Goal: Task Accomplishment & Management: Use online tool/utility

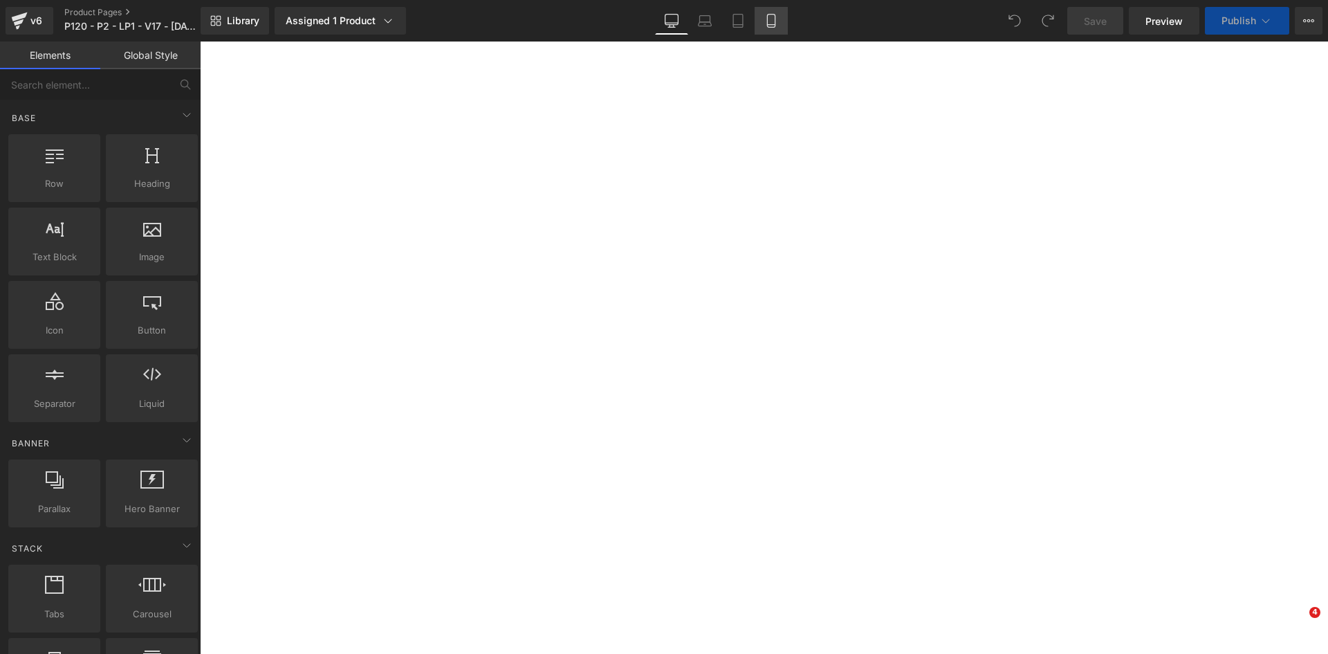
click at [773, 21] on icon at bounding box center [771, 21] width 14 height 14
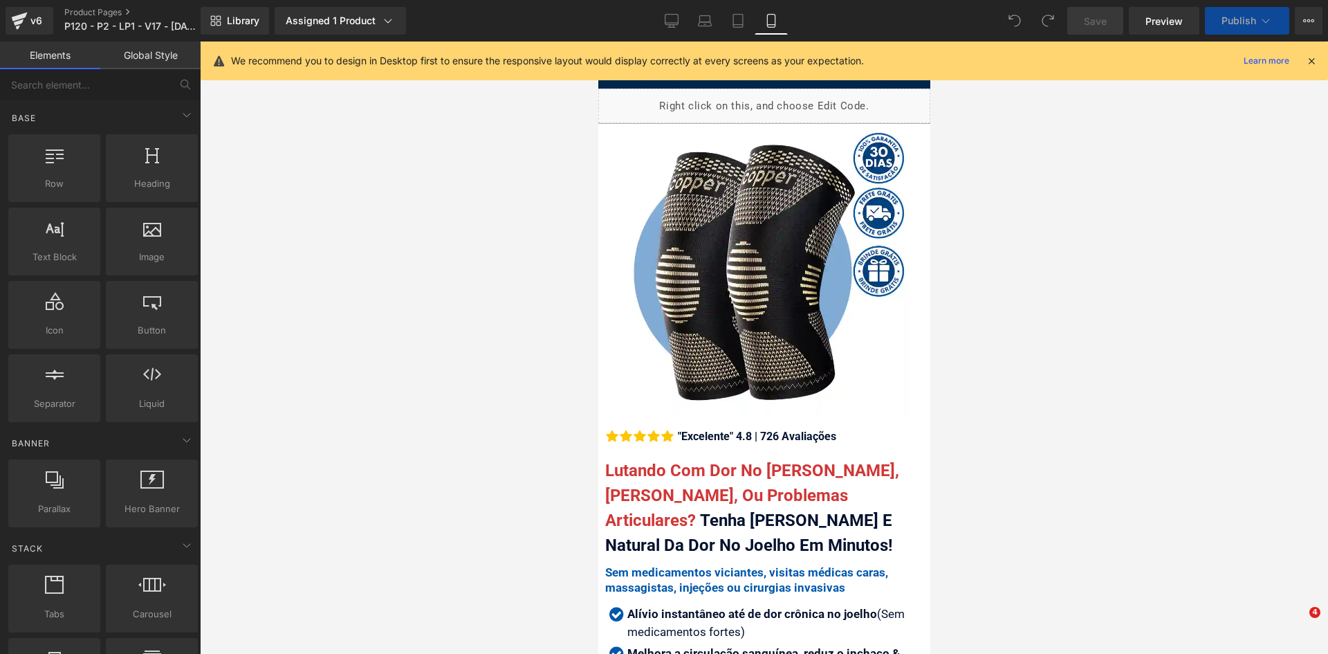
click at [1305, 56] on icon at bounding box center [1311, 61] width 12 height 12
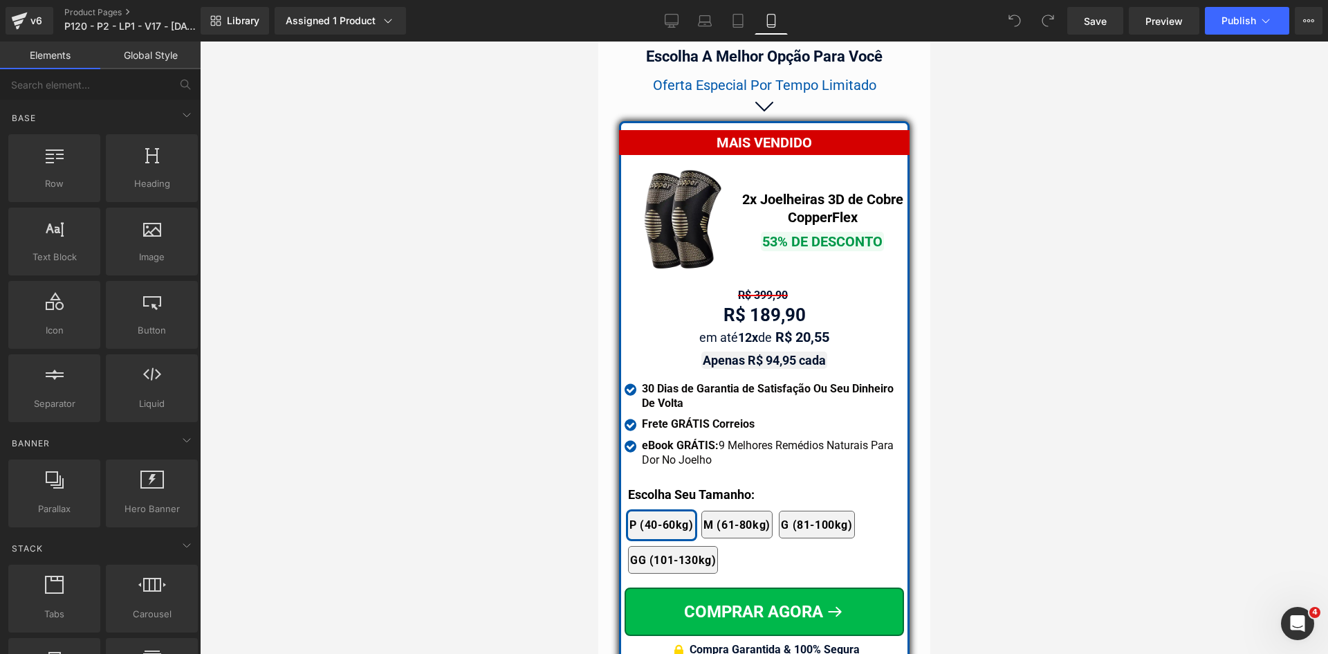
scroll to position [11959, 0]
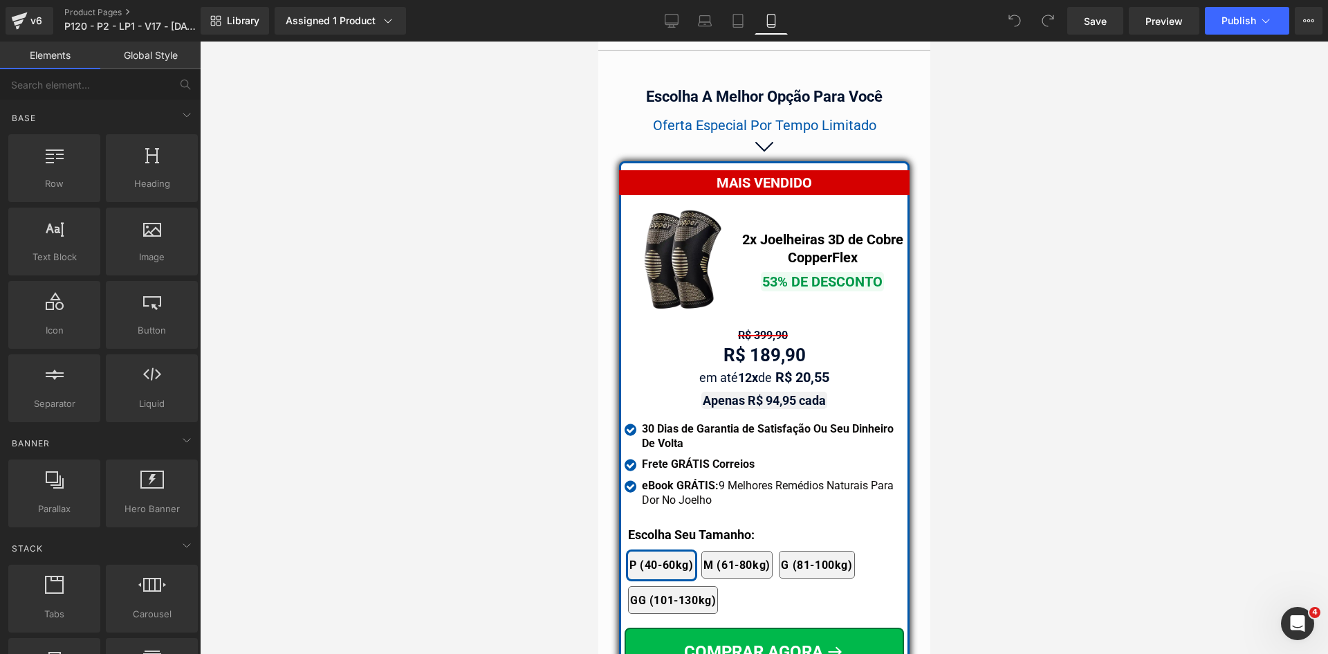
drag, startPoint x: 925, startPoint y: 66, endPoint x: 1551, endPoint y: 514, distance: 769.5
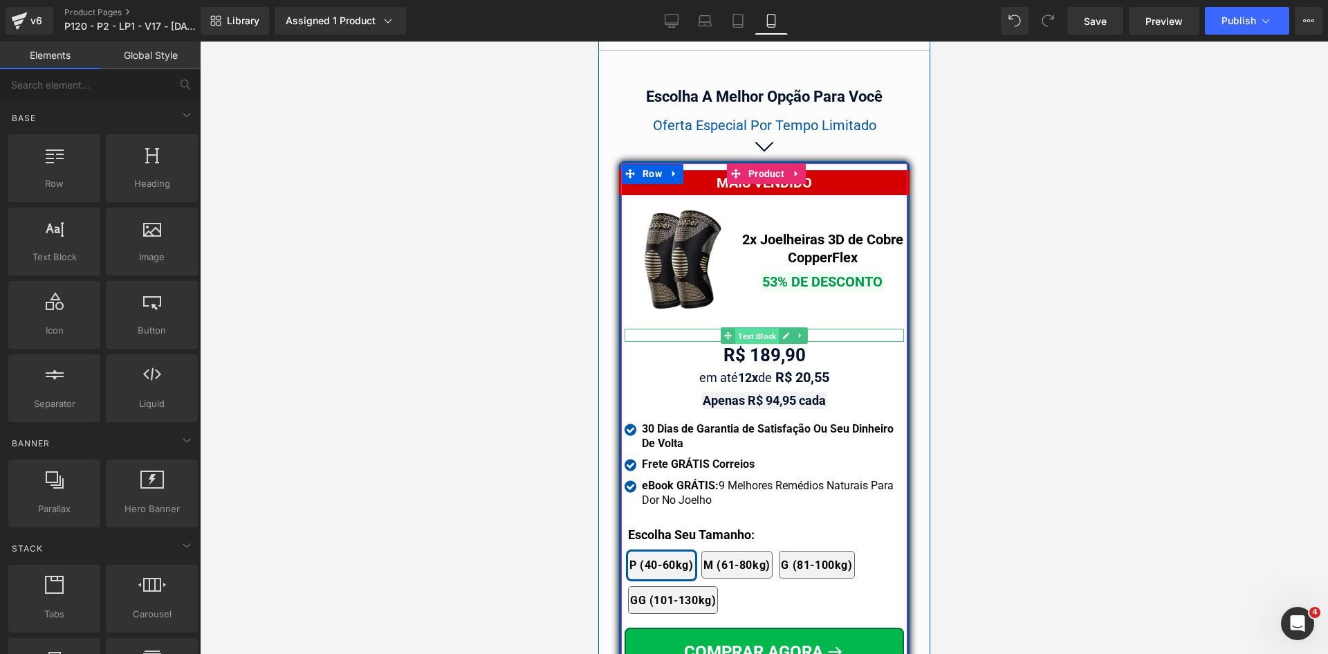
click at [765, 327] on span "Text Block" at bounding box center [757, 335] width 44 height 17
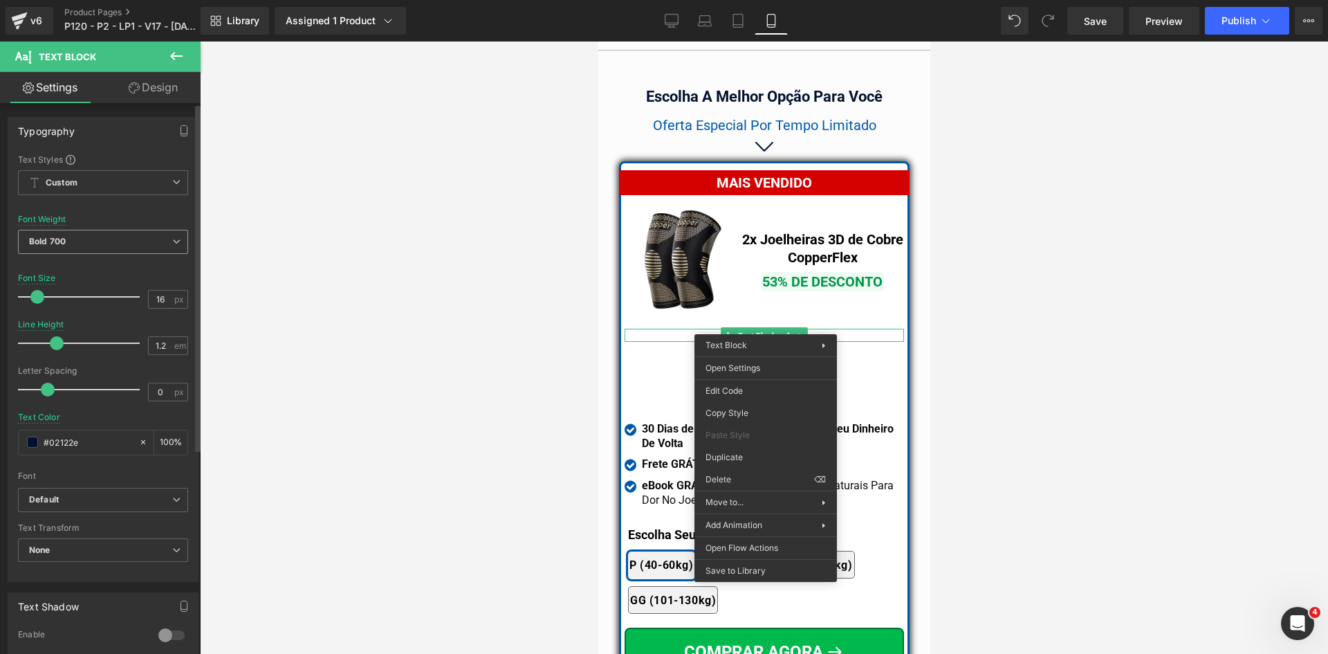
click at [63, 239] on b "Bold 700" at bounding box center [47, 241] width 37 height 10
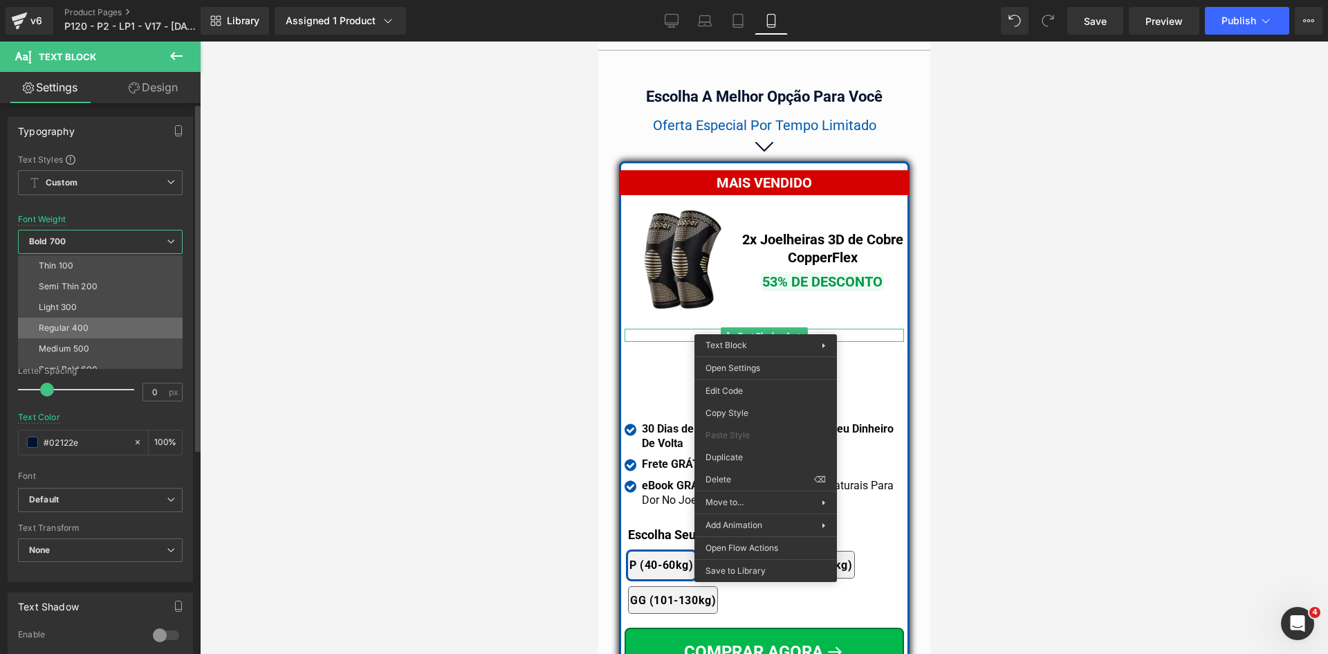
click at [73, 324] on div "Regular 400" at bounding box center [64, 328] width 50 height 10
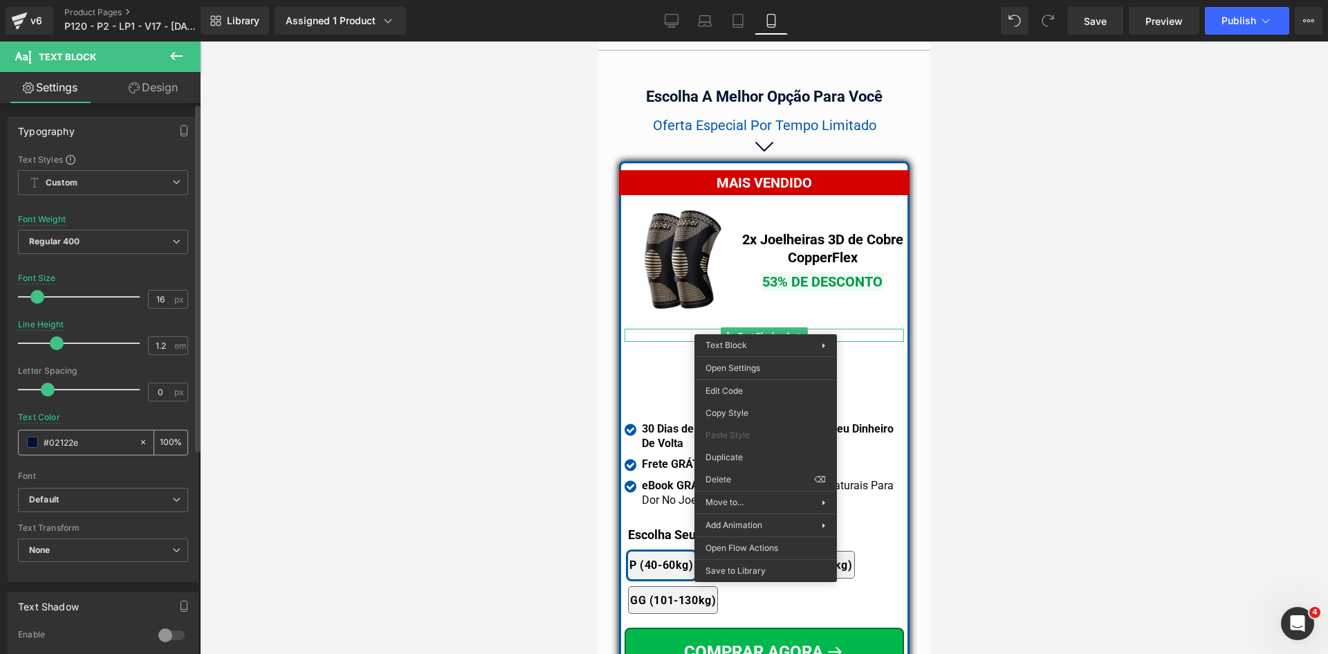
click at [95, 433] on div "#02122e" at bounding box center [79, 442] width 120 height 24
click at [95, 441] on input "#02122e" at bounding box center [88, 441] width 89 height 15
paste input "d50000"
click at [735, 0] on div "Text Block You are previewing how the will restyle your page. You can not edit …" at bounding box center [664, 0] width 1328 height 0
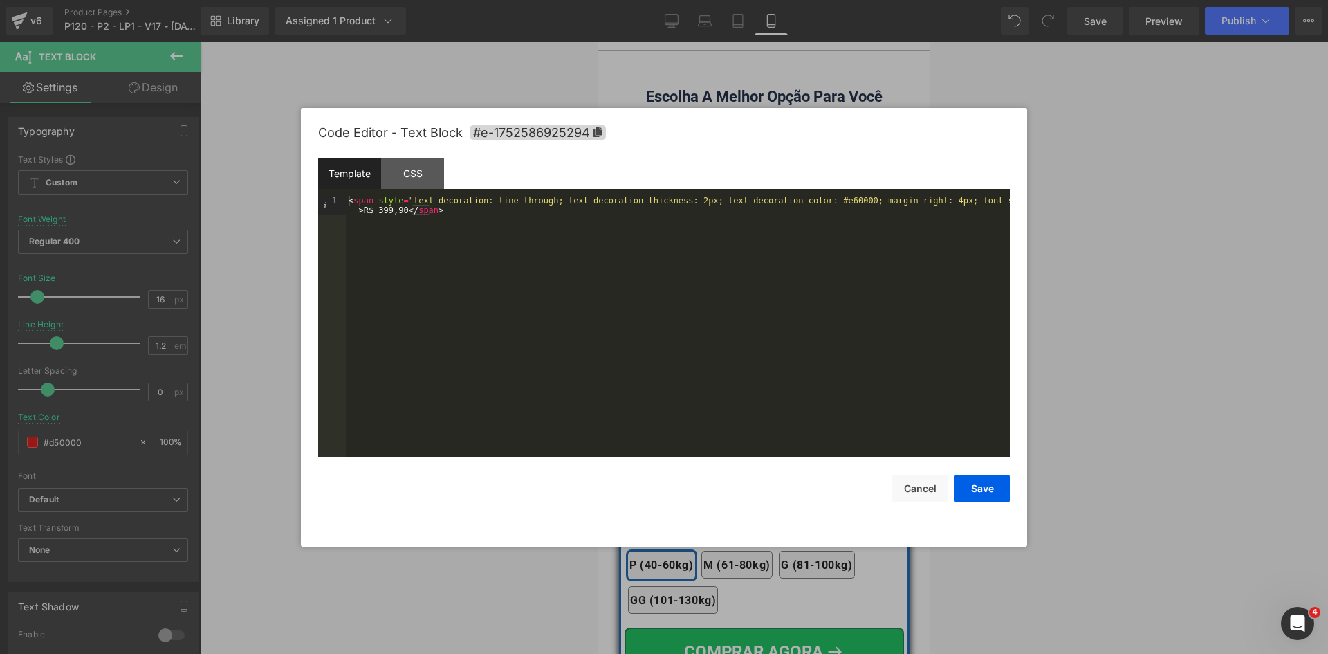
type input "#d50000"
click at [673, 200] on div "< span style = "text-decoration: line-through; text-decoration-thickness: 2px; …" at bounding box center [678, 346] width 664 height 300
click at [990, 494] on button "Save" at bounding box center [982, 488] width 55 height 28
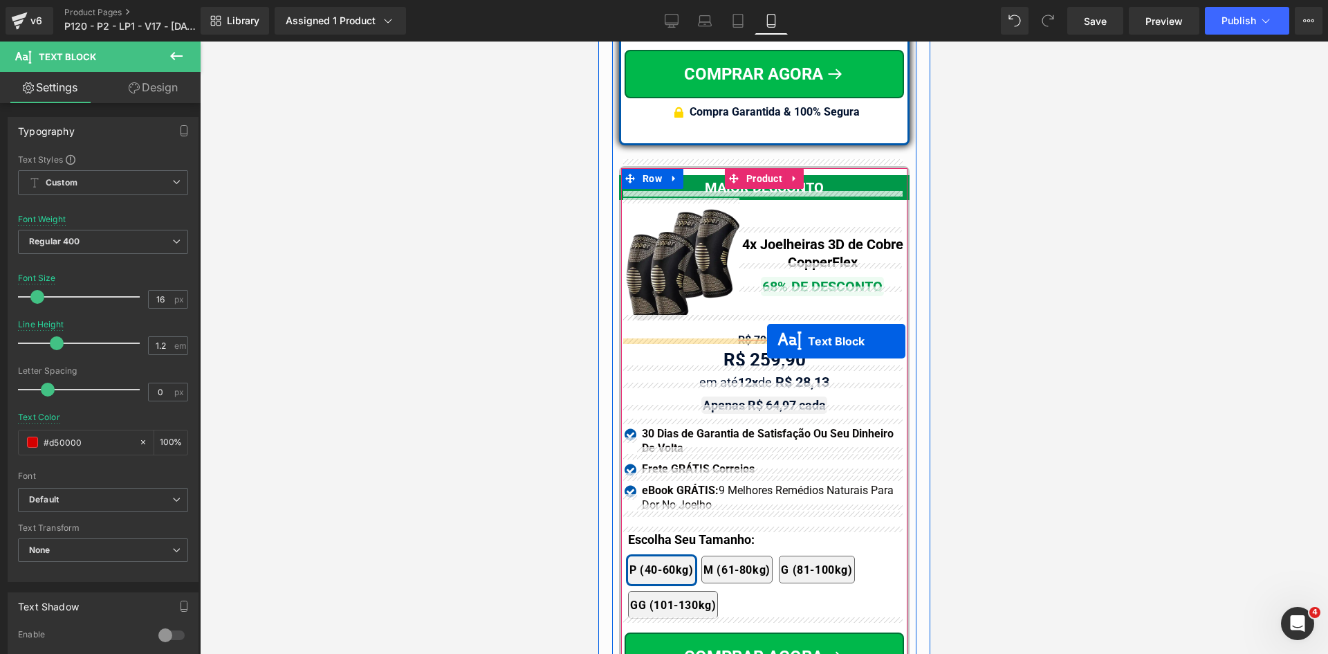
drag, startPoint x: 753, startPoint y: 324, endPoint x: 766, endPoint y: 341, distance: 21.7
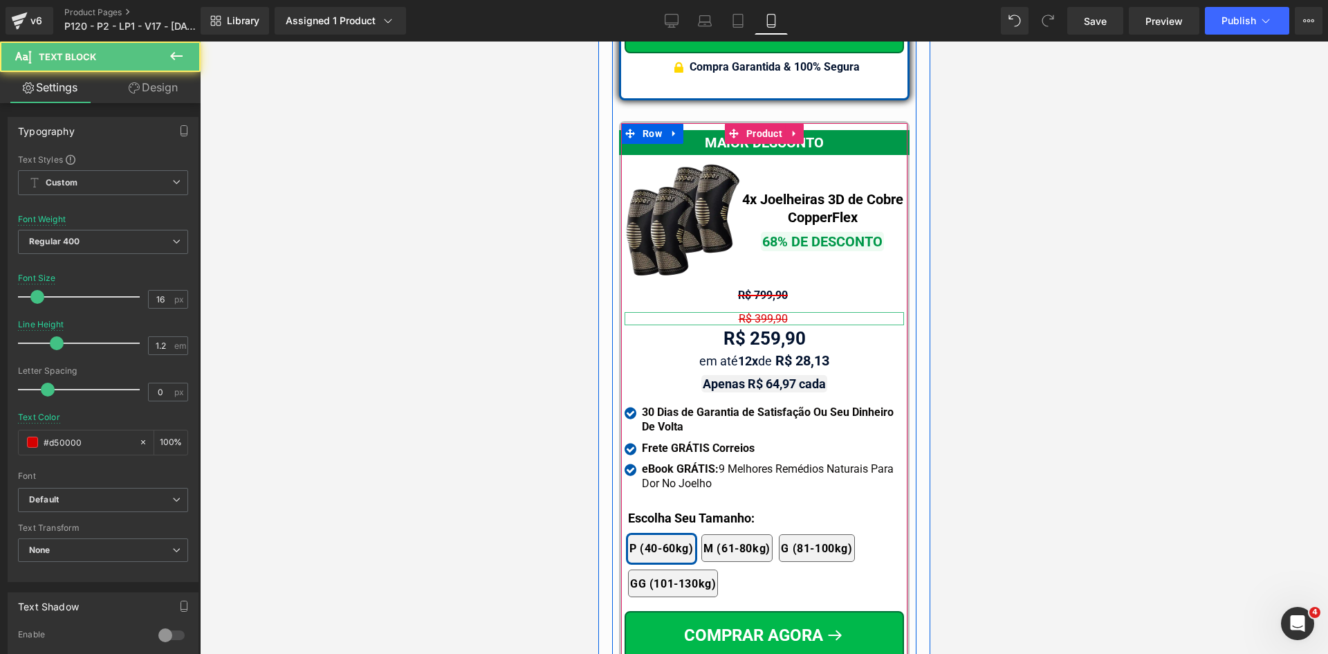
scroll to position [12537, 0]
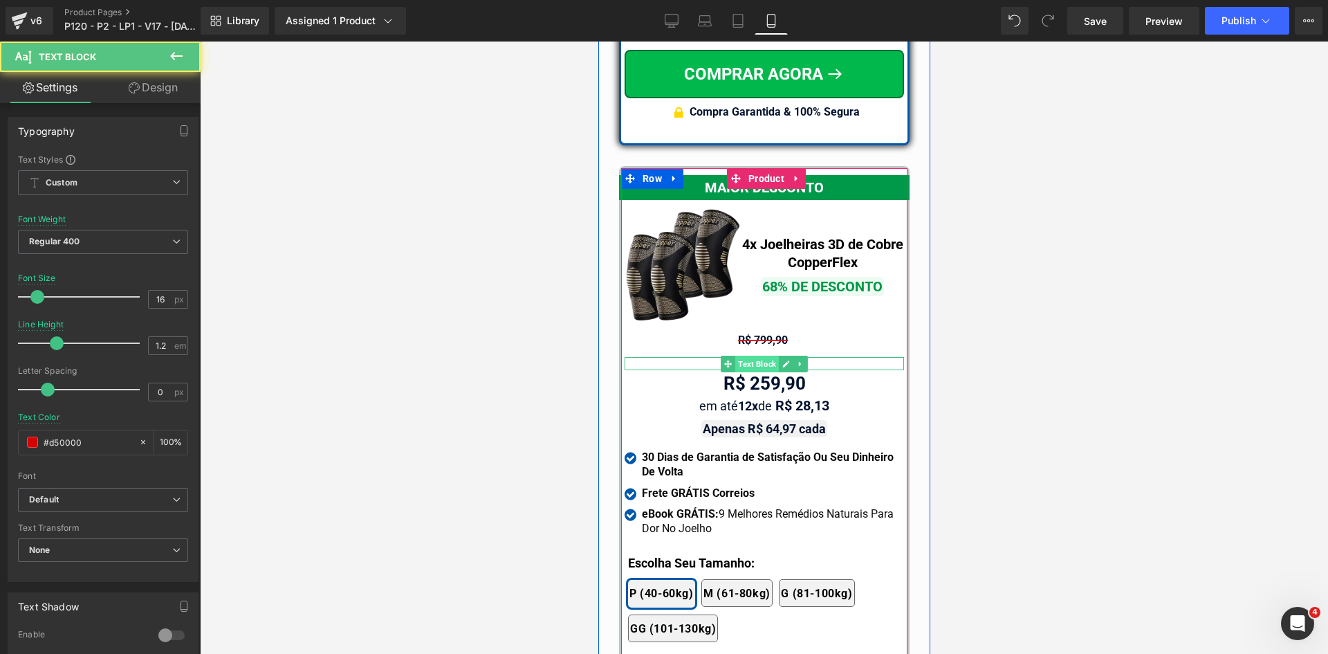
click at [756, 356] on span "Text Block" at bounding box center [757, 364] width 44 height 17
click at [711, 357] on div "R$ 399,90" at bounding box center [763, 363] width 279 height 13
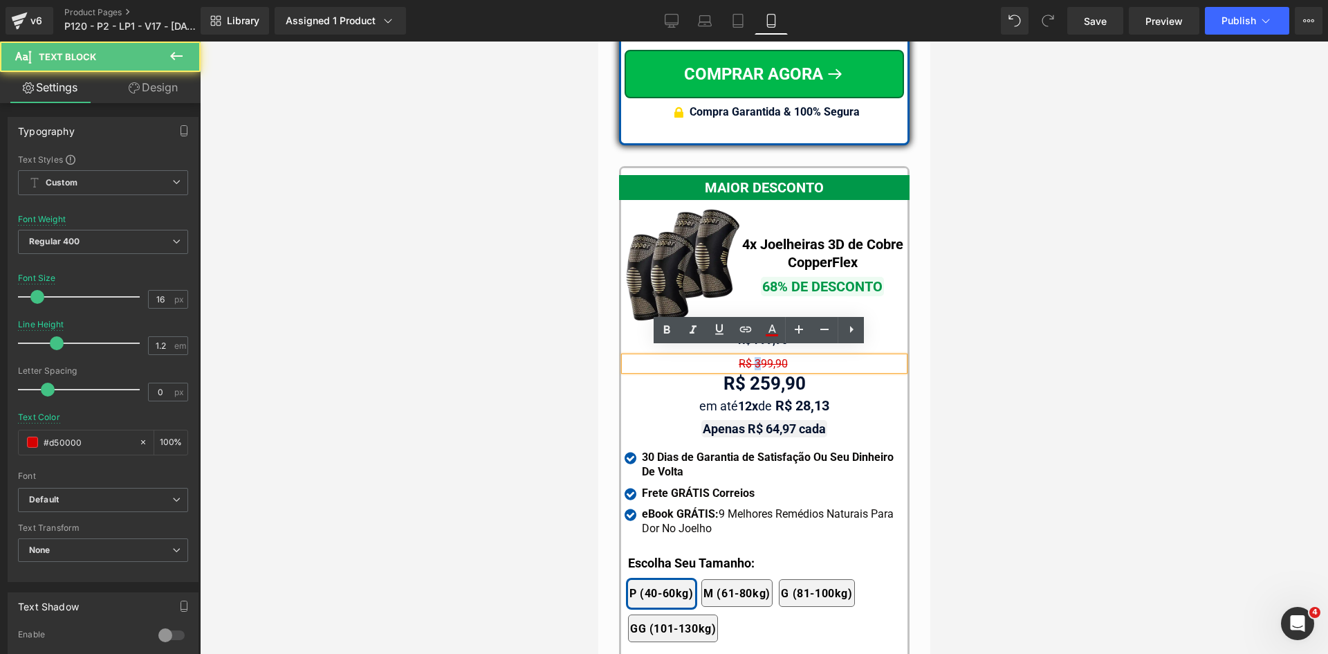
click at [749, 357] on span "R$ 399,90" at bounding box center [762, 363] width 49 height 13
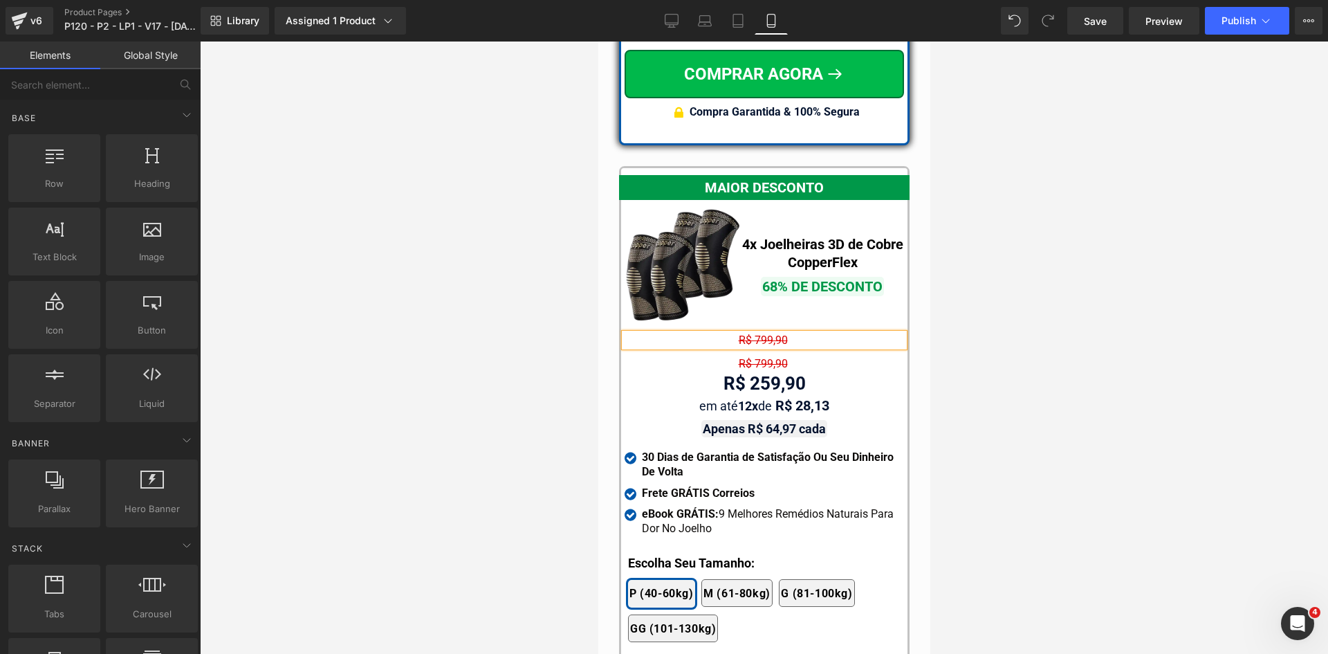
drag, startPoint x: 1051, startPoint y: 347, endPoint x: 979, endPoint y: 347, distance: 71.2
click at [1049, 347] on div at bounding box center [764, 348] width 1128 height 612
click at [745, 12] on link "Tablet" at bounding box center [737, 21] width 33 height 28
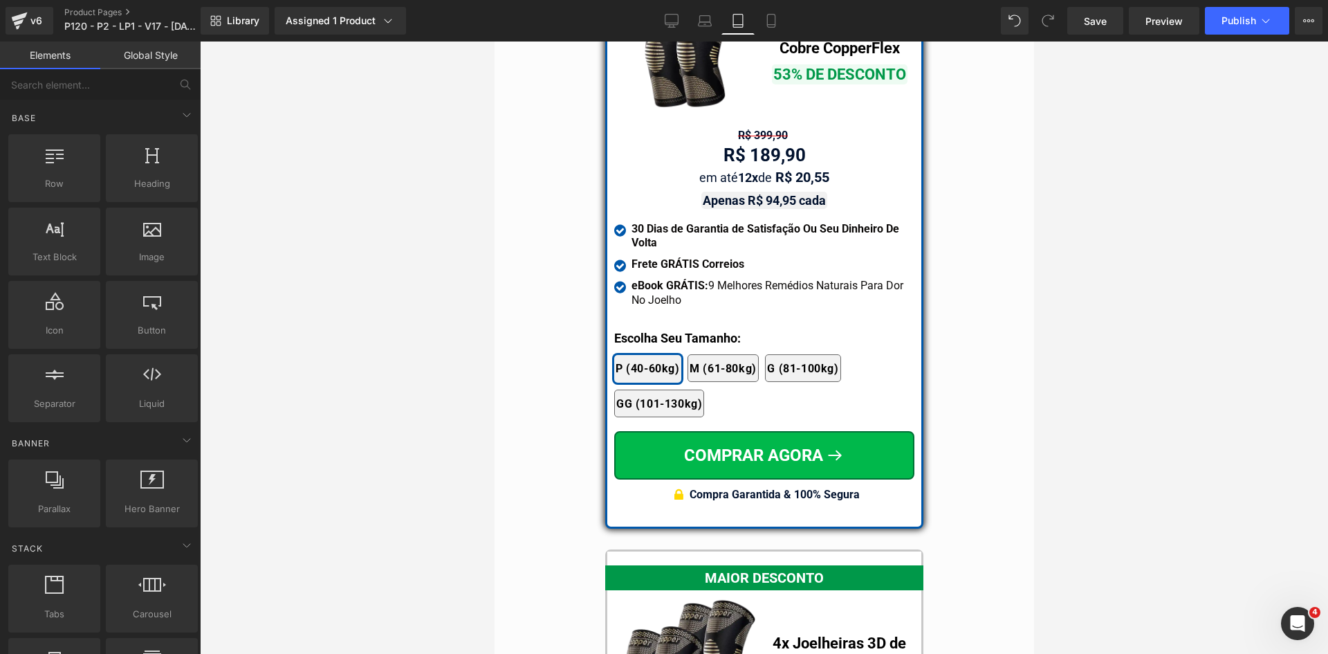
scroll to position [11659, 0]
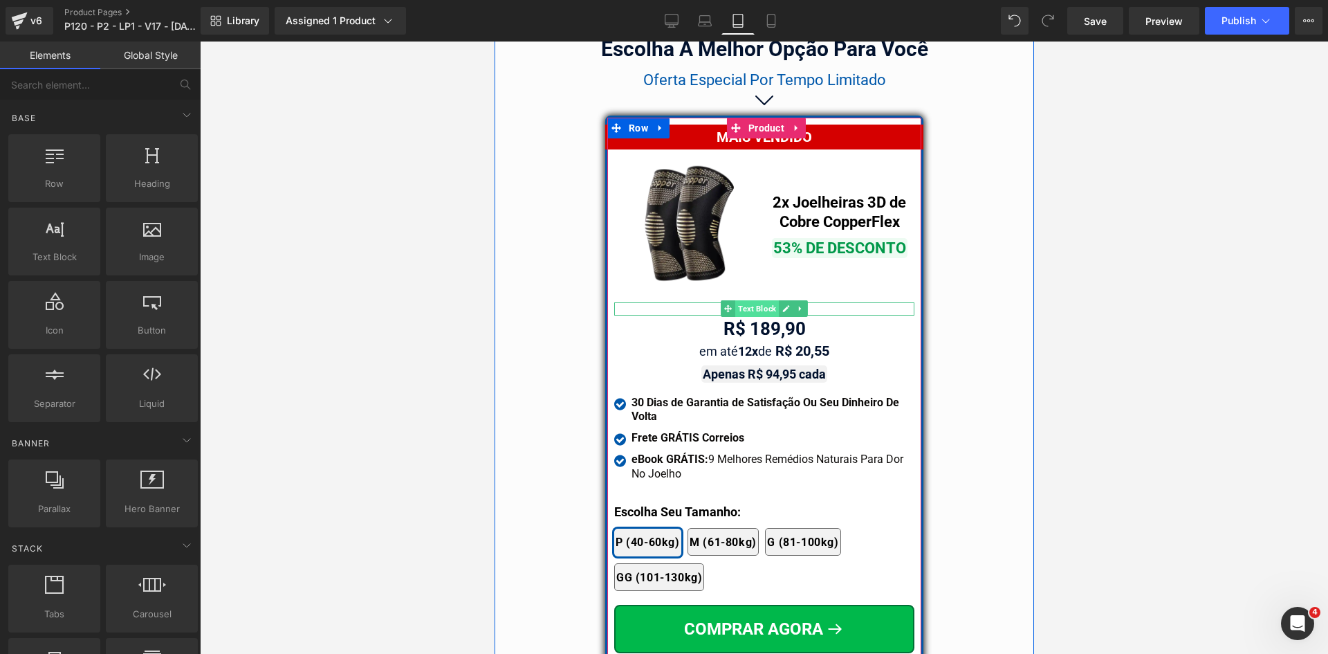
click at [758, 302] on span "Text Block" at bounding box center [757, 308] width 44 height 17
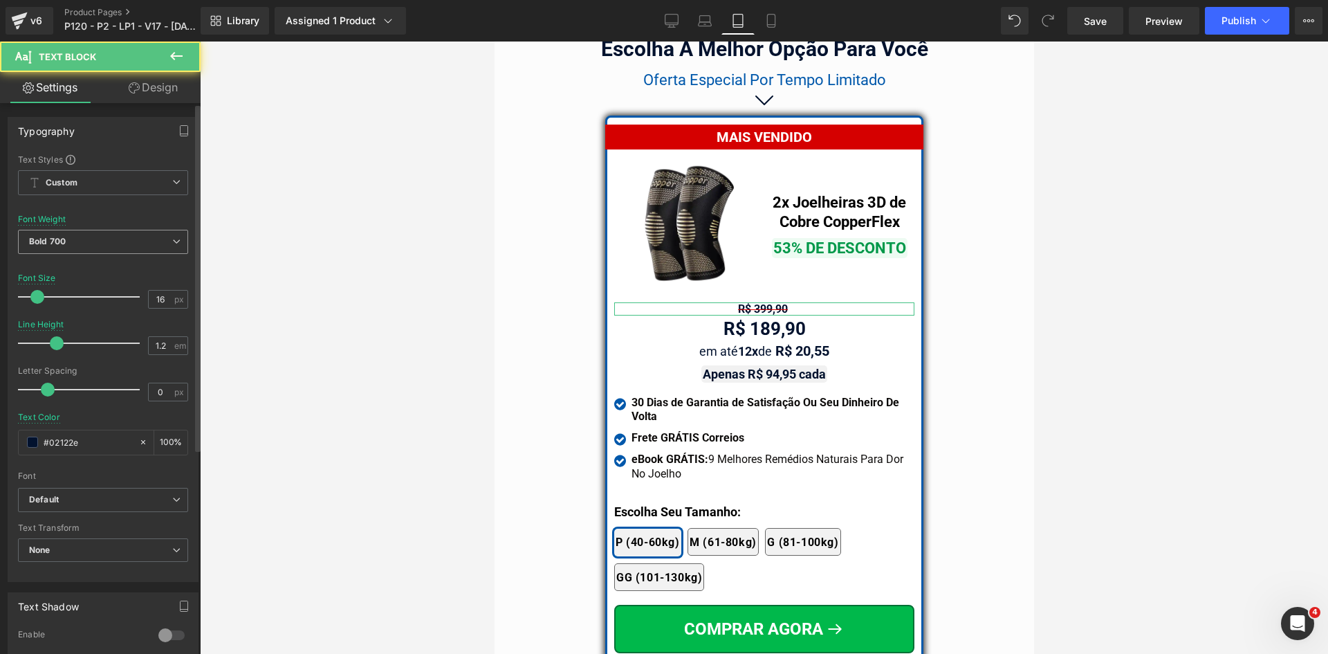
click at [103, 243] on span "Bold 700" at bounding box center [103, 242] width 170 height 24
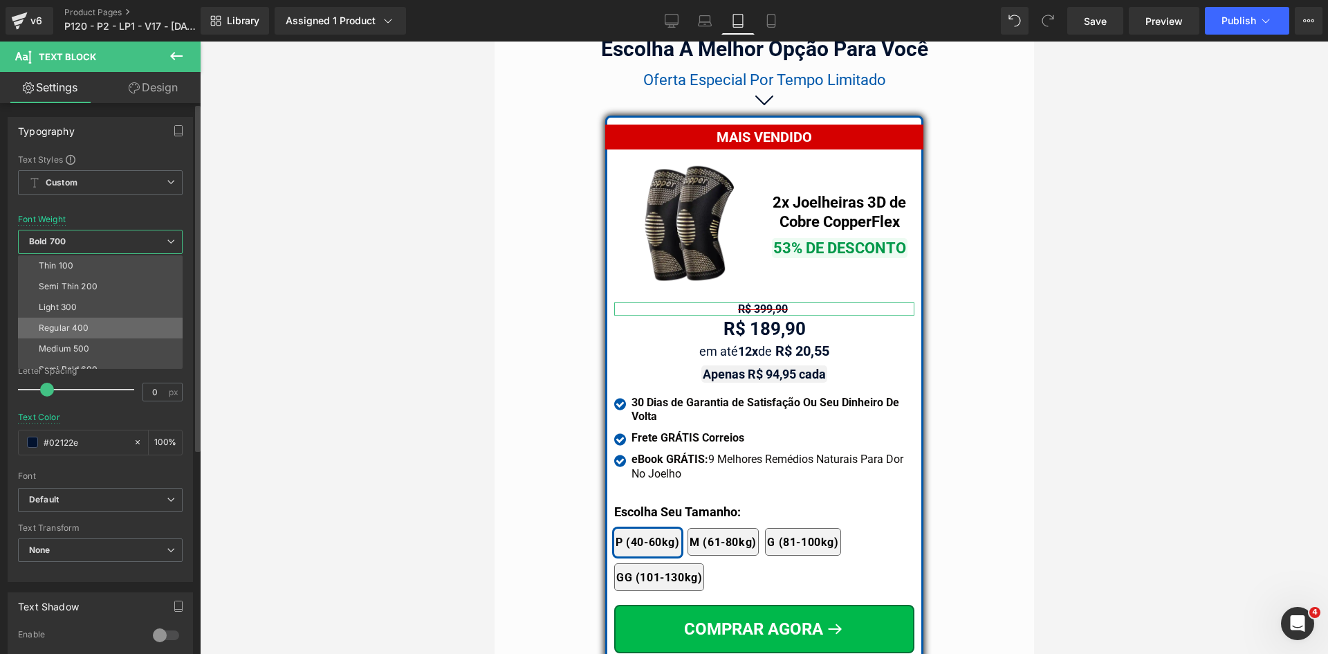
click at [80, 326] on div "Regular 400" at bounding box center [64, 328] width 50 height 10
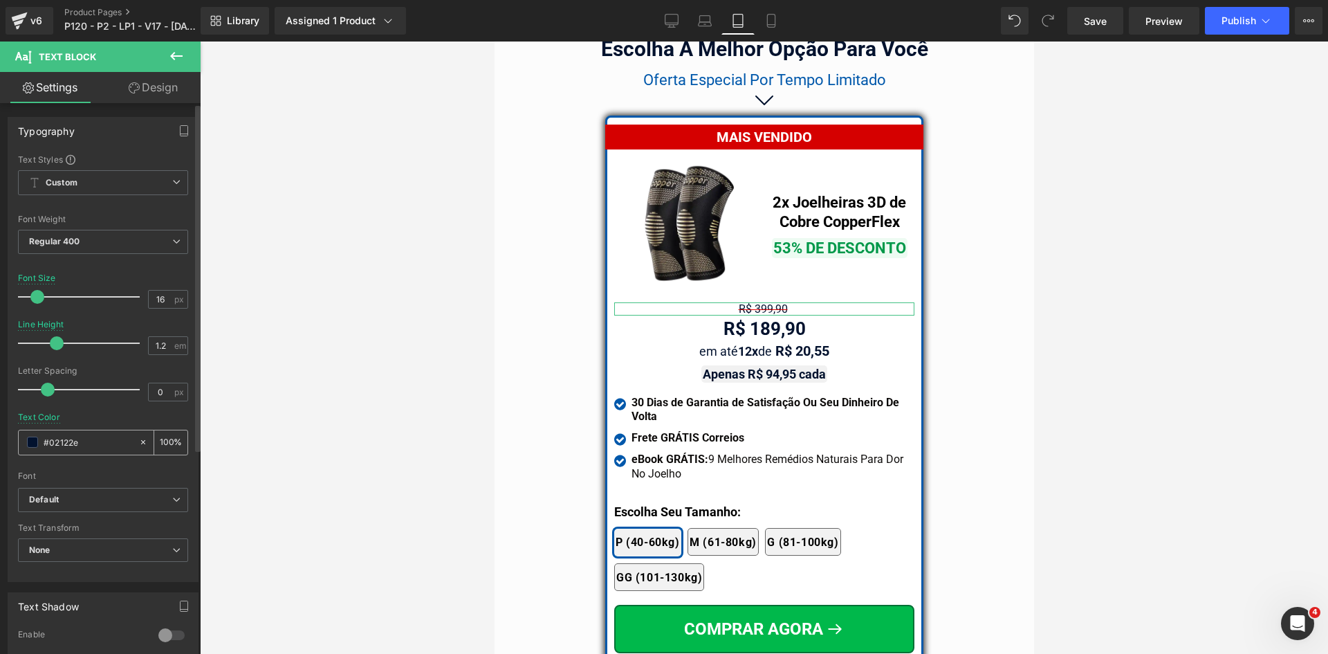
click at [104, 441] on input "#02122e" at bounding box center [88, 441] width 89 height 15
paste input "d50000"
type input "#d50000"
click at [771, 19] on icon at bounding box center [771, 21] width 14 height 14
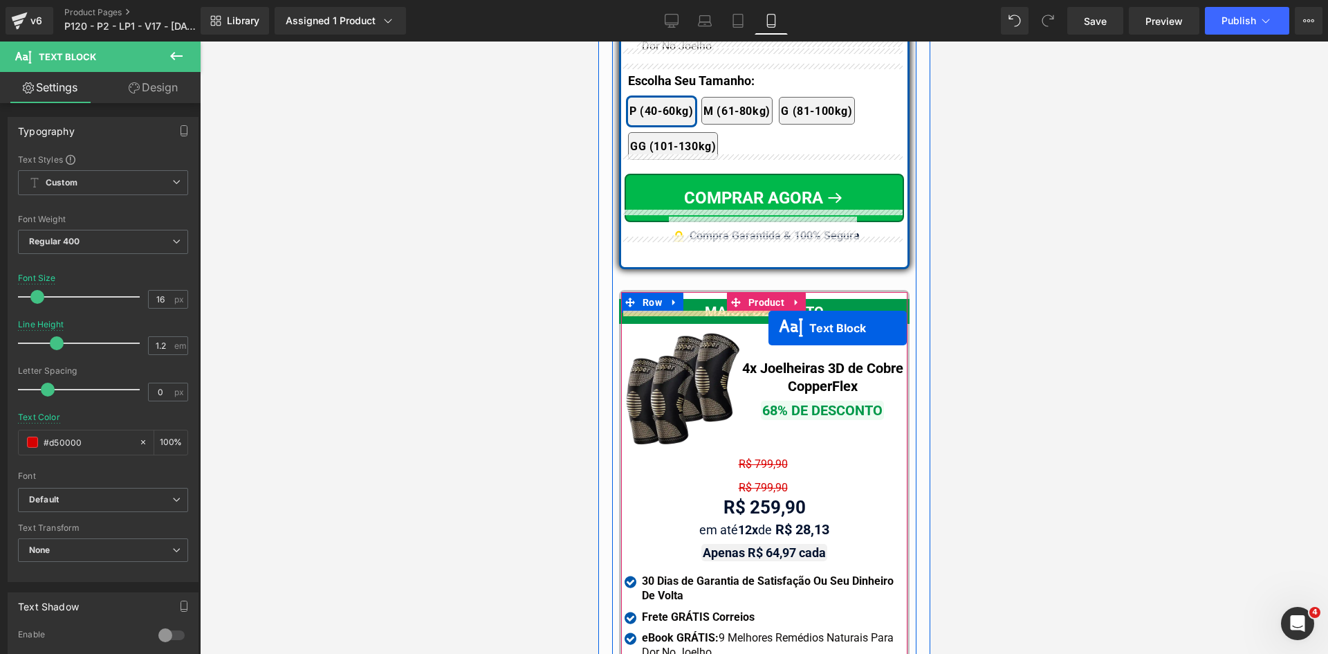
scroll to position [12665, 0]
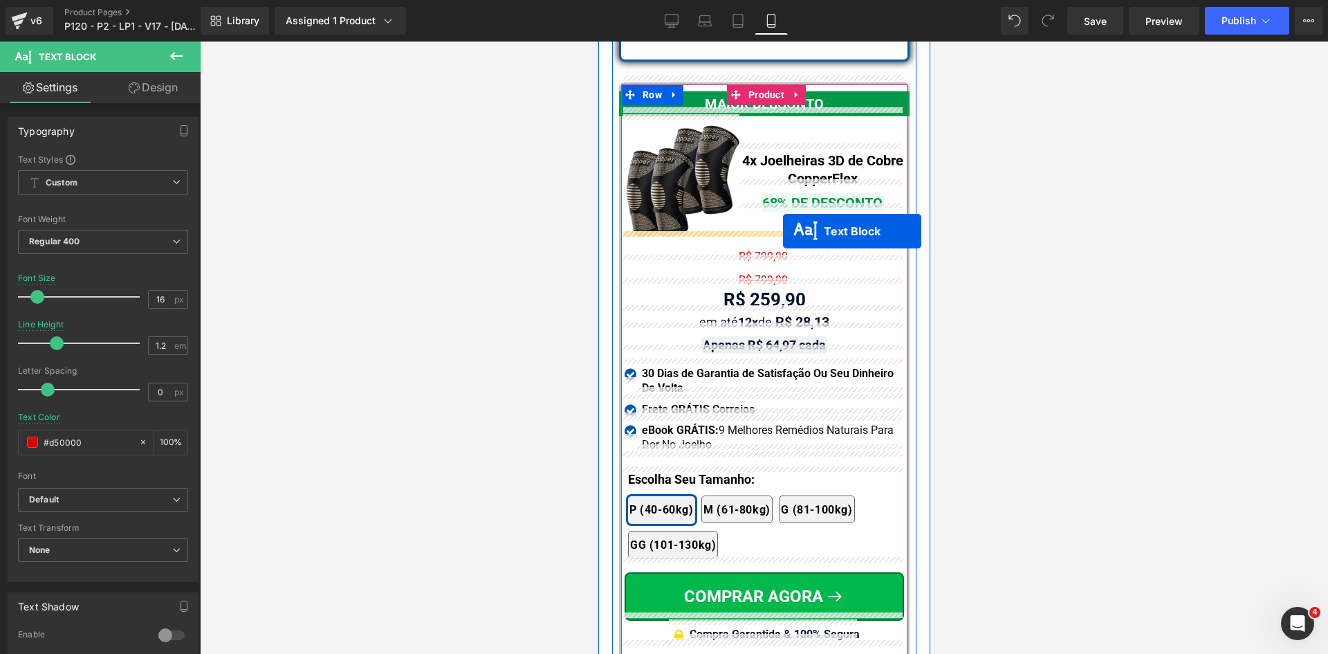
drag, startPoint x: 753, startPoint y: 336, endPoint x: 782, endPoint y: 231, distance: 109.3
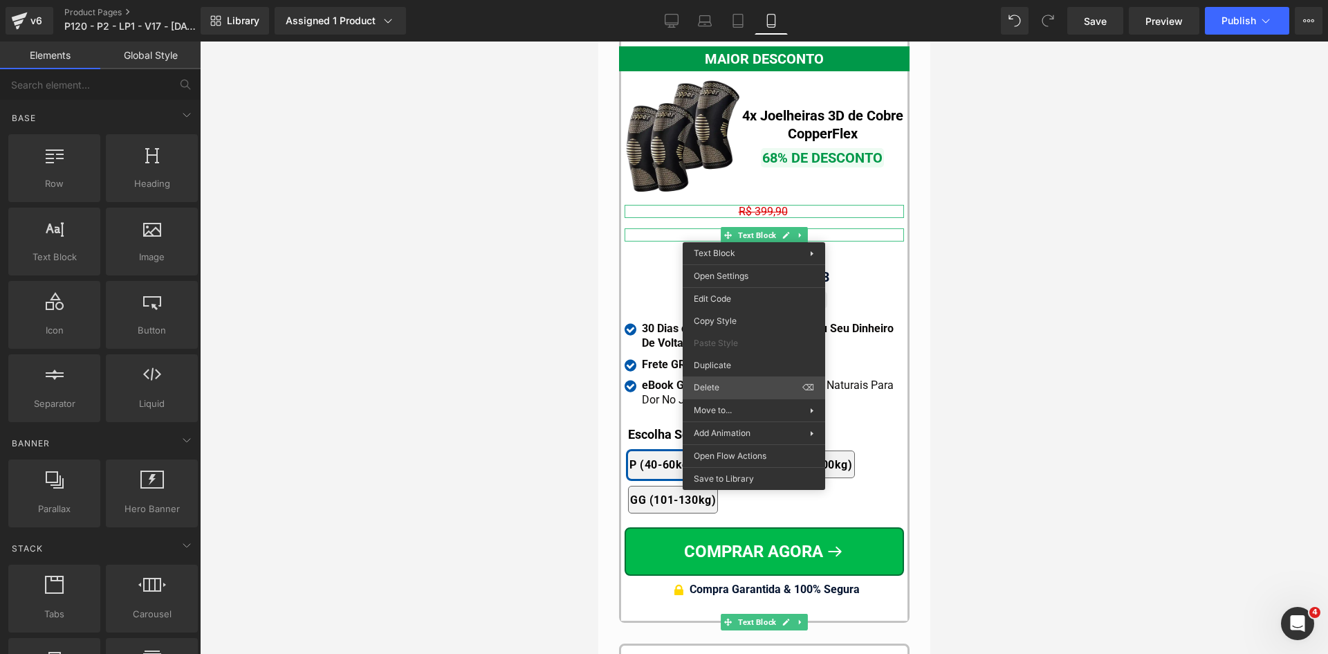
drag, startPoint x: 1313, startPoint y: 428, endPoint x: 715, endPoint y: 386, distance: 599.8
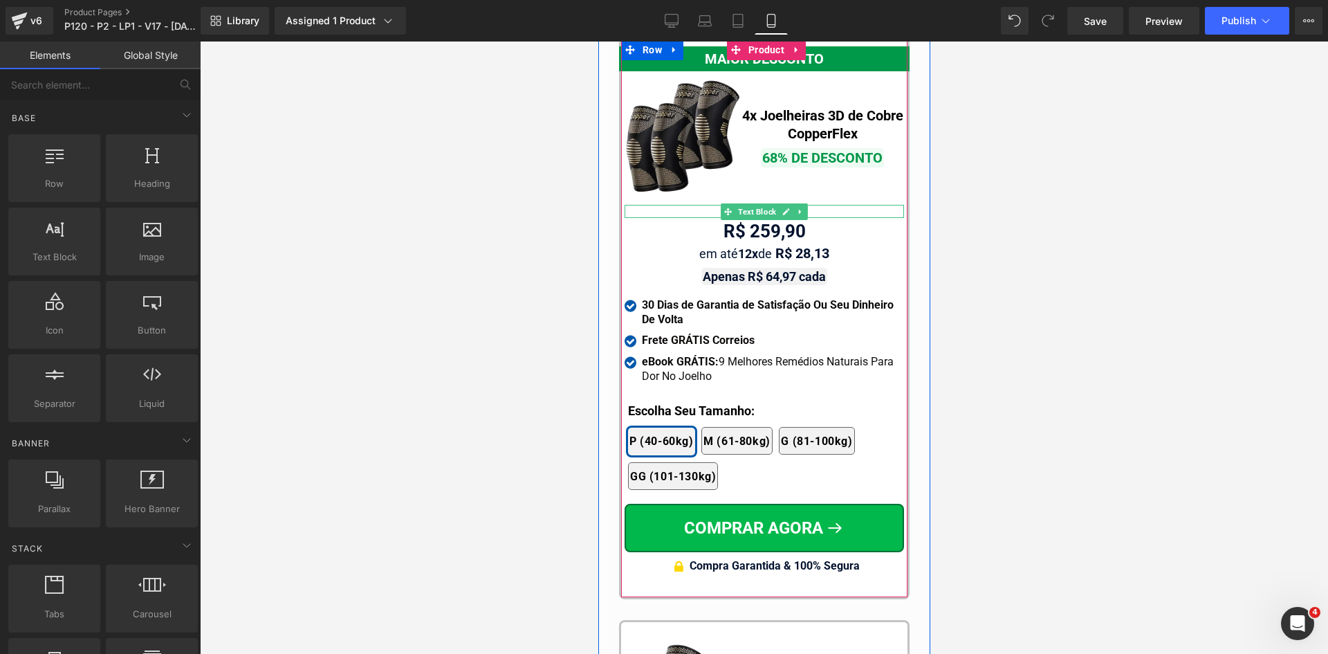
click at [692, 205] on div "R$ 399,90" at bounding box center [763, 211] width 279 height 13
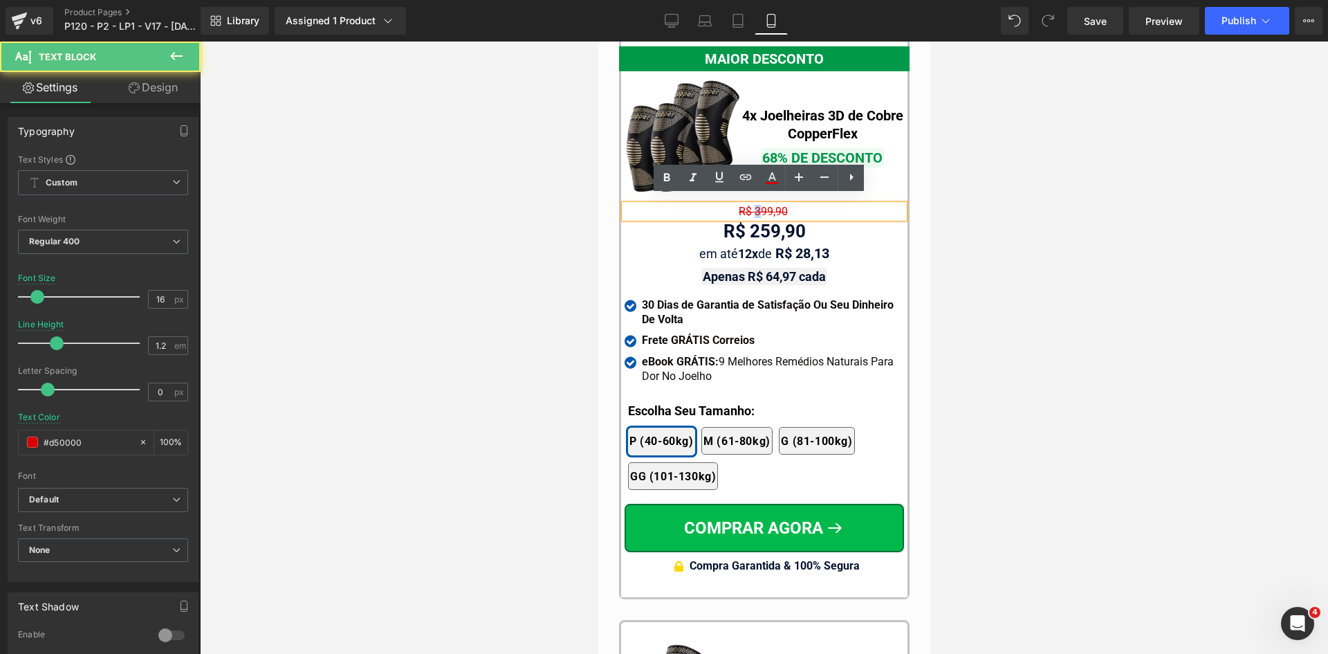
click at [751, 205] on span "R$ 399,90" at bounding box center [762, 211] width 49 height 13
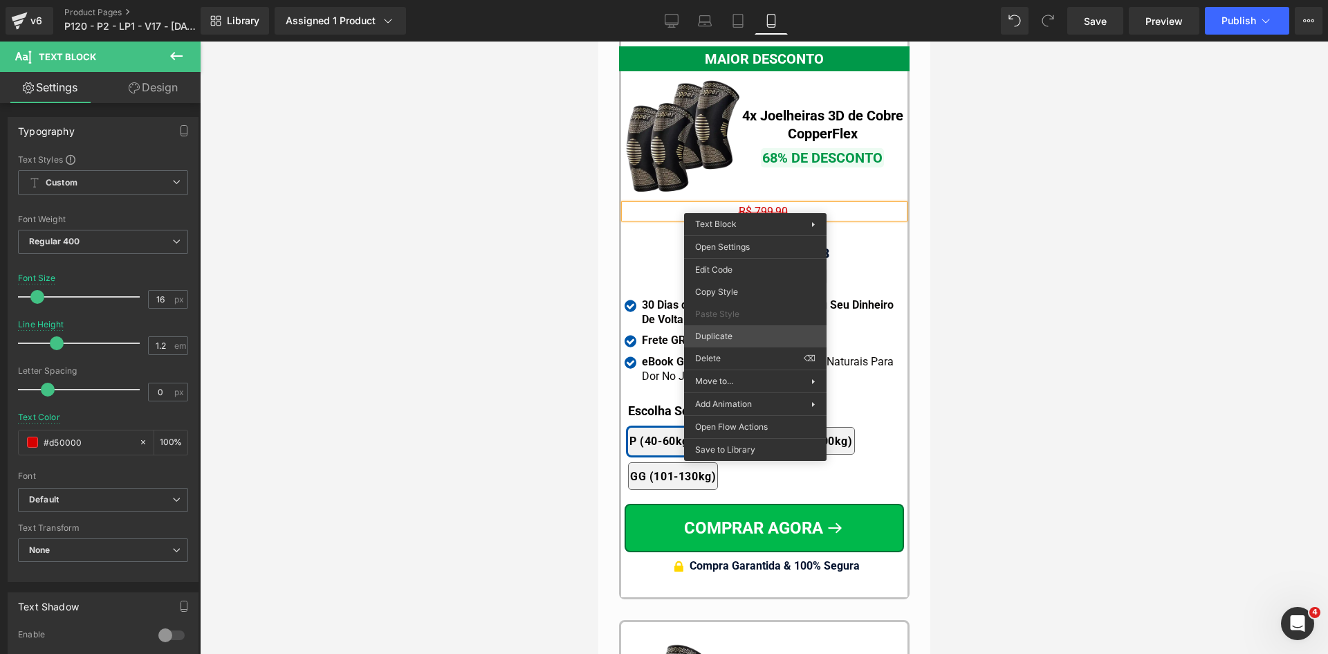
drag, startPoint x: 1331, startPoint y: 376, endPoint x: 754, endPoint y: 261, distance: 589.0
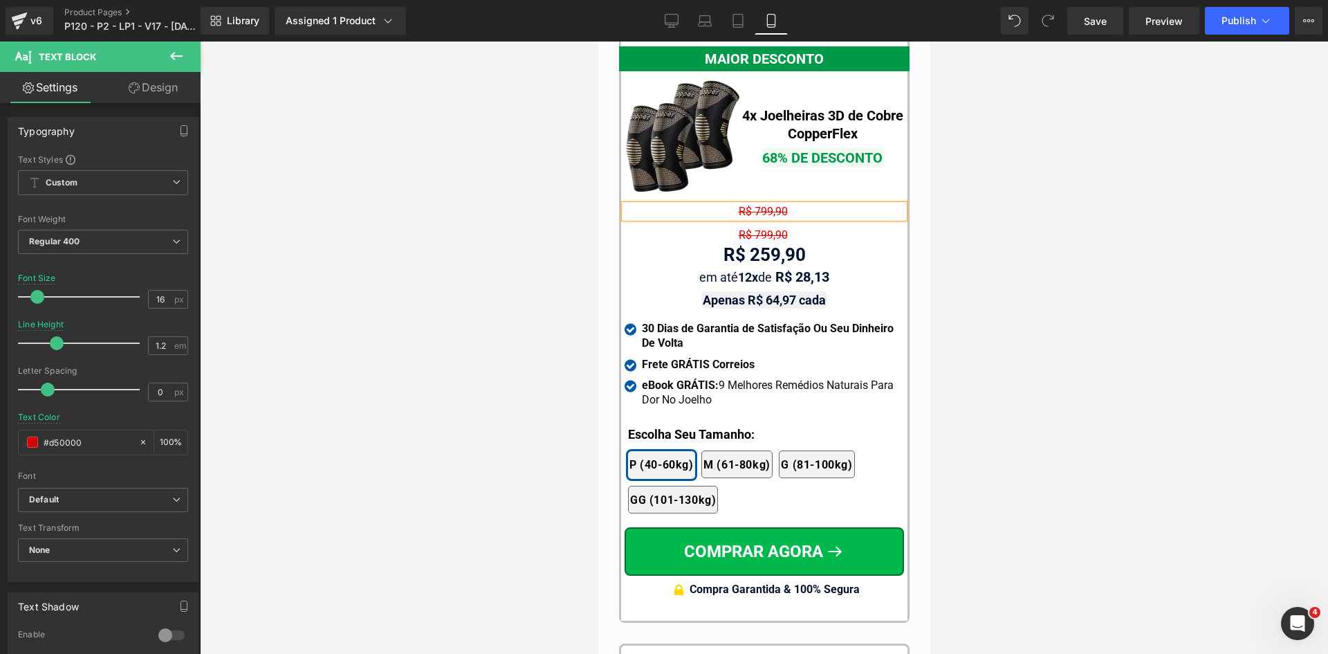
drag, startPoint x: 1013, startPoint y: 251, endPoint x: 952, endPoint y: 248, distance: 61.0
click at [1011, 251] on div at bounding box center [764, 348] width 1128 height 612
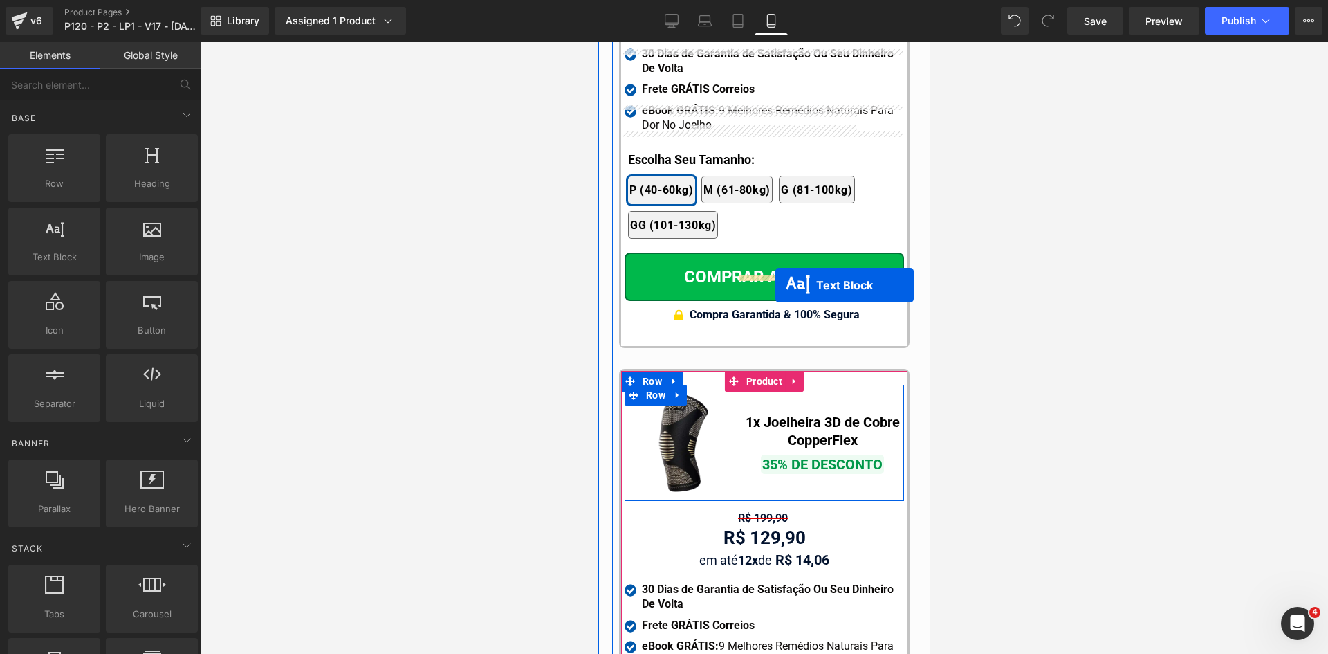
scroll to position [13150, 0]
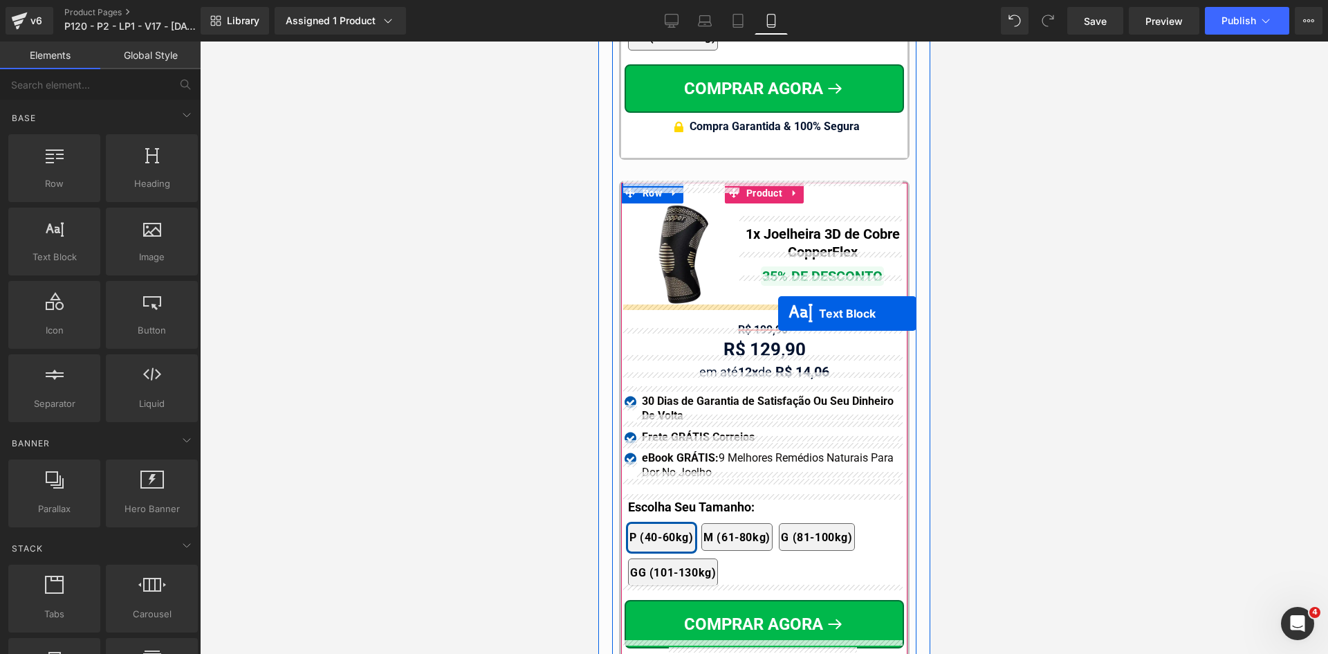
drag, startPoint x: 752, startPoint y: 222, endPoint x: 777, endPoint y: 313, distance: 94.8
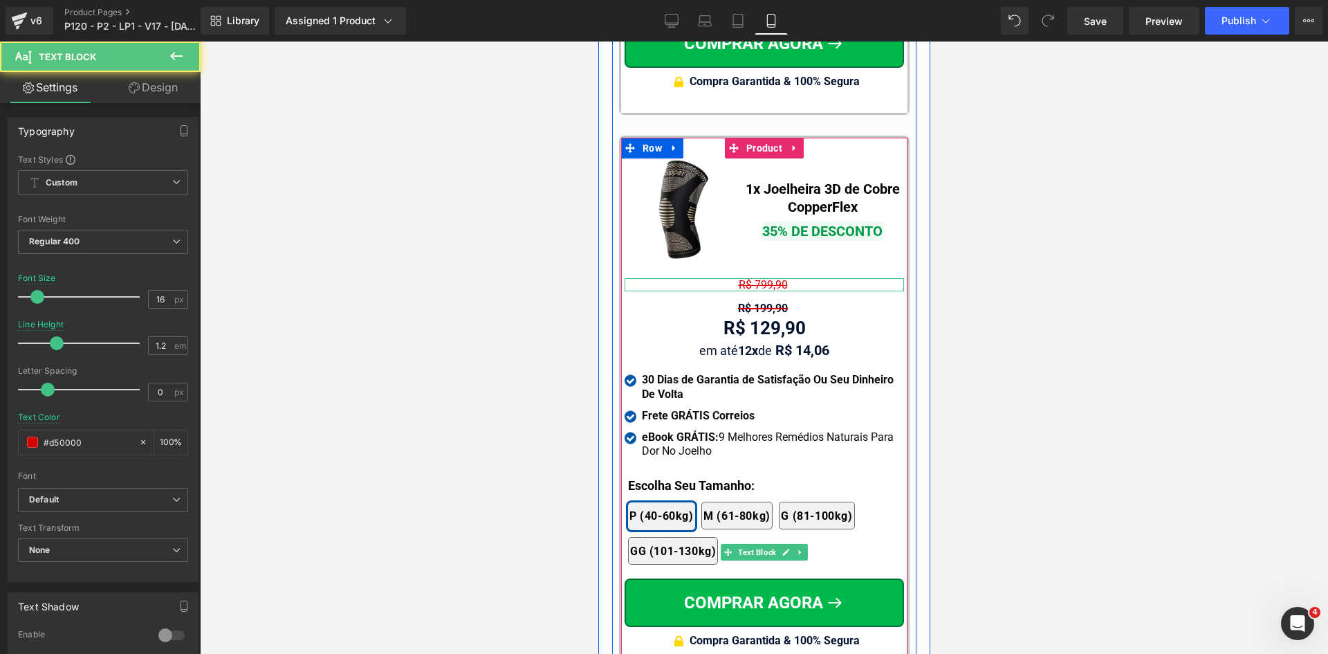
scroll to position [13105, 0]
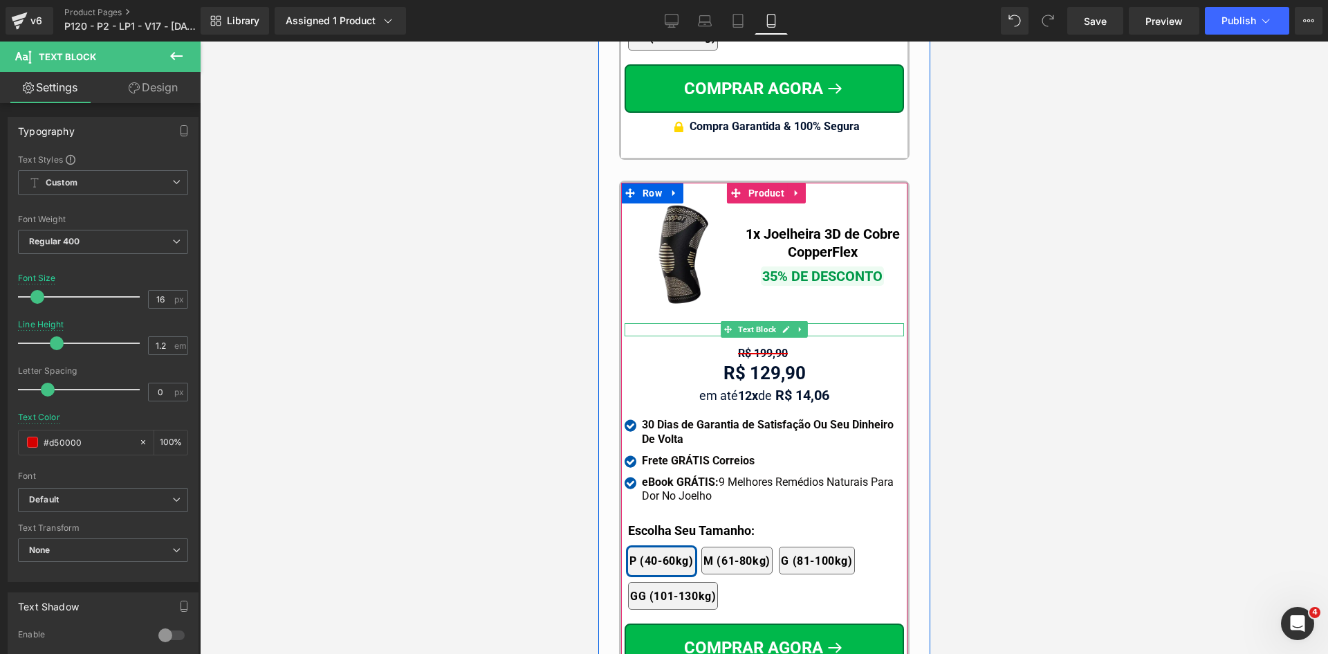
click at [711, 323] on div "R$ 799,90" at bounding box center [763, 329] width 279 height 13
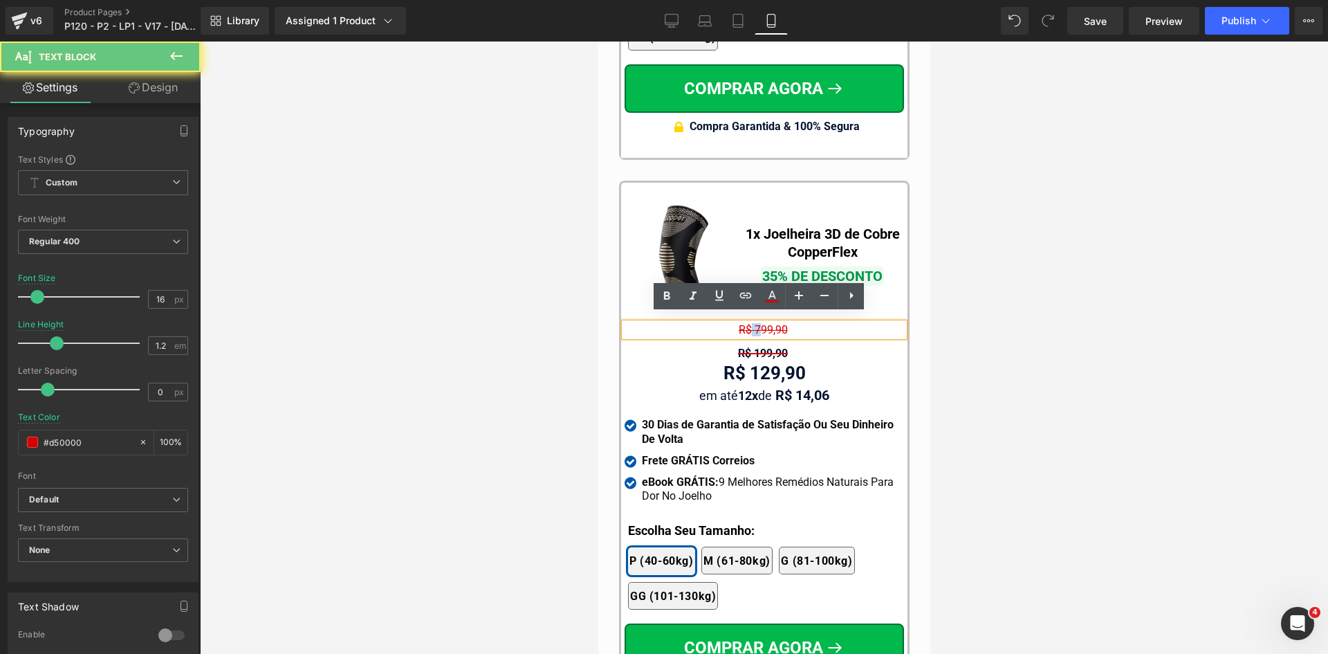
drag, startPoint x: 745, startPoint y: 322, endPoint x: 753, endPoint y: 322, distance: 7.6
click at [753, 323] on span "R$ 799,90" at bounding box center [762, 329] width 49 height 13
click at [752, 323] on span "R$ 799,90" at bounding box center [762, 329] width 49 height 13
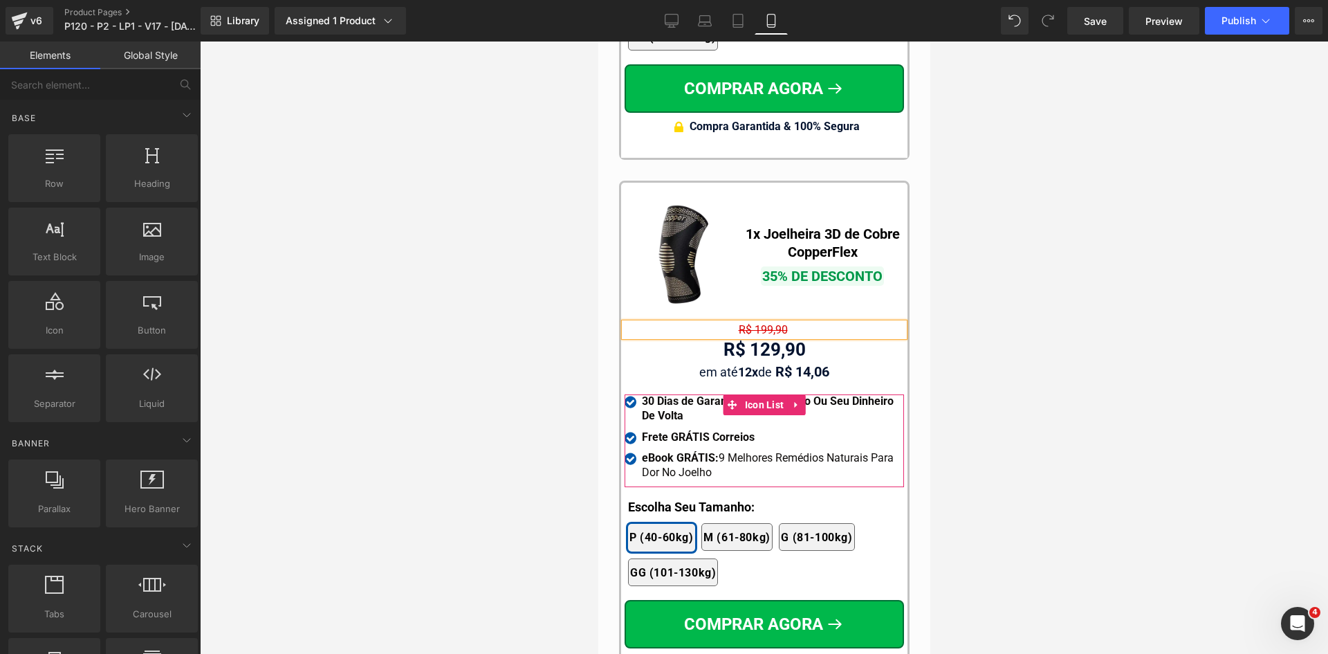
click at [749, 398] on span "Icon List" at bounding box center [764, 404] width 46 height 21
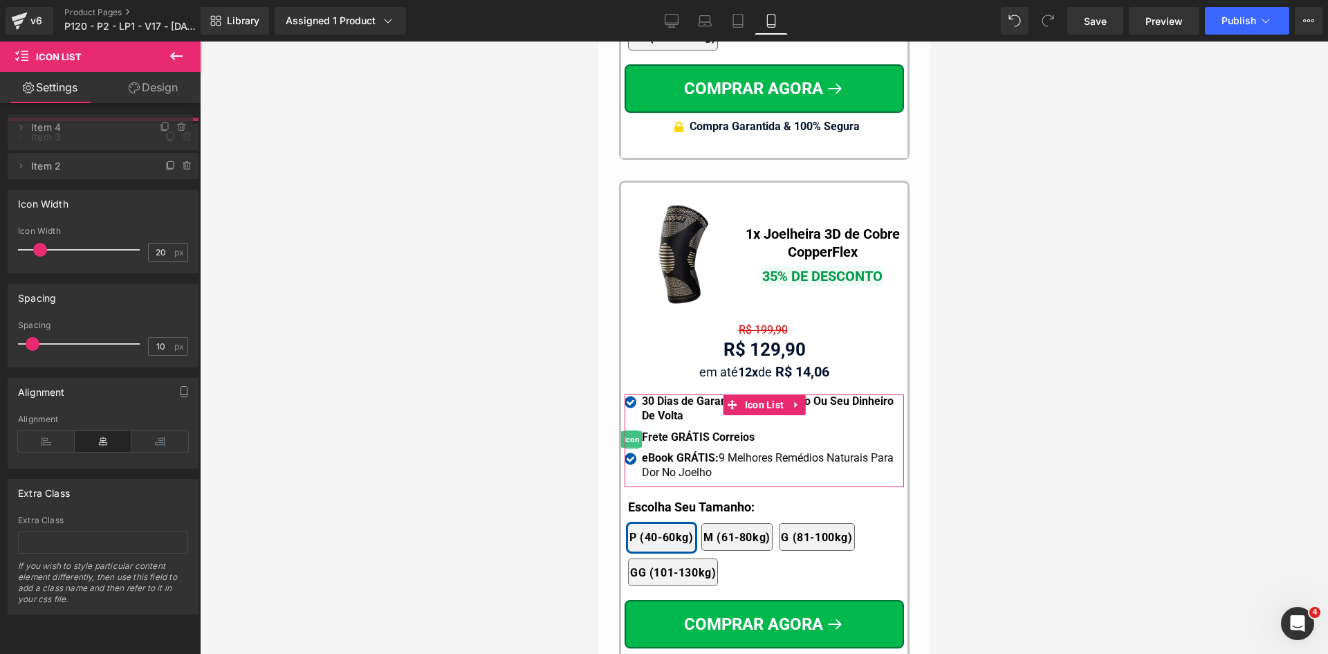
drag, startPoint x: 100, startPoint y: 164, endPoint x: 531, endPoint y: 420, distance: 500.6
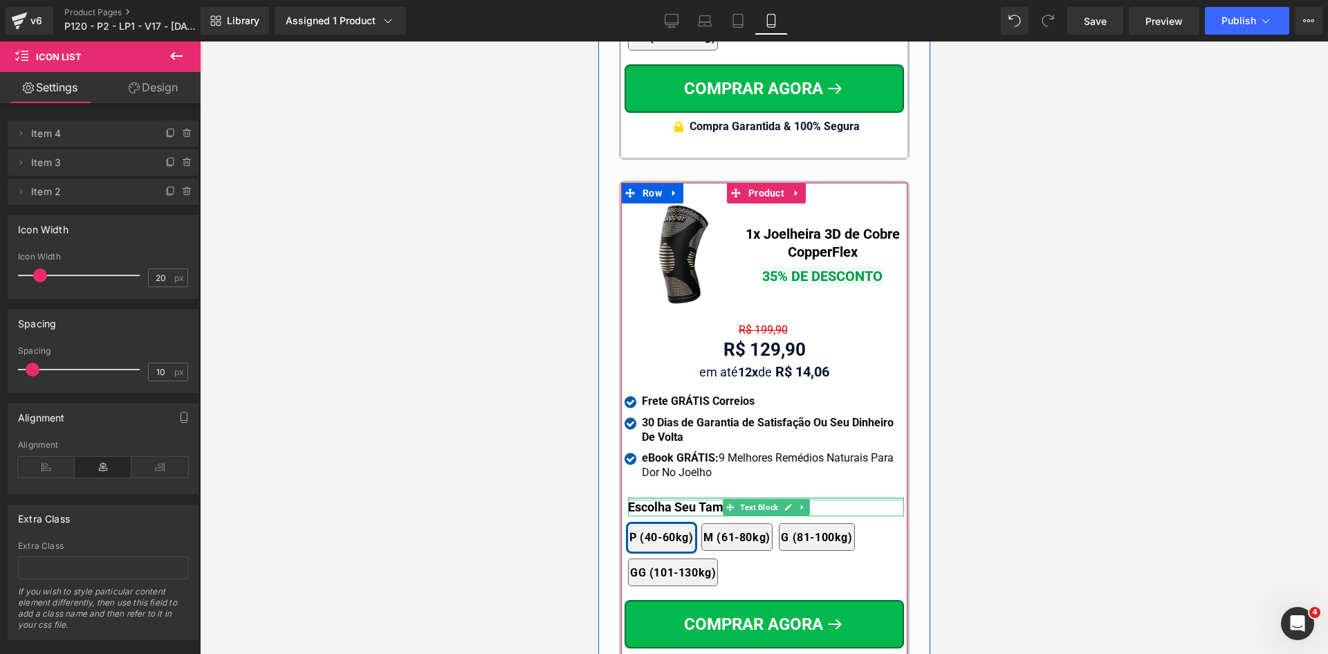
click at [640, 497] on div at bounding box center [765, 498] width 276 height 3
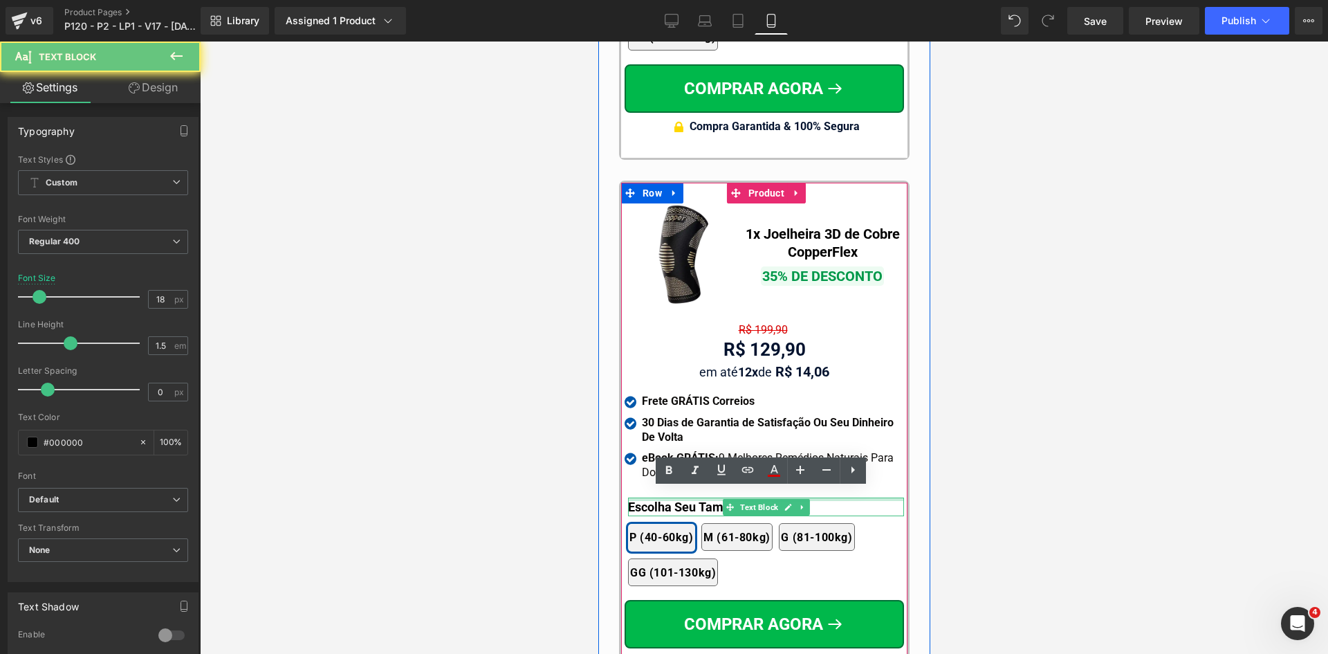
click at [640, 499] on b "Escolha Seu Tamanho:" at bounding box center [690, 506] width 127 height 15
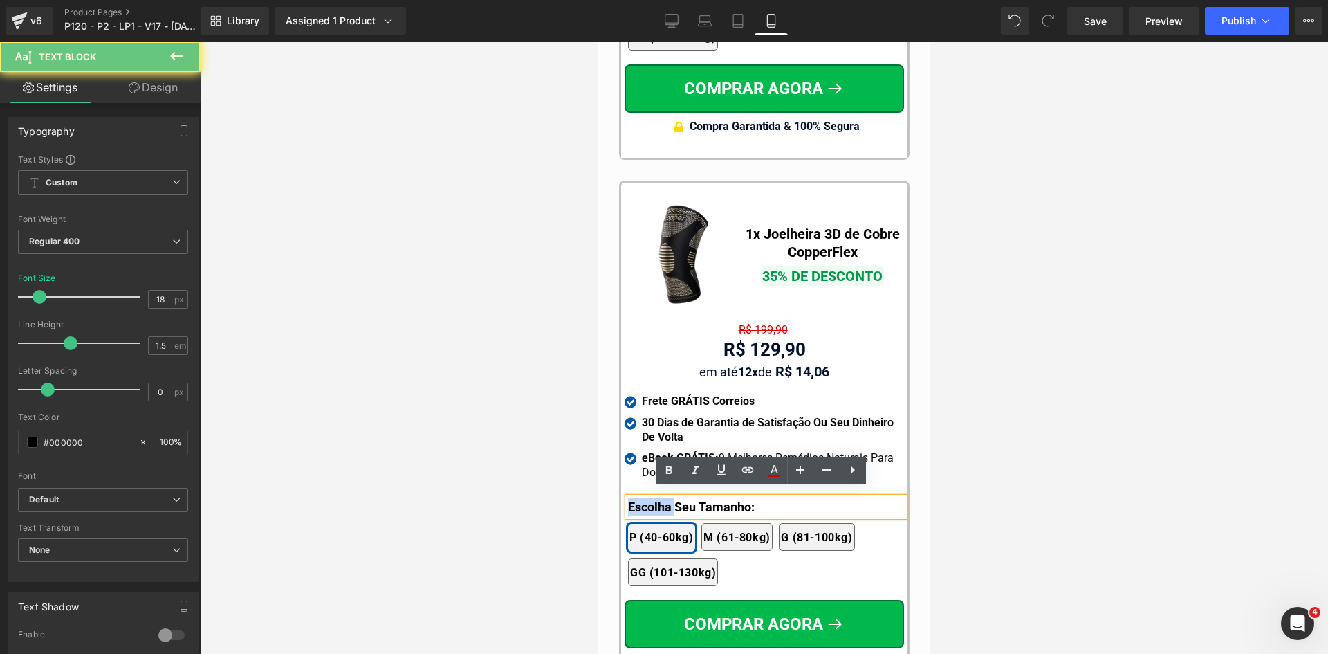
click at [640, 499] on b "Escolha Seu Tamanho:" at bounding box center [690, 506] width 127 height 15
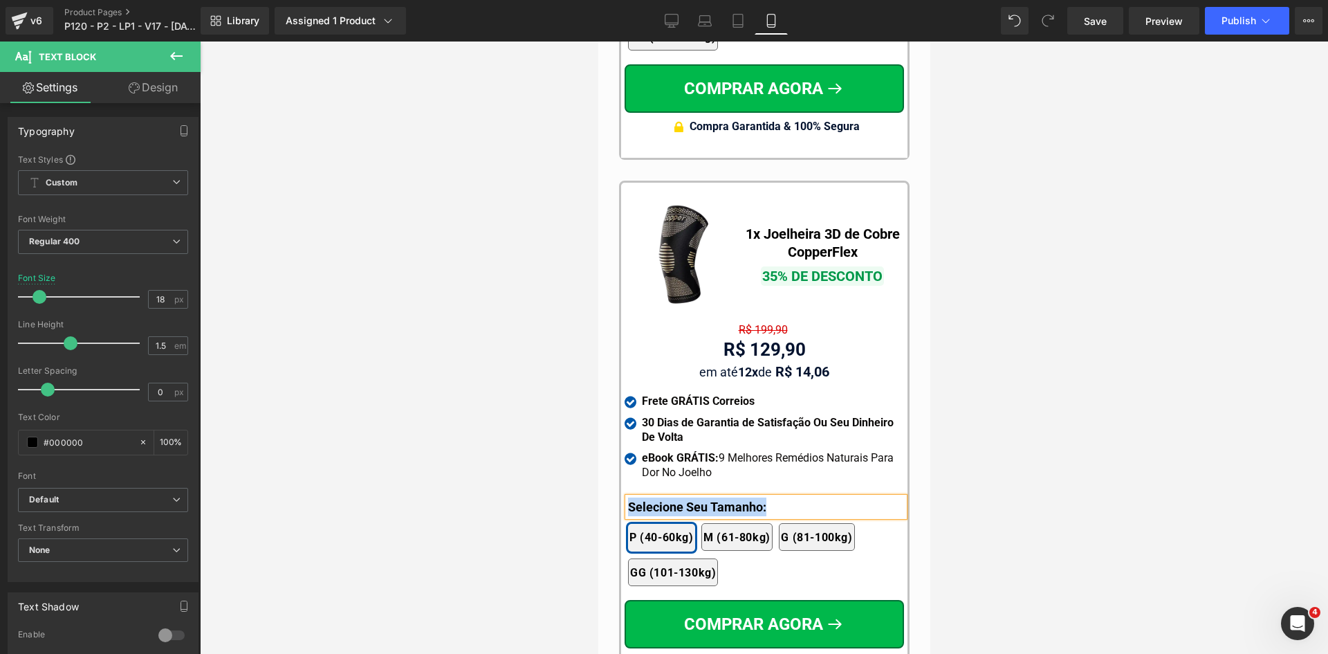
copy b "Selecione Seu Tamanho:"
click at [517, 362] on div at bounding box center [764, 348] width 1128 height 612
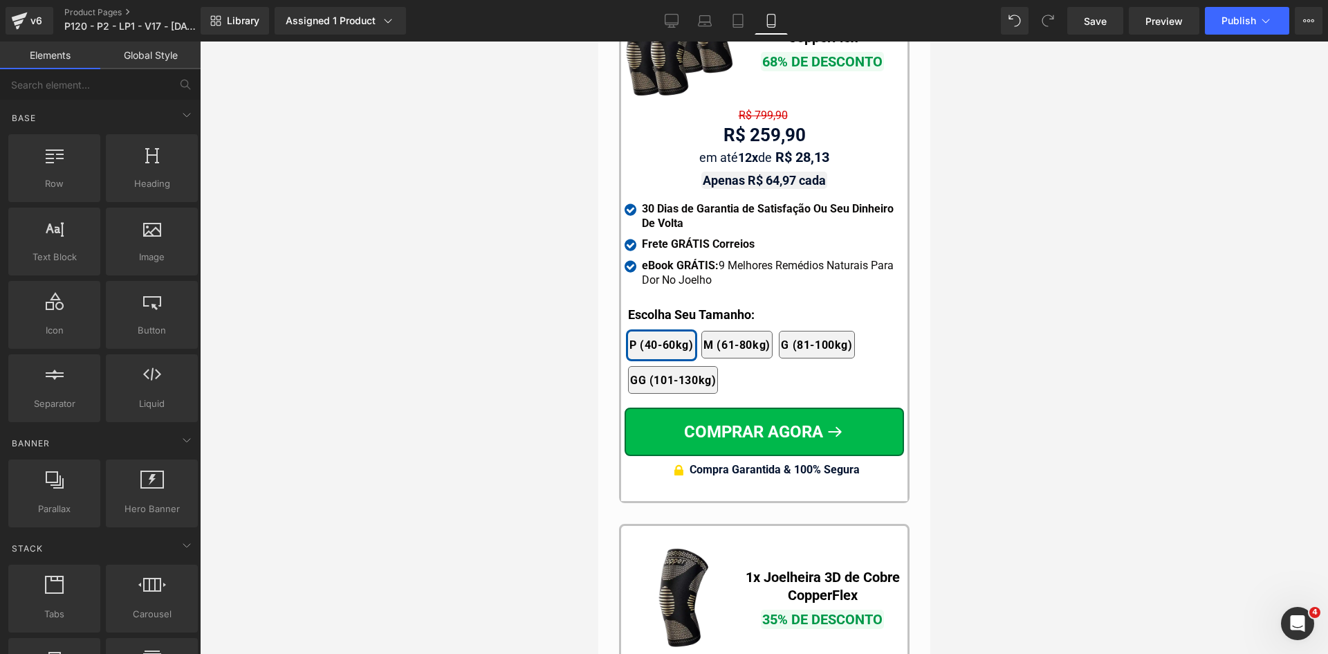
scroll to position [12690, 0]
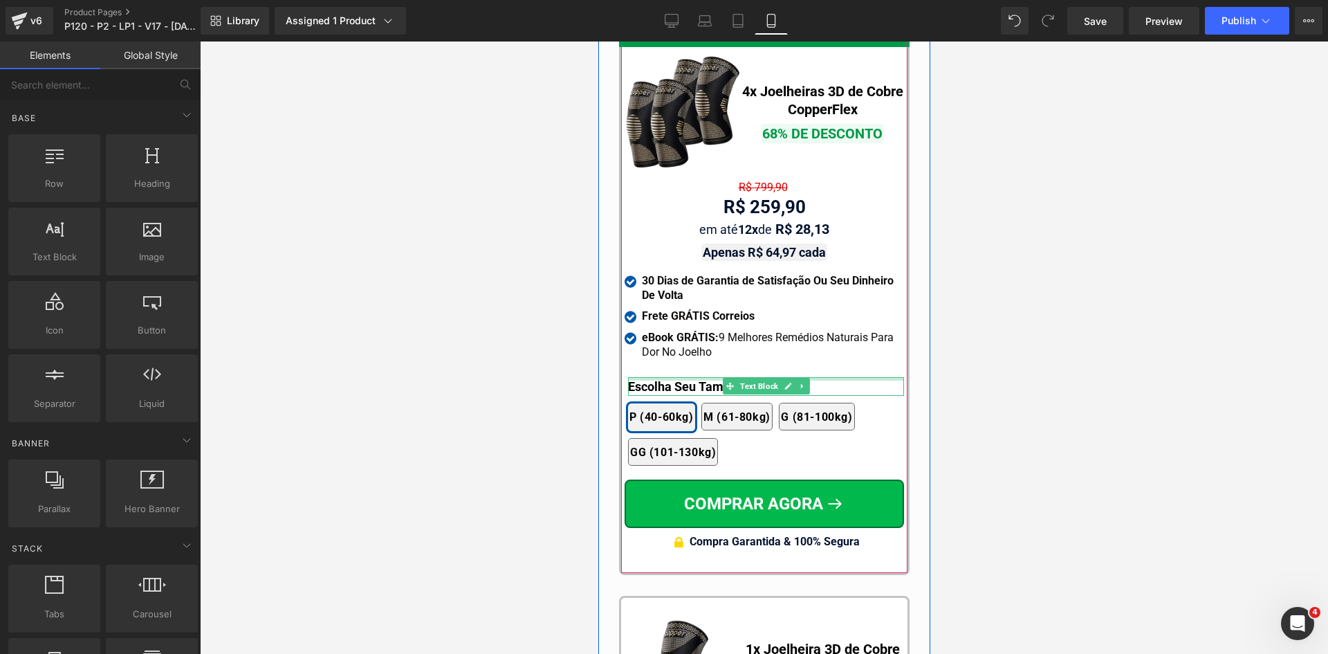
click at [659, 377] on div at bounding box center [765, 378] width 276 height 3
click at [659, 379] on b "Escolha Seu Tamanho:" at bounding box center [690, 386] width 127 height 15
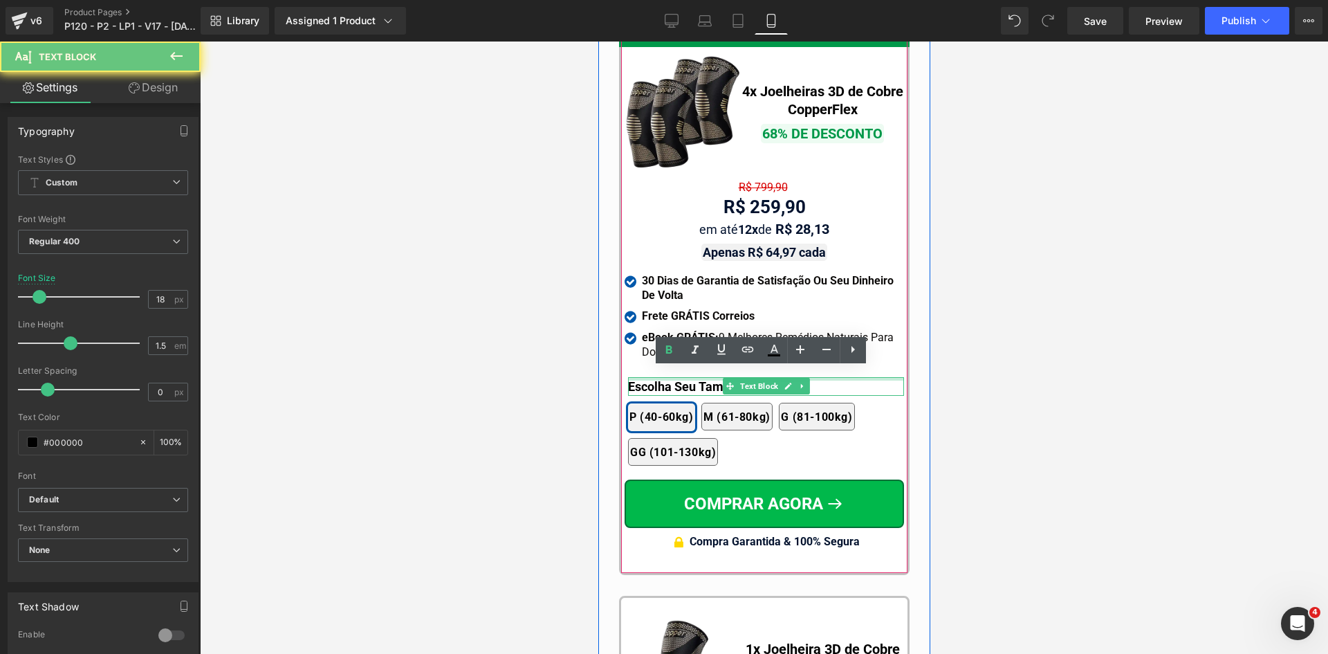
click at [659, 379] on b "Escolha Seu Tamanho:" at bounding box center [690, 386] width 127 height 15
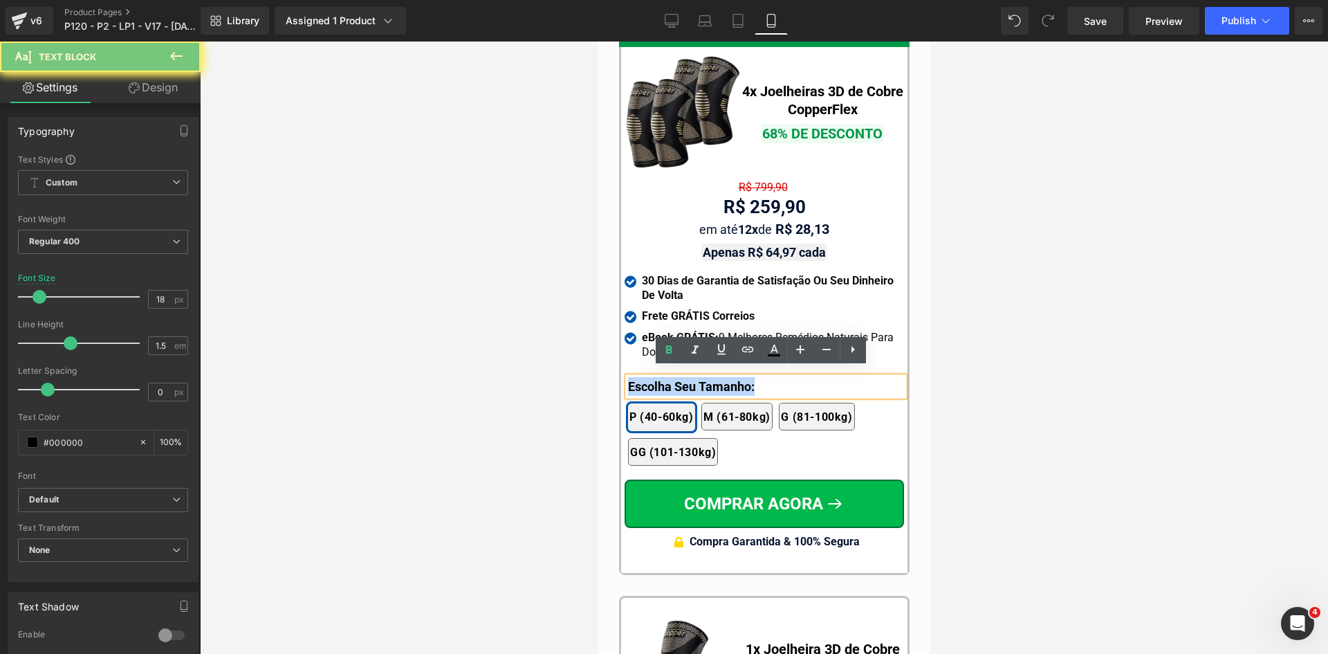
paste div
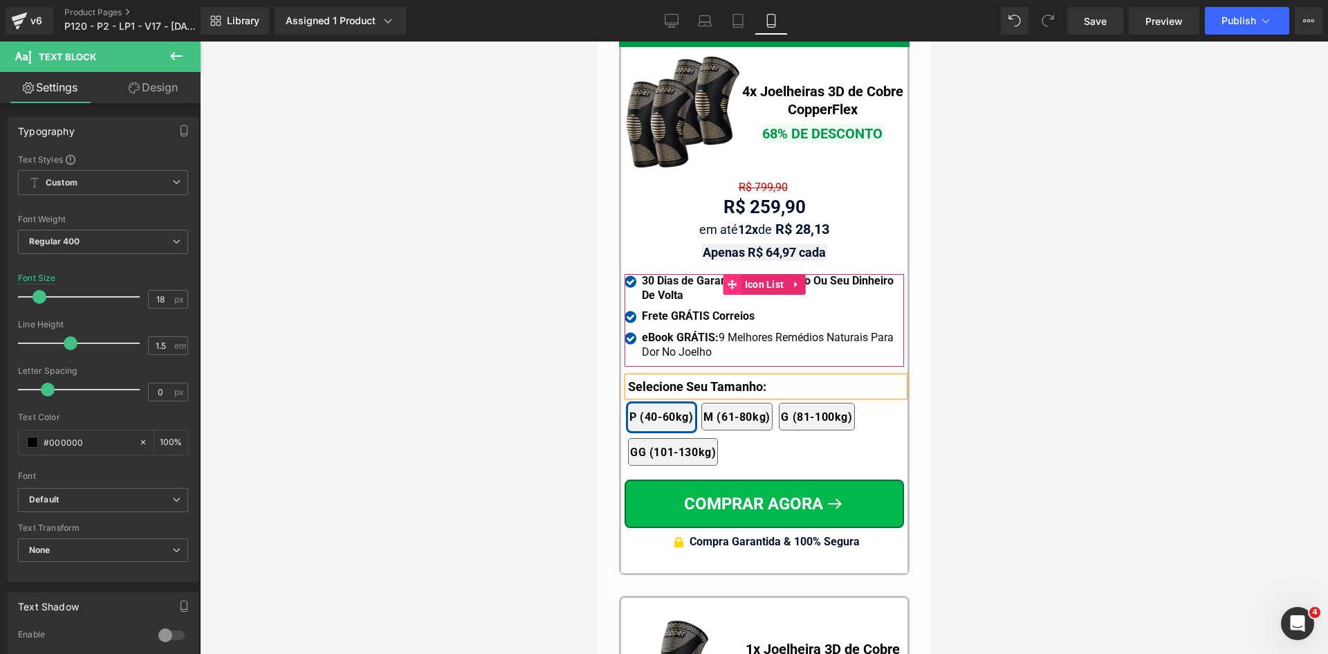
click at [748, 275] on span "Icon List" at bounding box center [764, 284] width 46 height 21
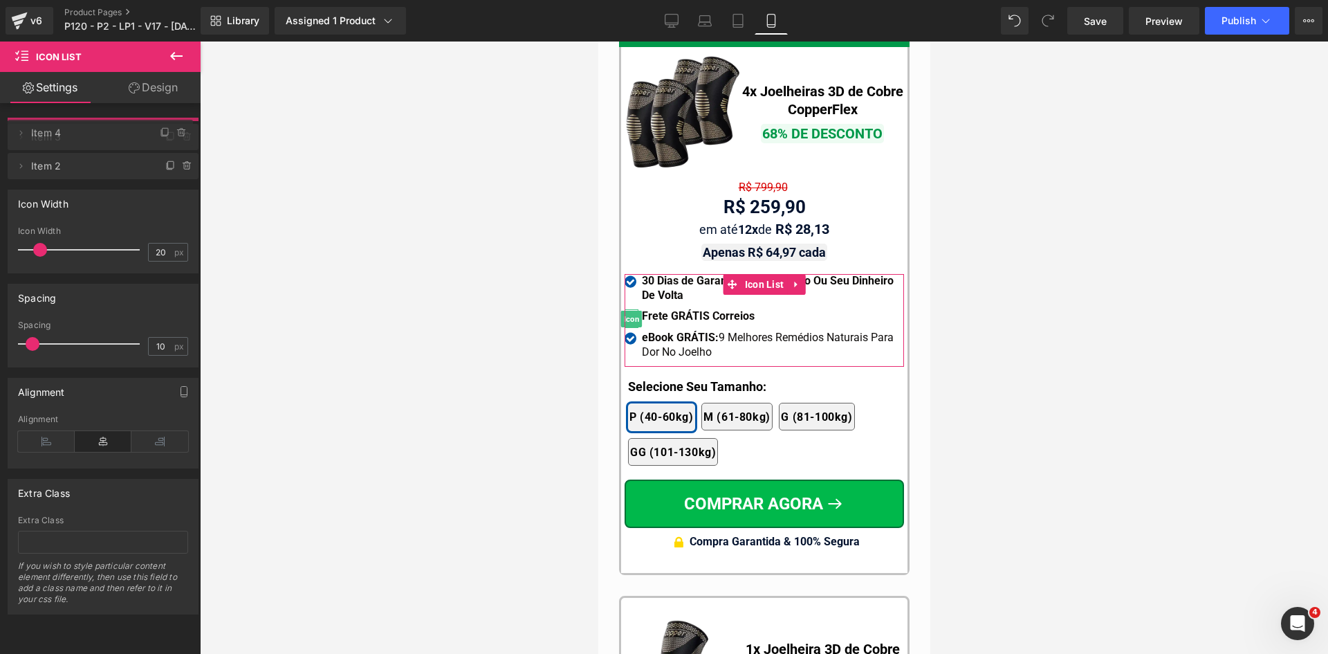
drag, startPoint x: 104, startPoint y: 159, endPoint x: 87, endPoint y: 199, distance: 43.4
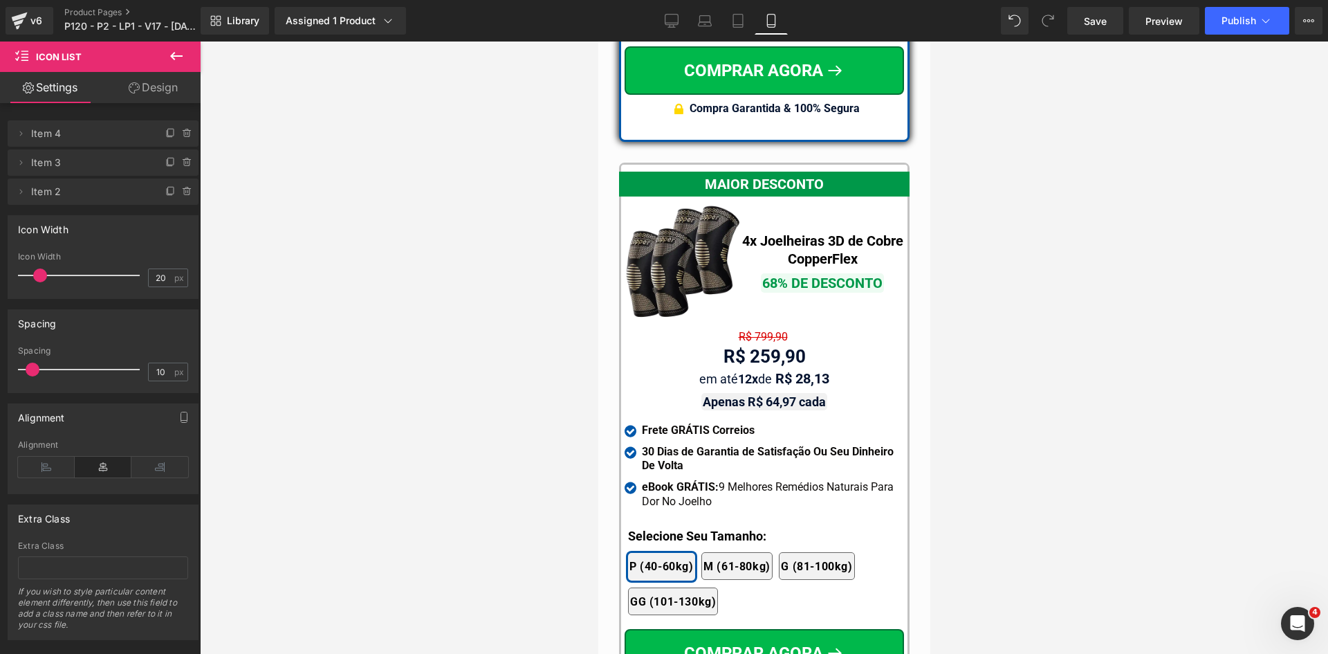
scroll to position [12205, 0]
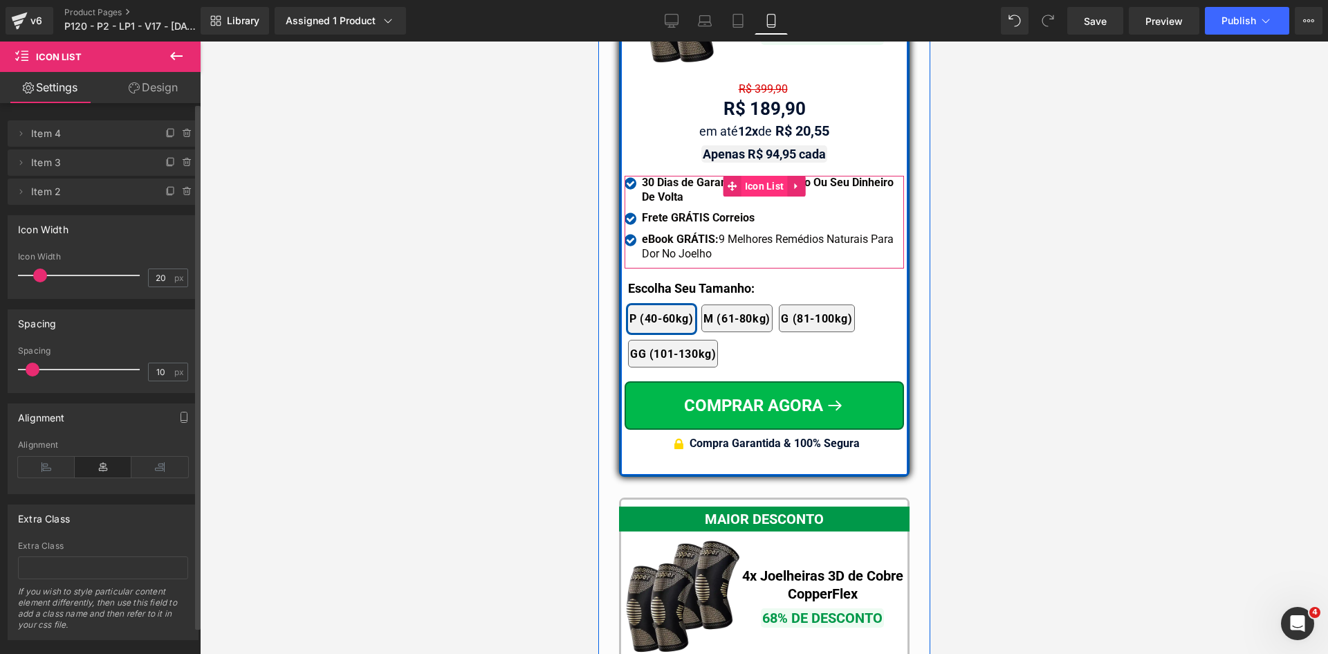
click at [756, 176] on span "Icon List" at bounding box center [764, 186] width 46 height 21
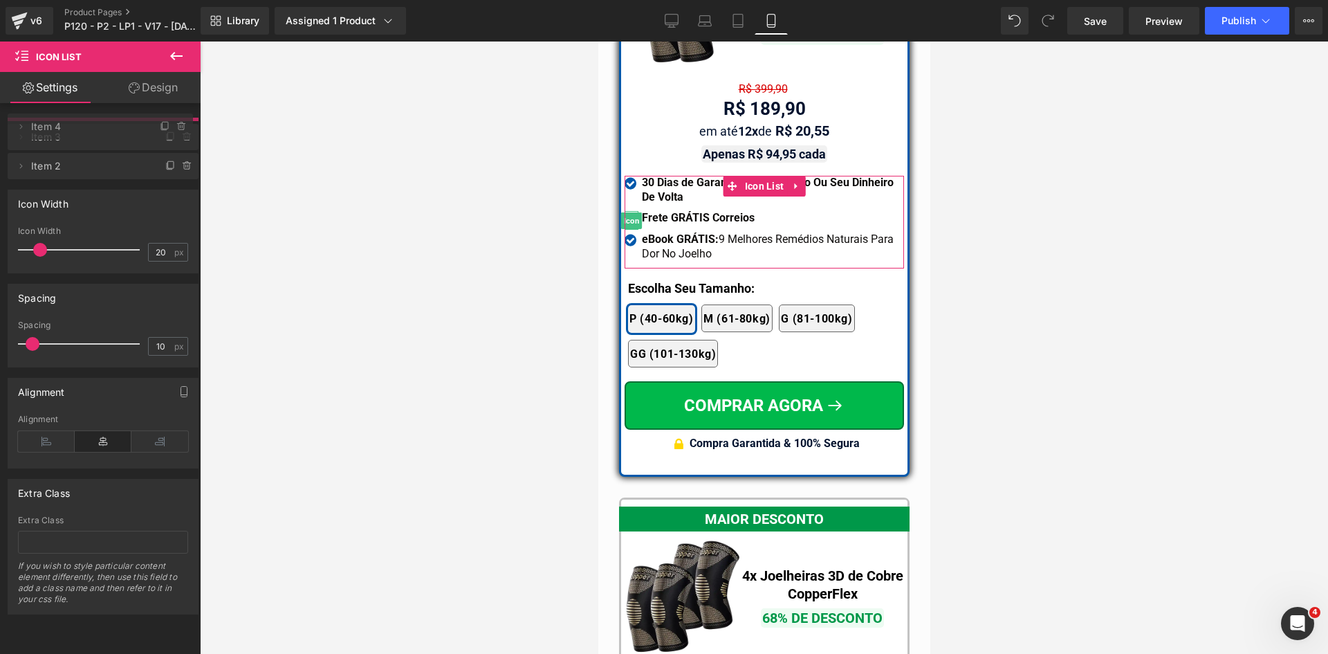
drag, startPoint x: 84, startPoint y: 165, endPoint x: 451, endPoint y: 163, distance: 367.3
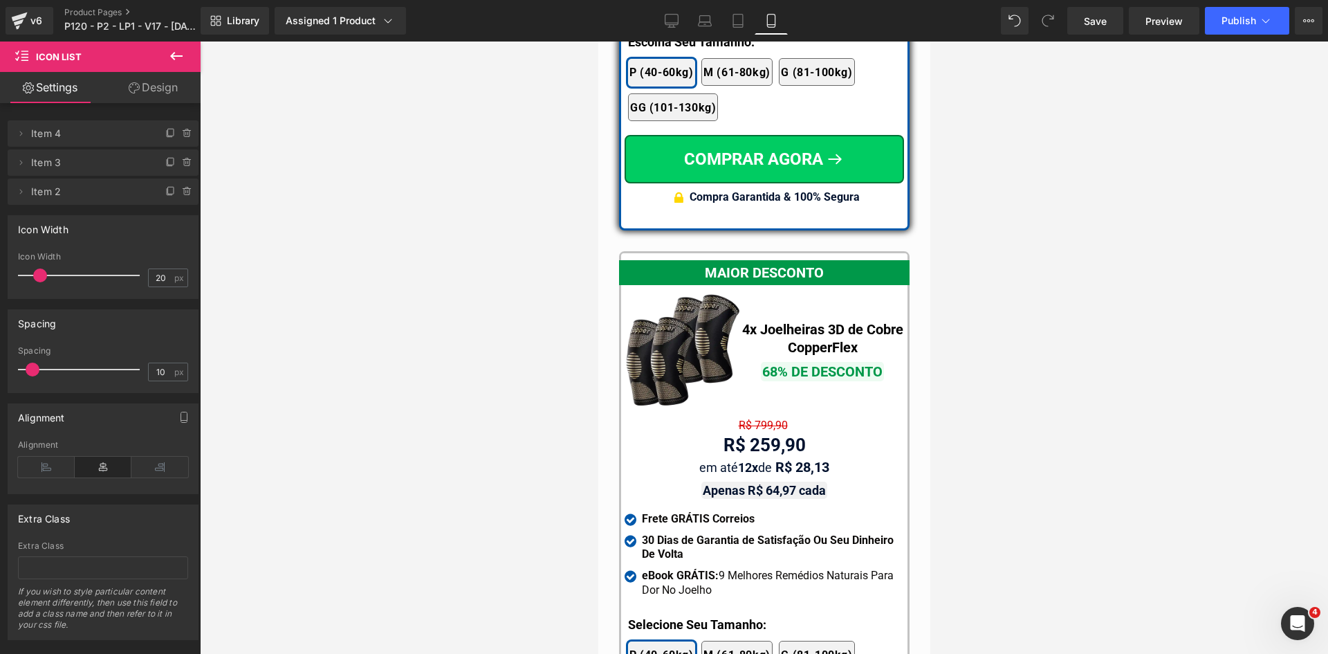
scroll to position [12344, 0]
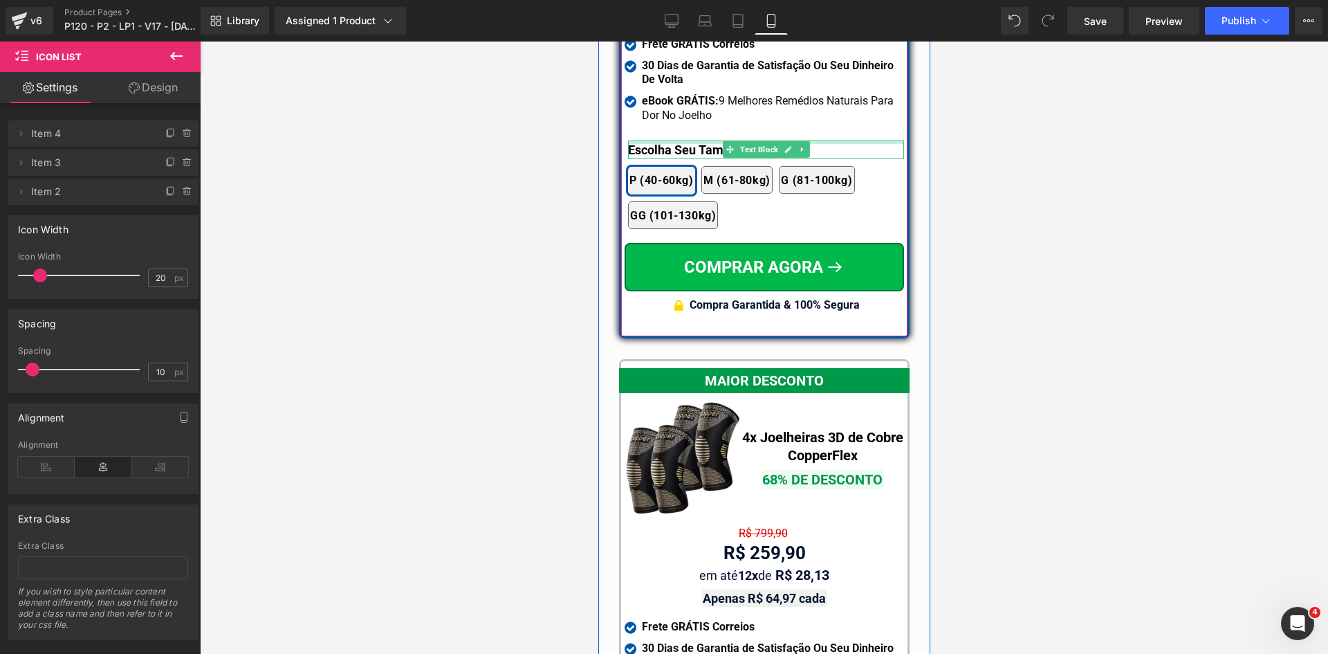
click at [646, 140] on div at bounding box center [765, 141] width 276 height 3
click at [646, 142] on b "Escolha Seu Tamanho:" at bounding box center [690, 149] width 127 height 15
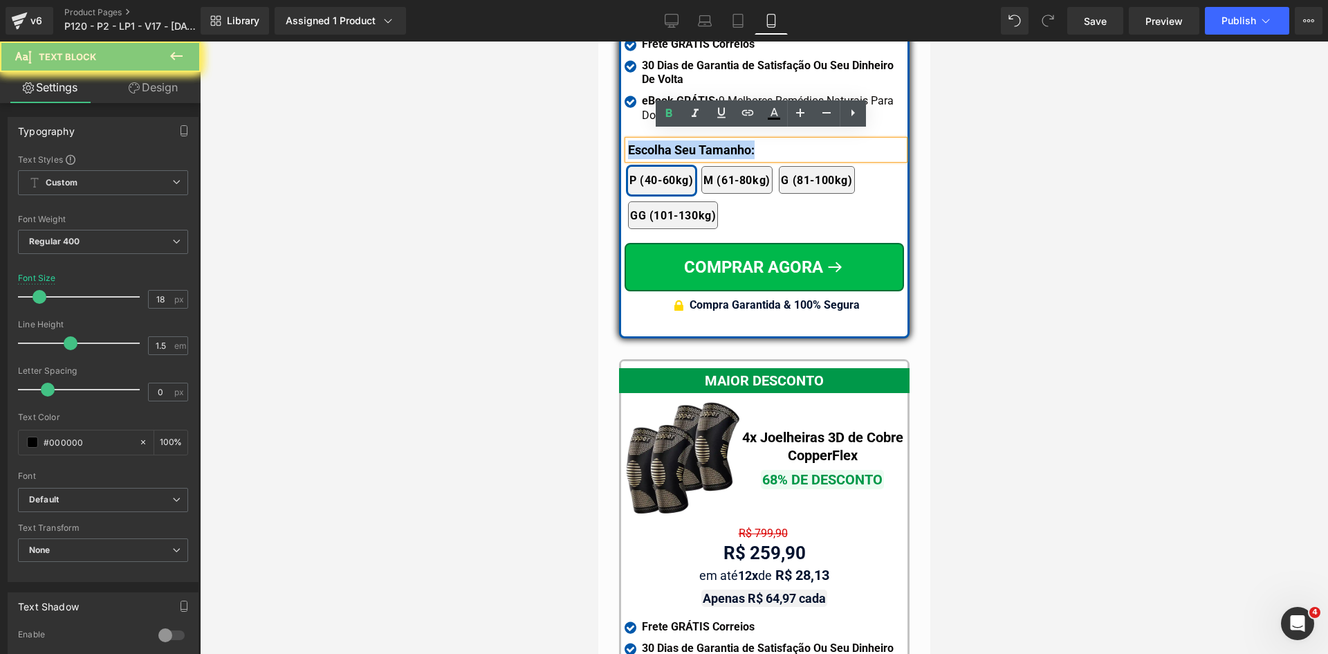
click at [646, 142] on b "Escolha Seu Tamanho:" at bounding box center [690, 149] width 127 height 15
paste div
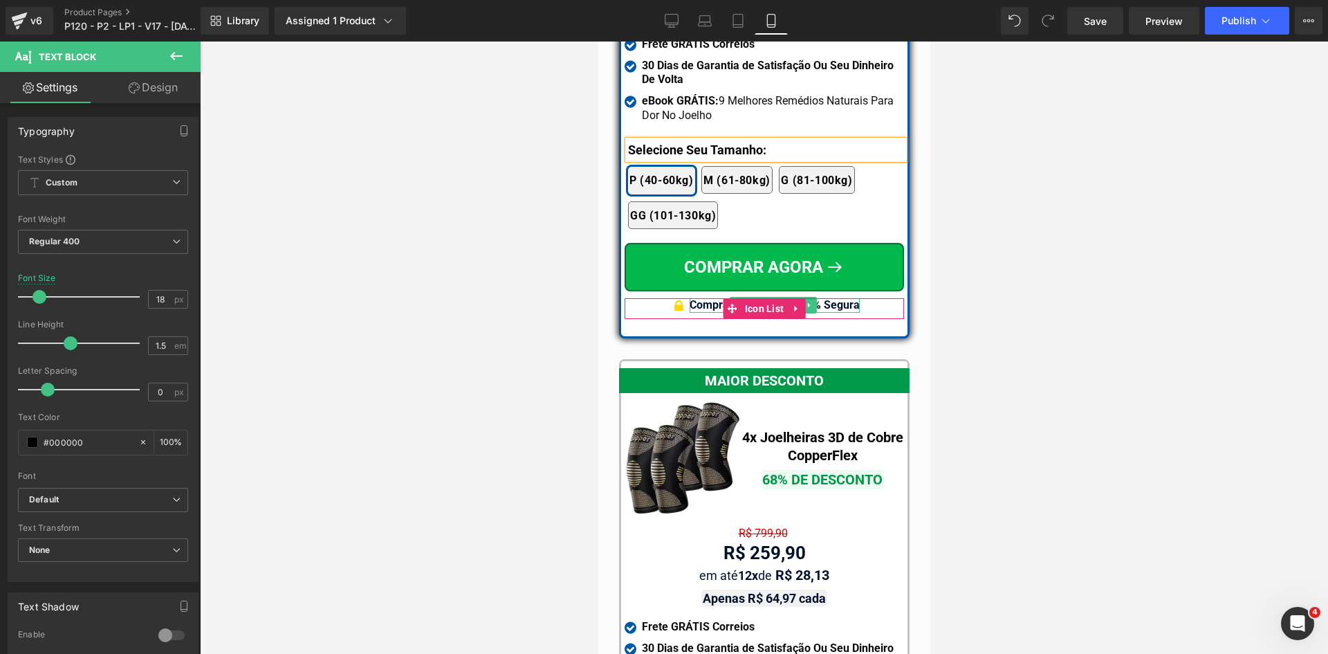
click at [703, 298] on b "Compra Garantida & 100% Segura" at bounding box center [774, 304] width 170 height 13
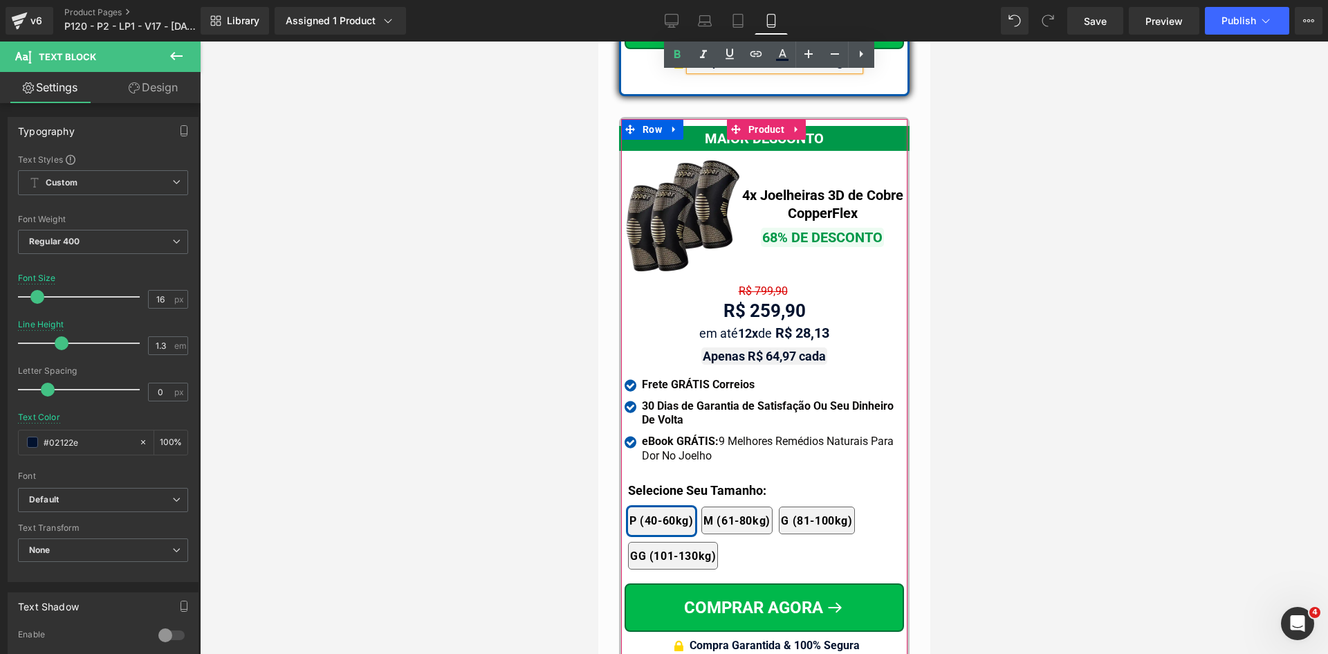
scroll to position [12690, 0]
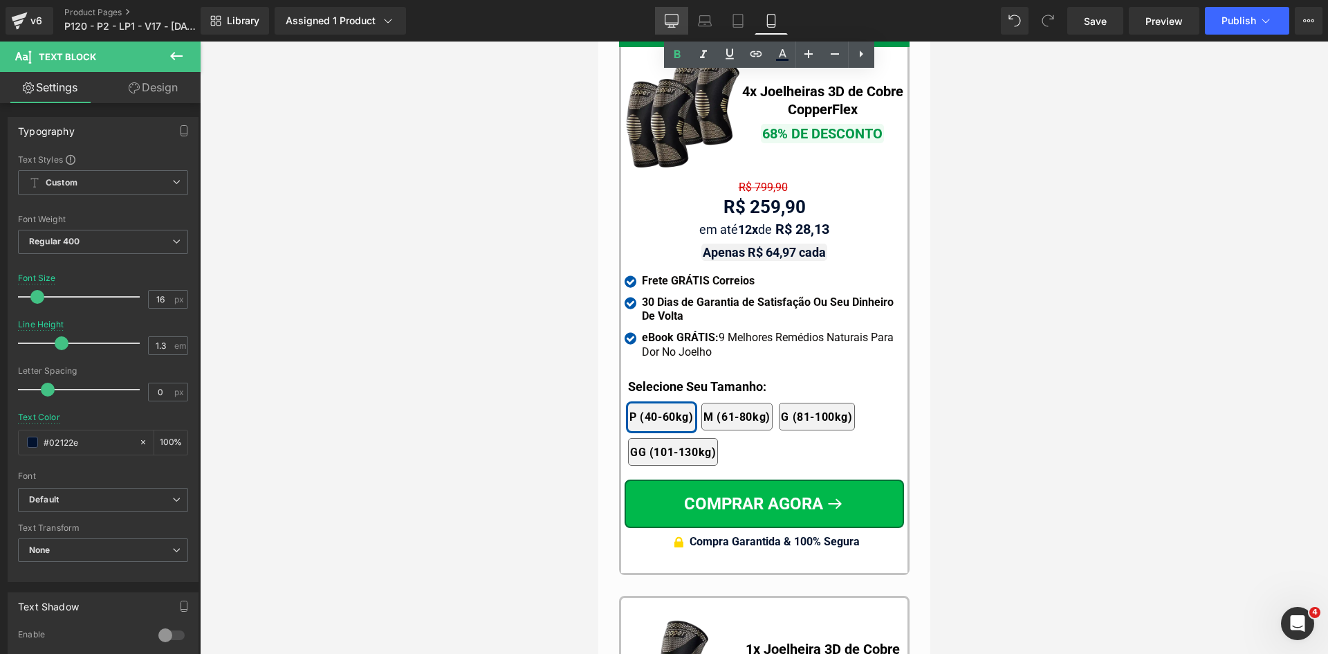
click at [676, 19] on icon at bounding box center [672, 21] width 14 height 14
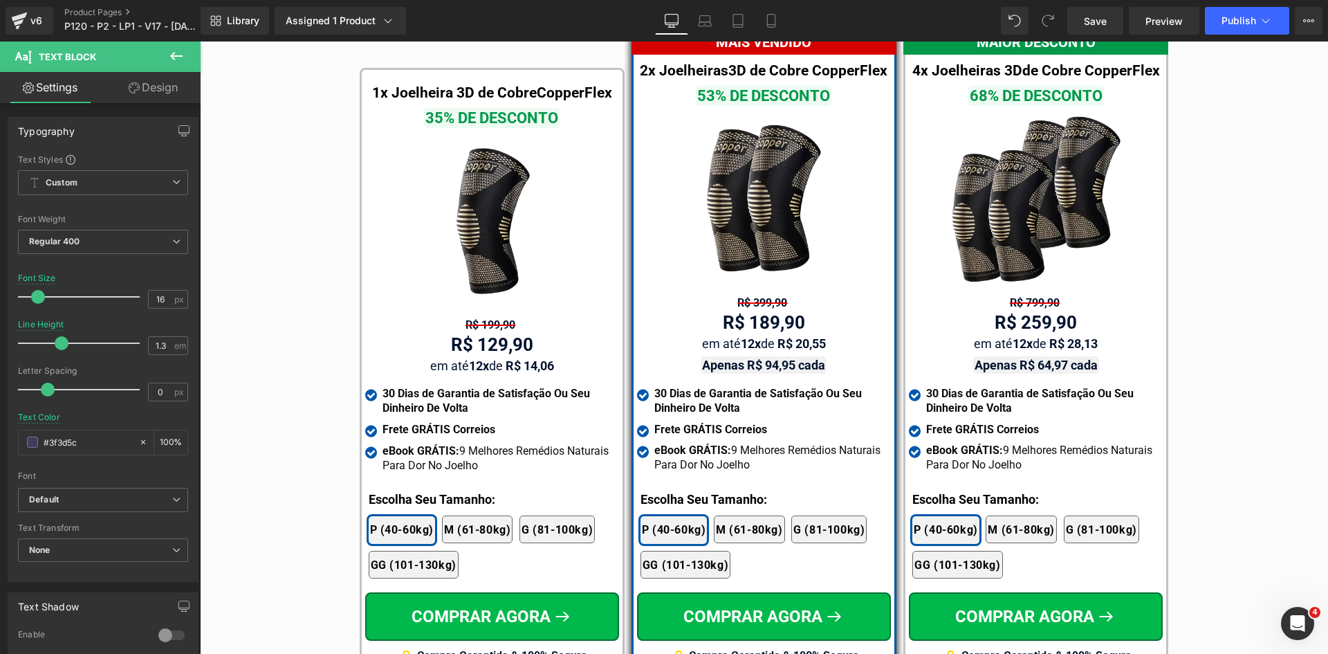
scroll to position [8227, 0]
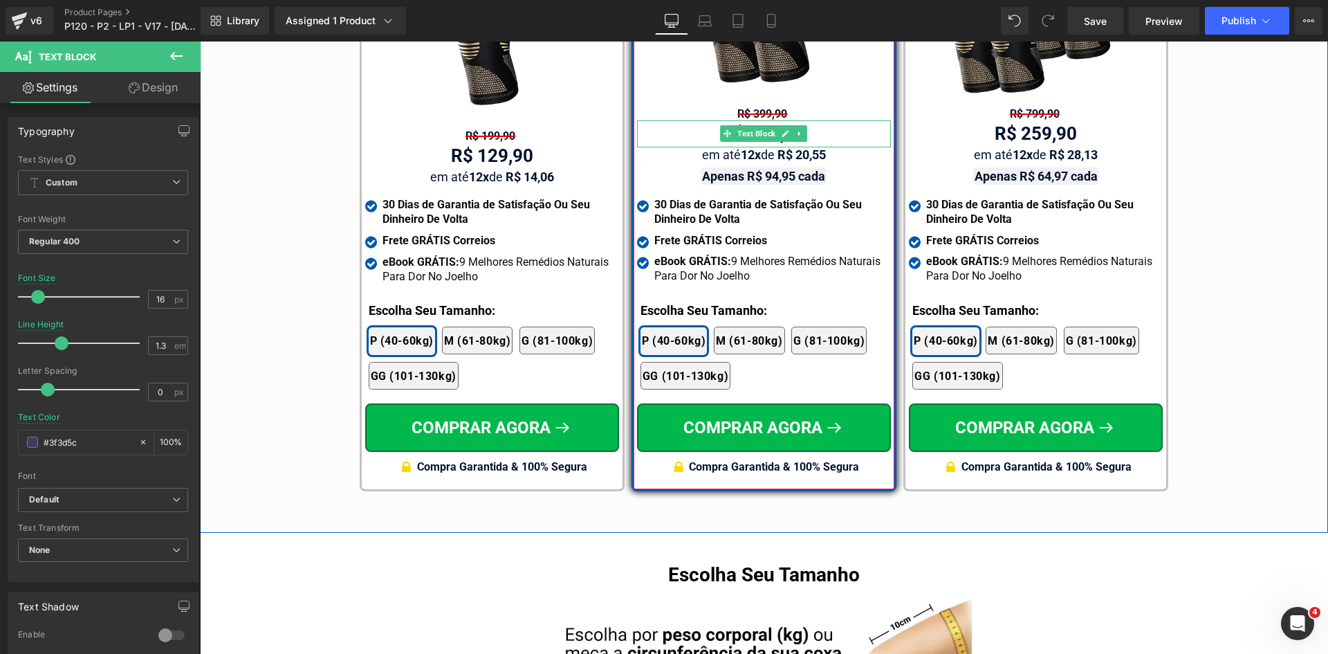
click at [755, 105] on span "Text Block" at bounding box center [757, 113] width 44 height 17
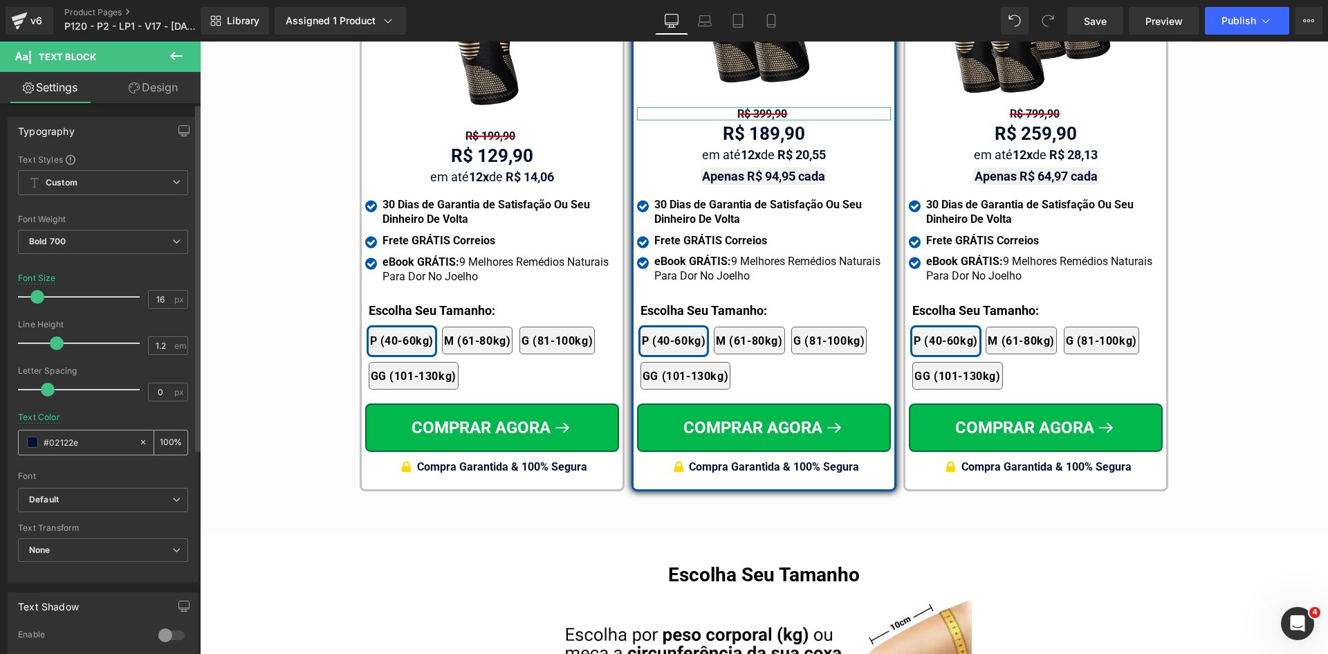
click at [93, 440] on input "#02122e" at bounding box center [88, 441] width 89 height 15
paste input "d50000"
type input "#d50000"
click at [86, 232] on span "Bold 700" at bounding box center [103, 242] width 170 height 24
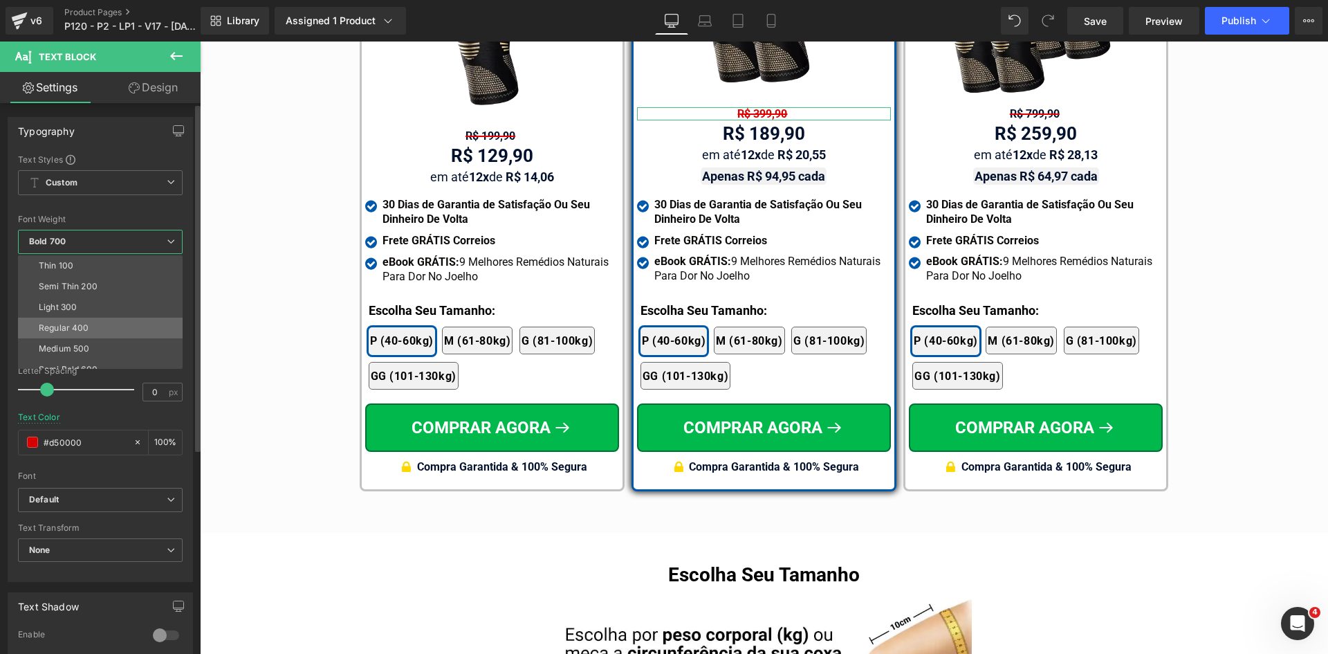
click at [70, 320] on li "Regular 400" at bounding box center [103, 327] width 171 height 21
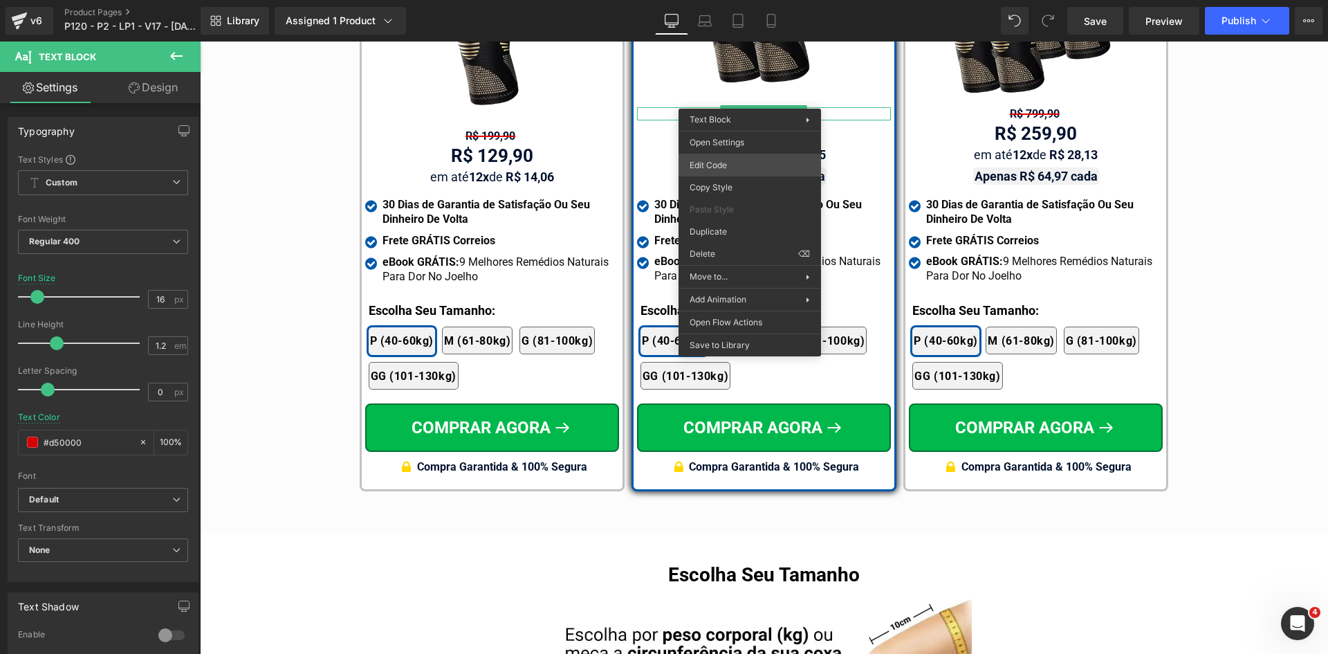
click at [724, 0] on div "Text Block You are previewing how the will restyle your page. You can not edit …" at bounding box center [664, 0] width 1328 height 0
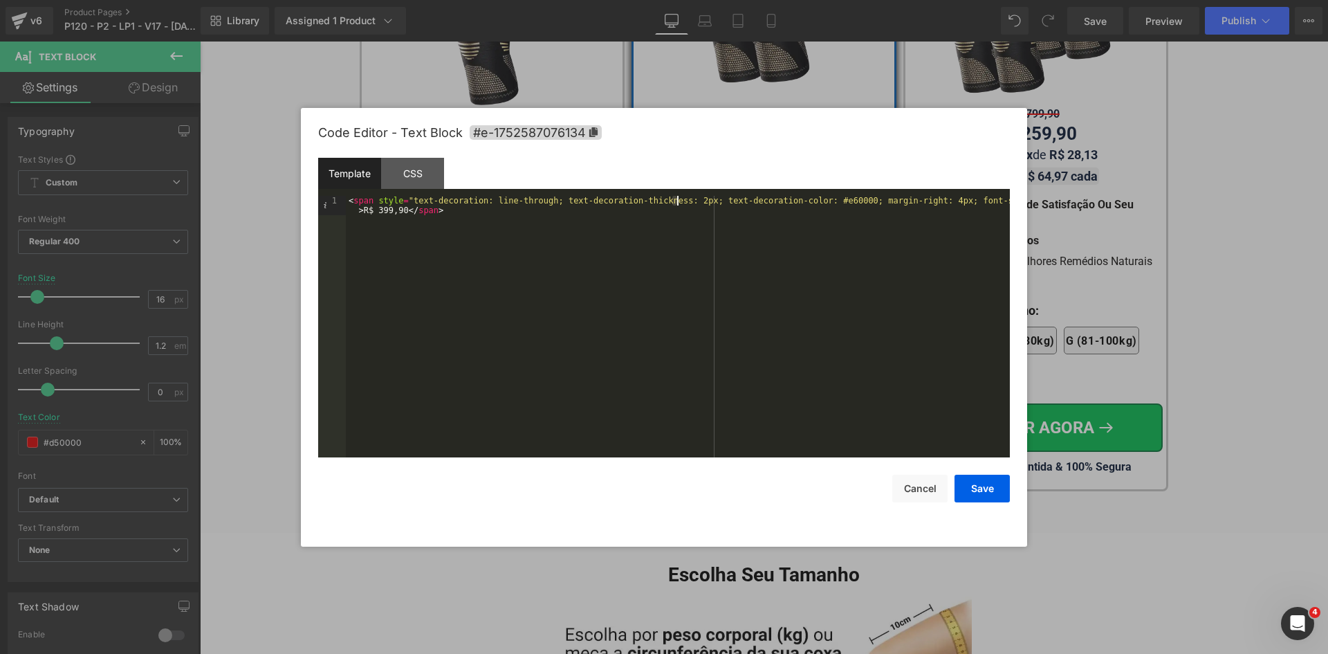
click at [675, 201] on div "< span style = "text-decoration: line-through; text-decoration-thickness: 2px; …" at bounding box center [678, 346] width 664 height 300
click at [987, 496] on button "Save" at bounding box center [982, 488] width 55 height 28
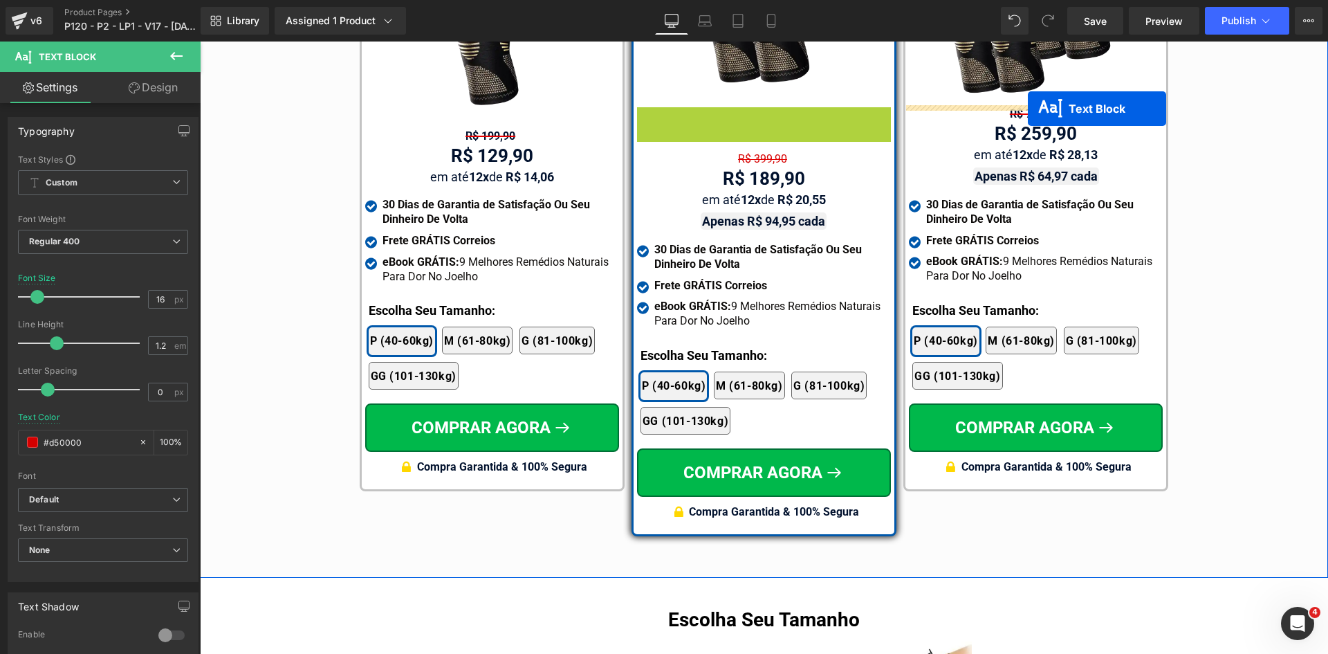
drag, startPoint x: 755, startPoint y: 100, endPoint x: 1028, endPoint y: 109, distance: 273.4
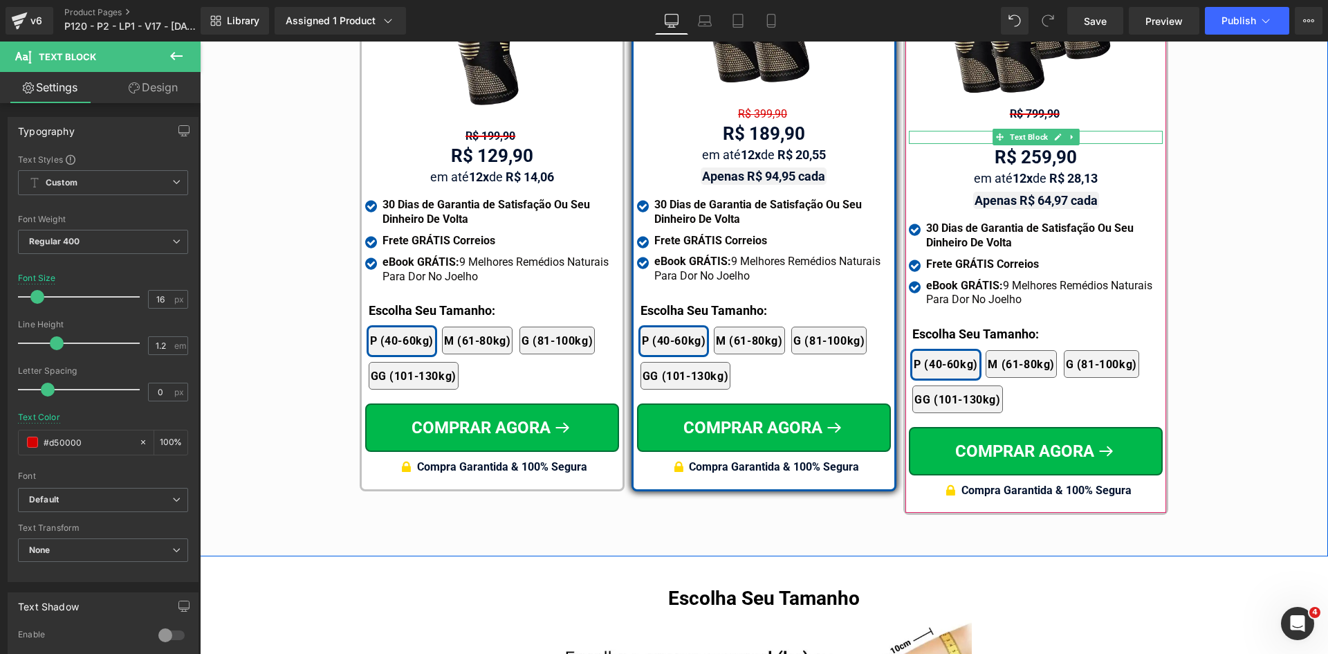
click at [976, 140] on div at bounding box center [1036, 141] width 254 height 3
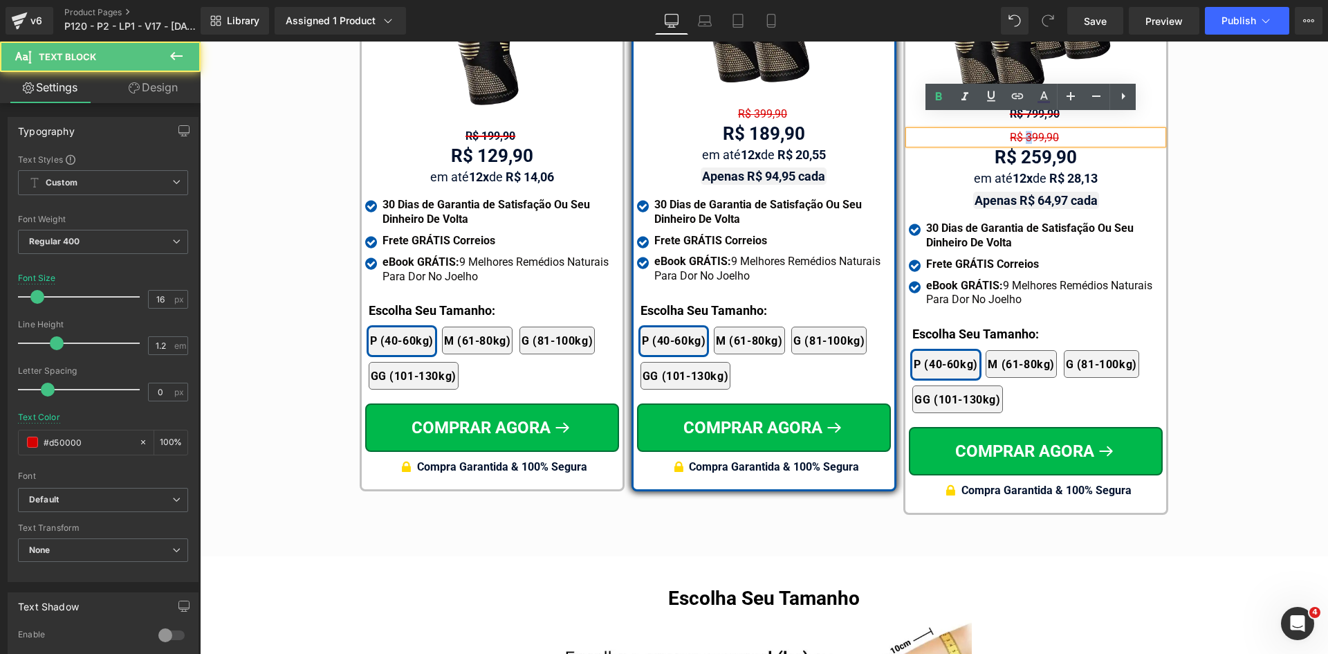
click at [1025, 131] on span "R$ 399,90" at bounding box center [1034, 137] width 49 height 13
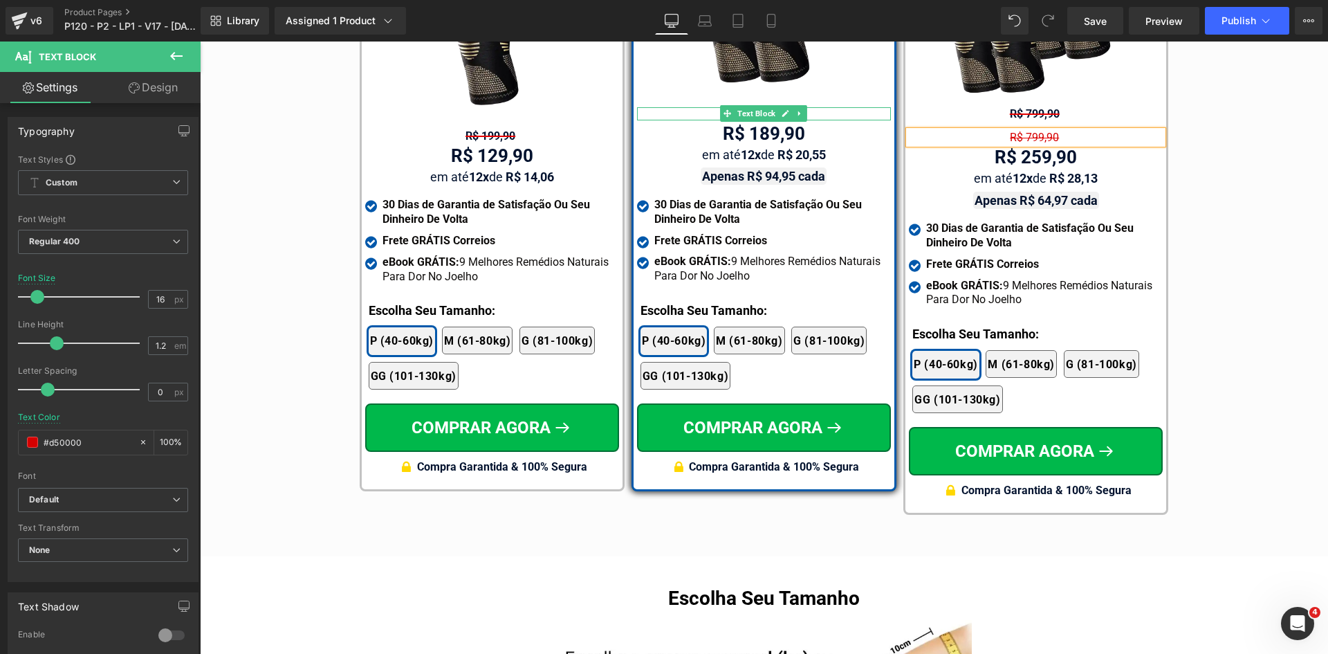
drag, startPoint x: 917, startPoint y: 269, endPoint x: 722, endPoint y: 225, distance: 199.9
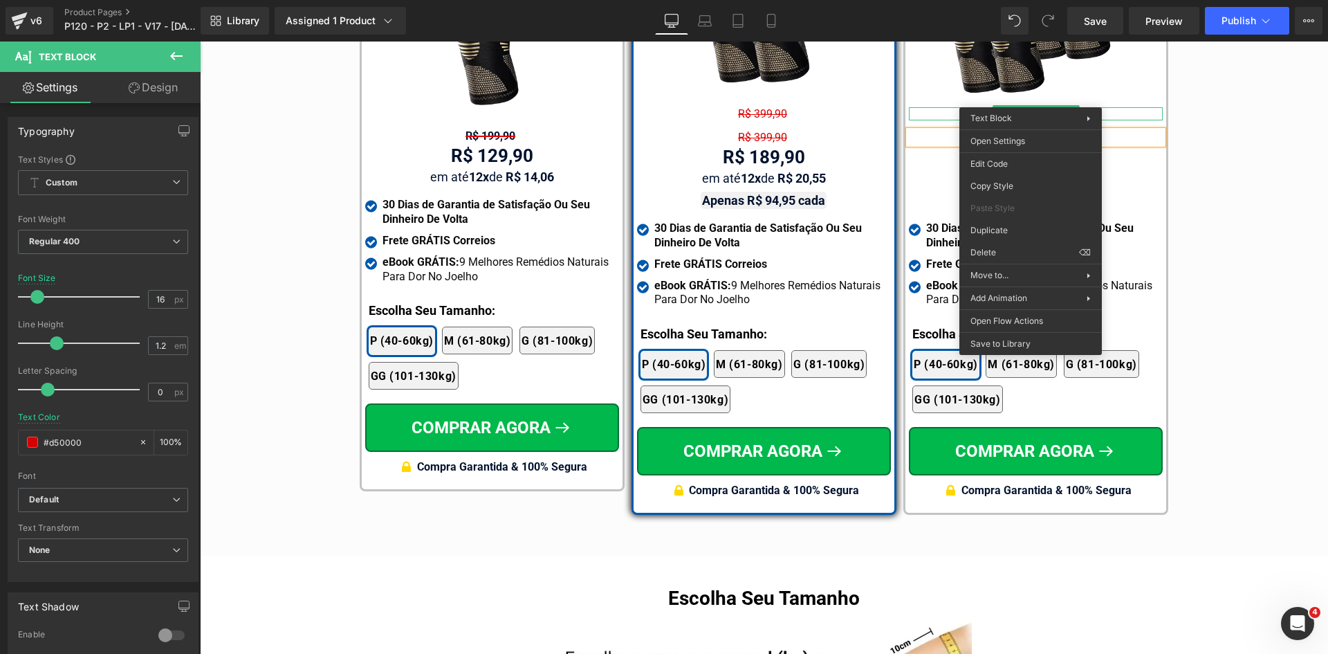
drag, startPoint x: 1201, startPoint y: 289, endPoint x: 913, endPoint y: 214, distance: 298.1
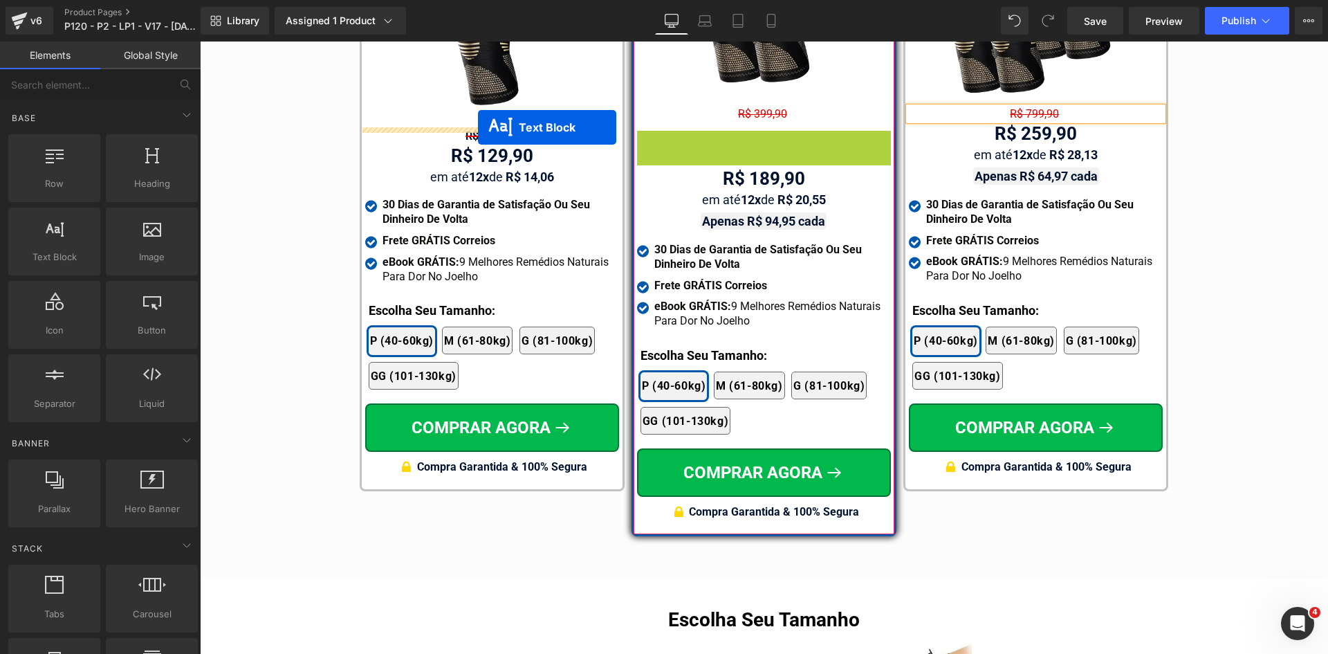
drag, startPoint x: 752, startPoint y: 124, endPoint x: 478, endPoint y: 127, distance: 273.9
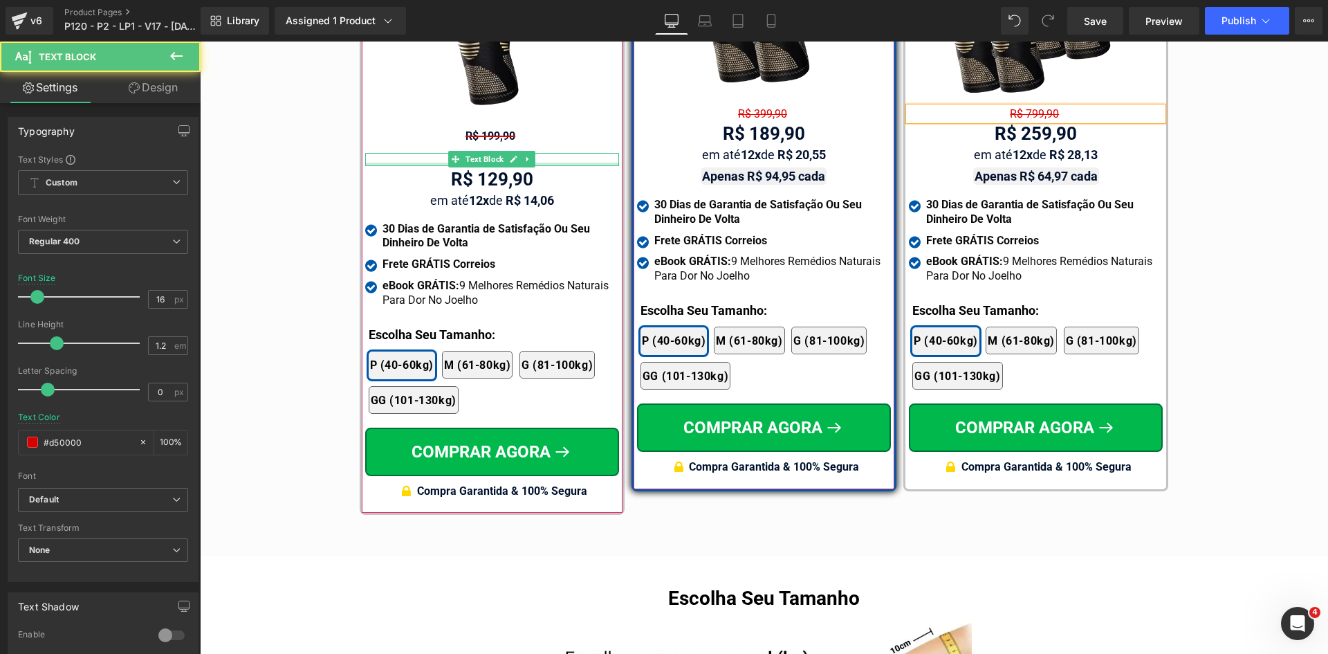
click at [425, 153] on div "R$ 399,90" at bounding box center [492, 159] width 254 height 13
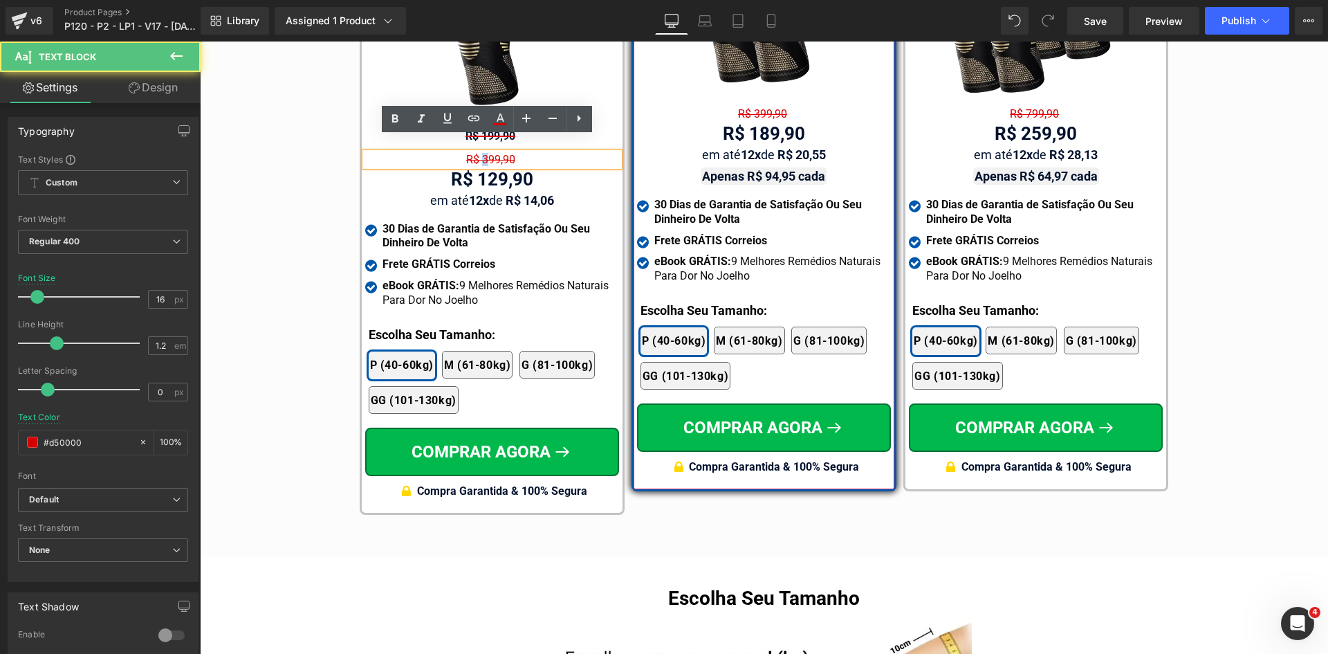
click at [482, 153] on span "R$ 399,90" at bounding box center [490, 159] width 49 height 13
click at [331, 160] on div "Tabela de Tamanhos Text Block Image Se você estiver entre tamanhos, recomendamo…" at bounding box center [764, 91] width 1128 height 859
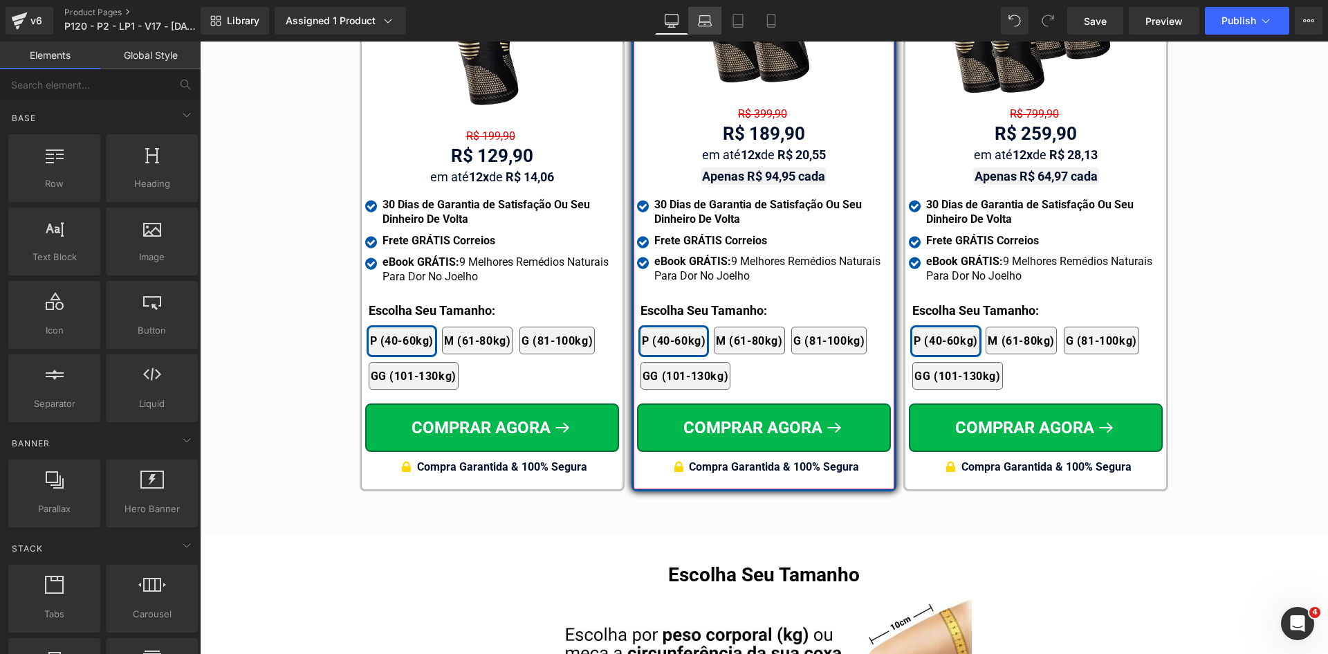
click at [695, 18] on link "Laptop" at bounding box center [704, 21] width 33 height 28
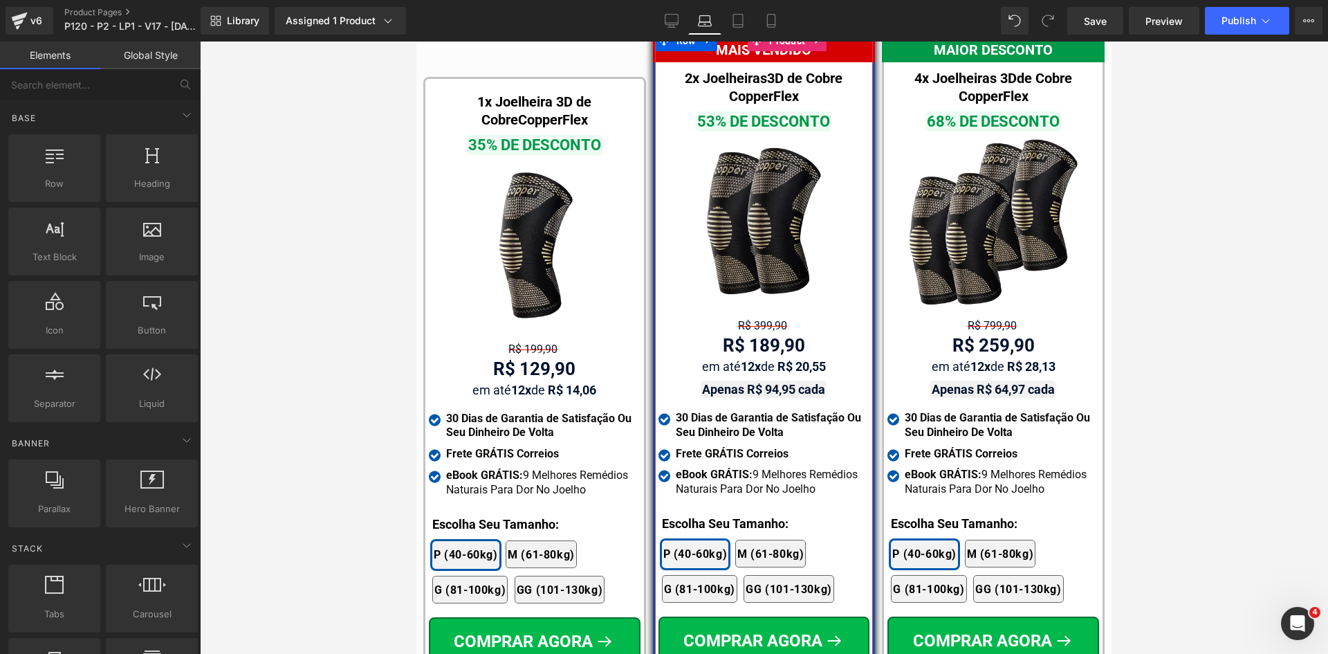
scroll to position [8526, 0]
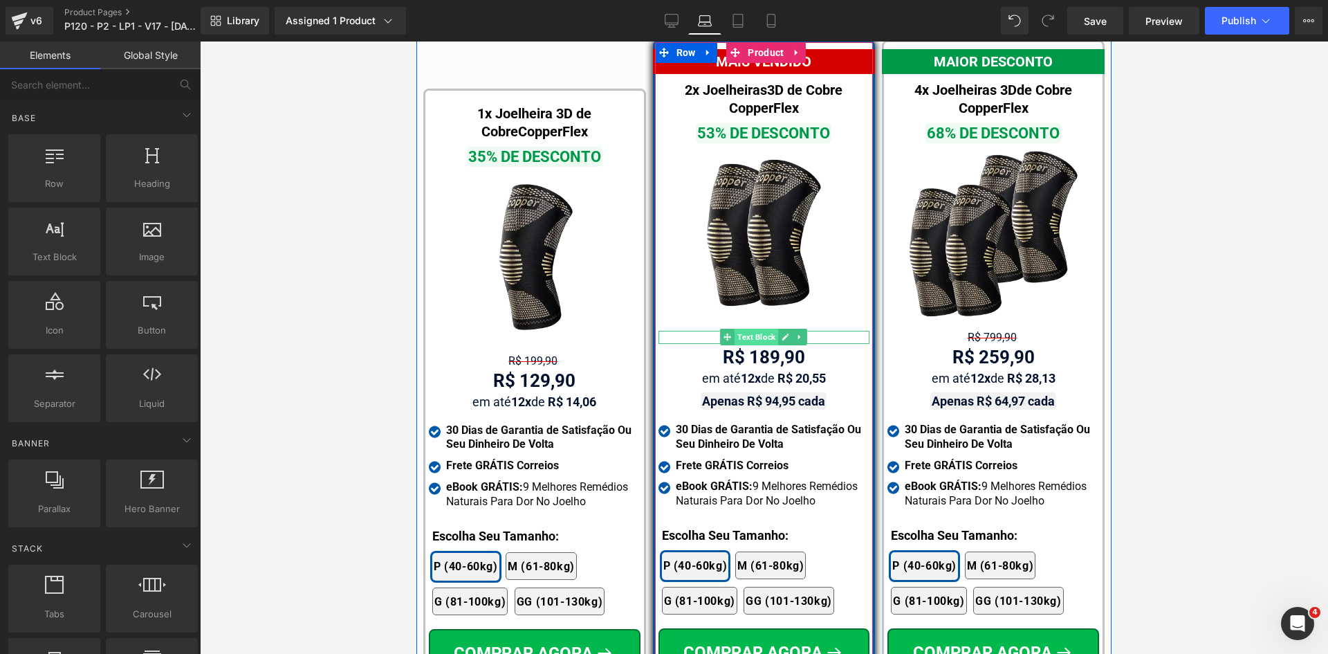
click at [753, 329] on span "Text Block" at bounding box center [757, 337] width 44 height 17
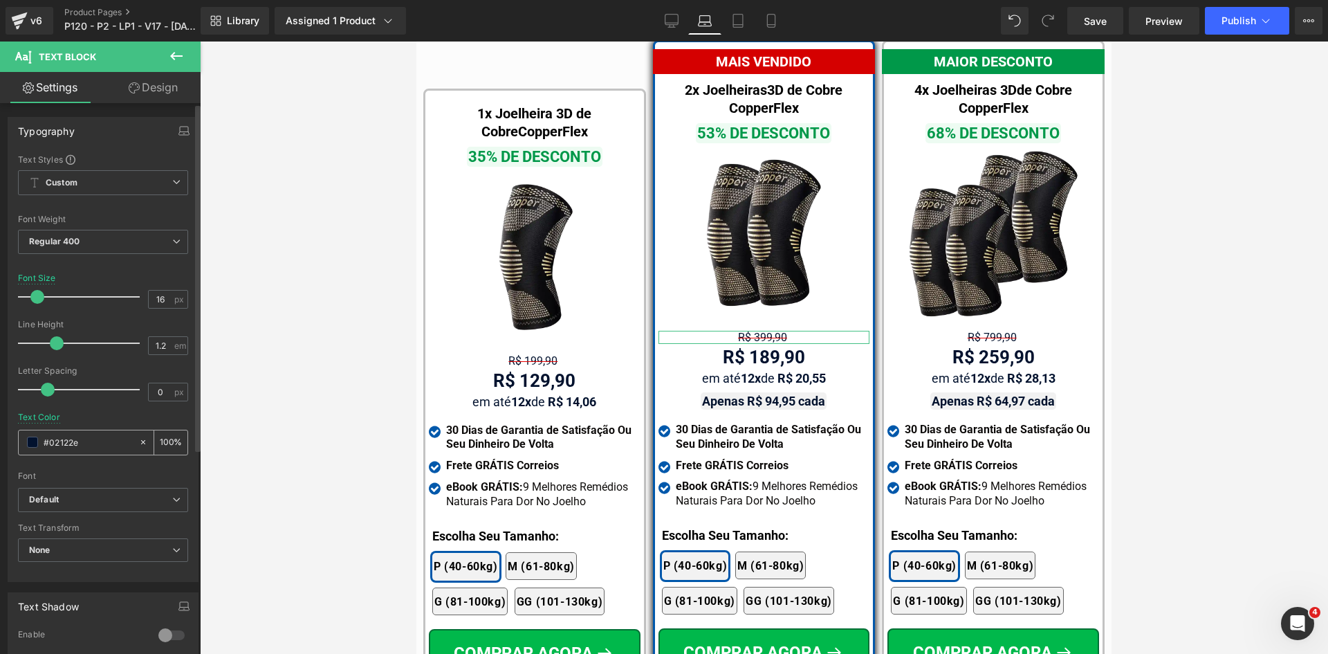
click at [80, 441] on input "#02122e" at bounding box center [88, 441] width 89 height 15
paste input "d50000"
type input "#d50000"
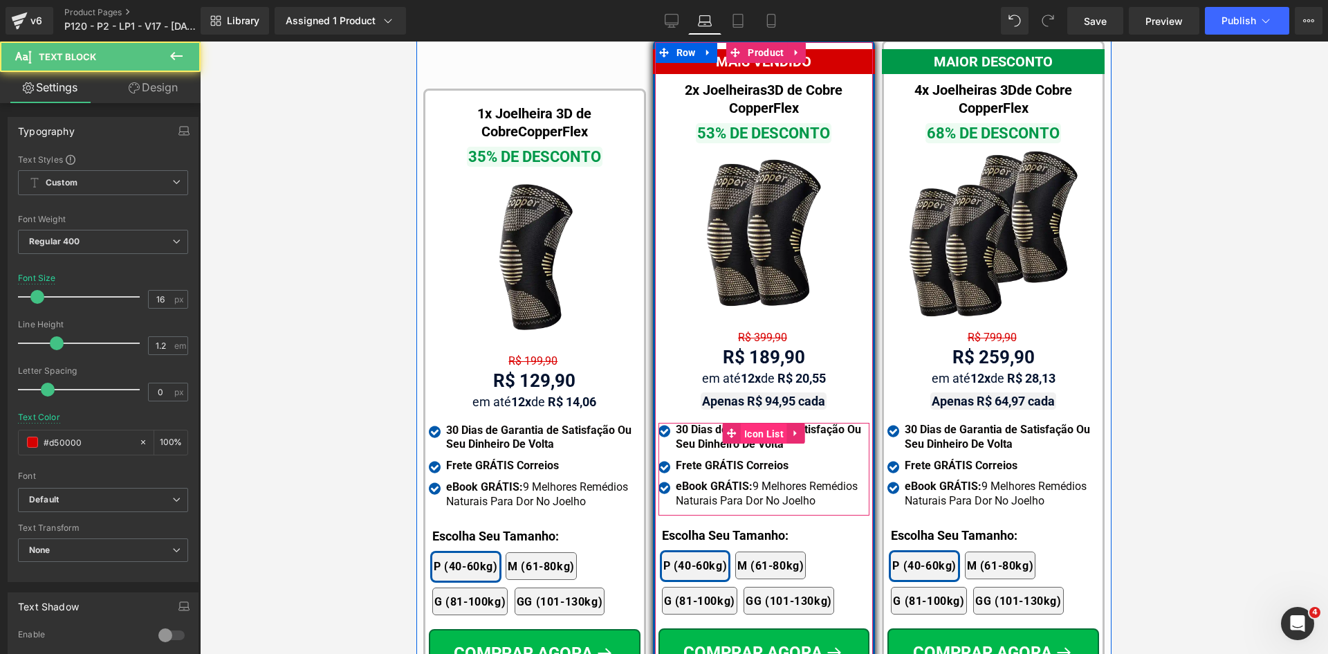
click at [753, 423] on span "Icon List" at bounding box center [764, 433] width 46 height 21
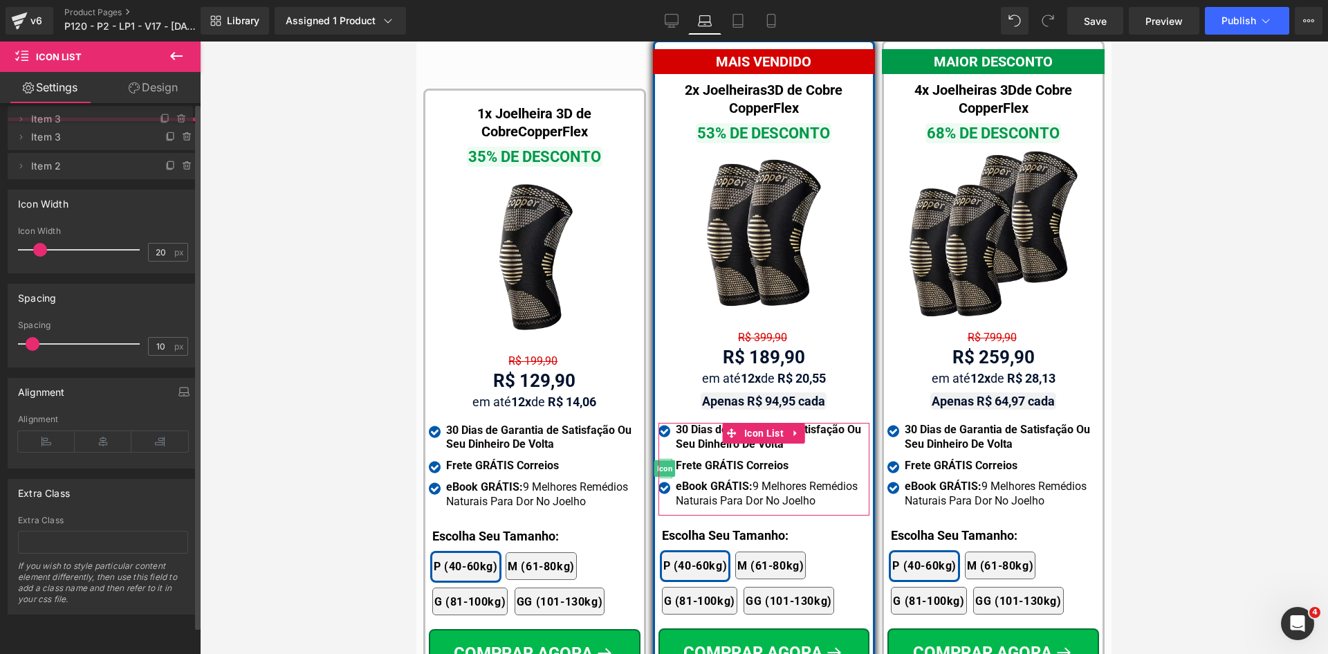
drag, startPoint x: 102, startPoint y: 169, endPoint x: 102, endPoint y: 125, distance: 43.6
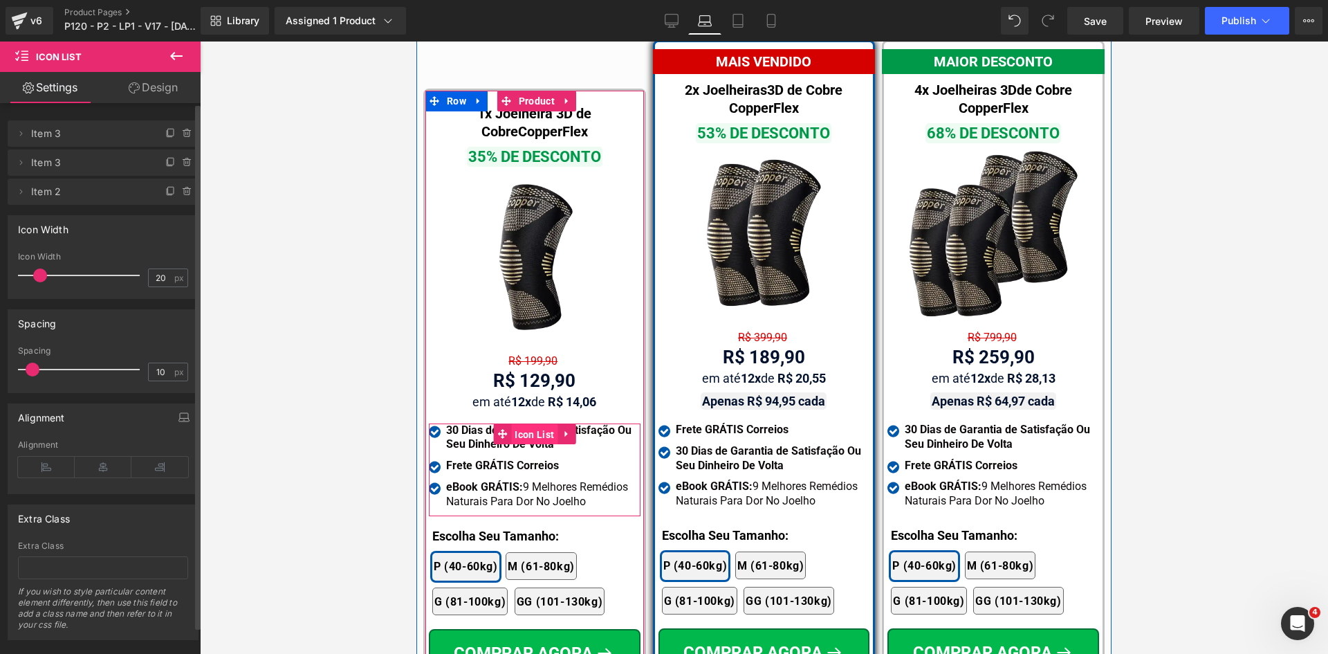
click at [521, 424] on span "Icon List" at bounding box center [534, 434] width 46 height 21
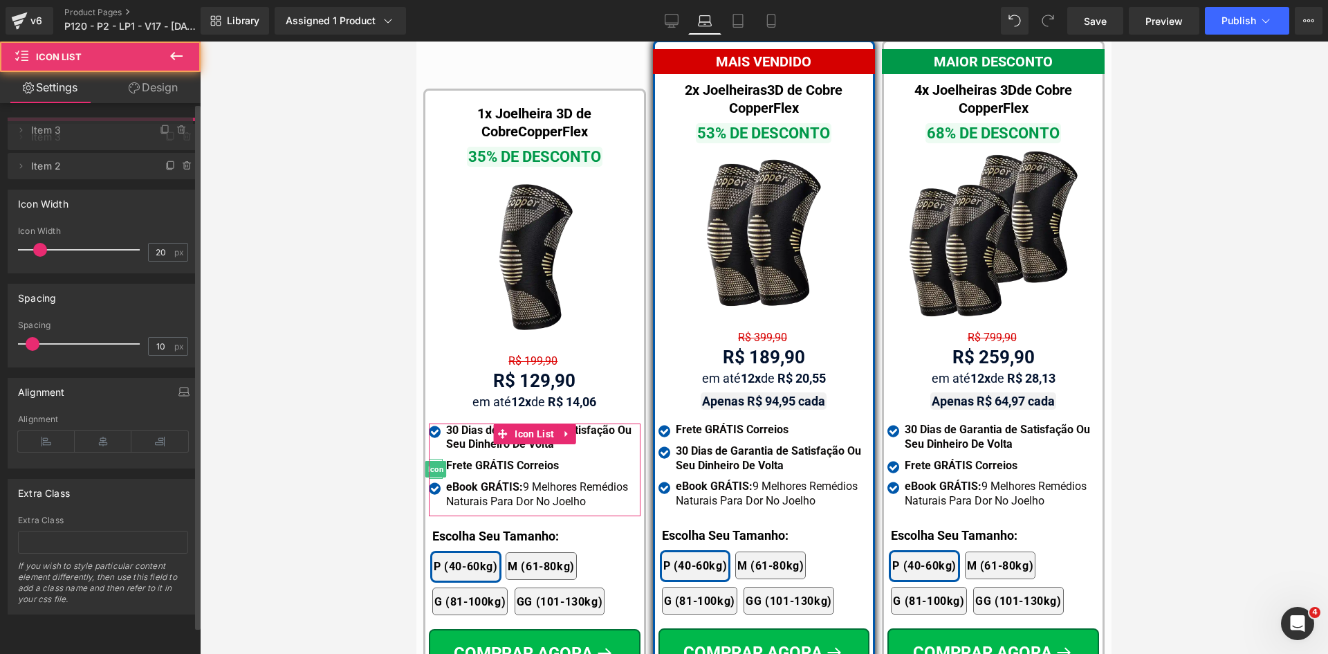
drag, startPoint x: 78, startPoint y: 160, endPoint x: 72, endPoint y: 127, distance: 33.8
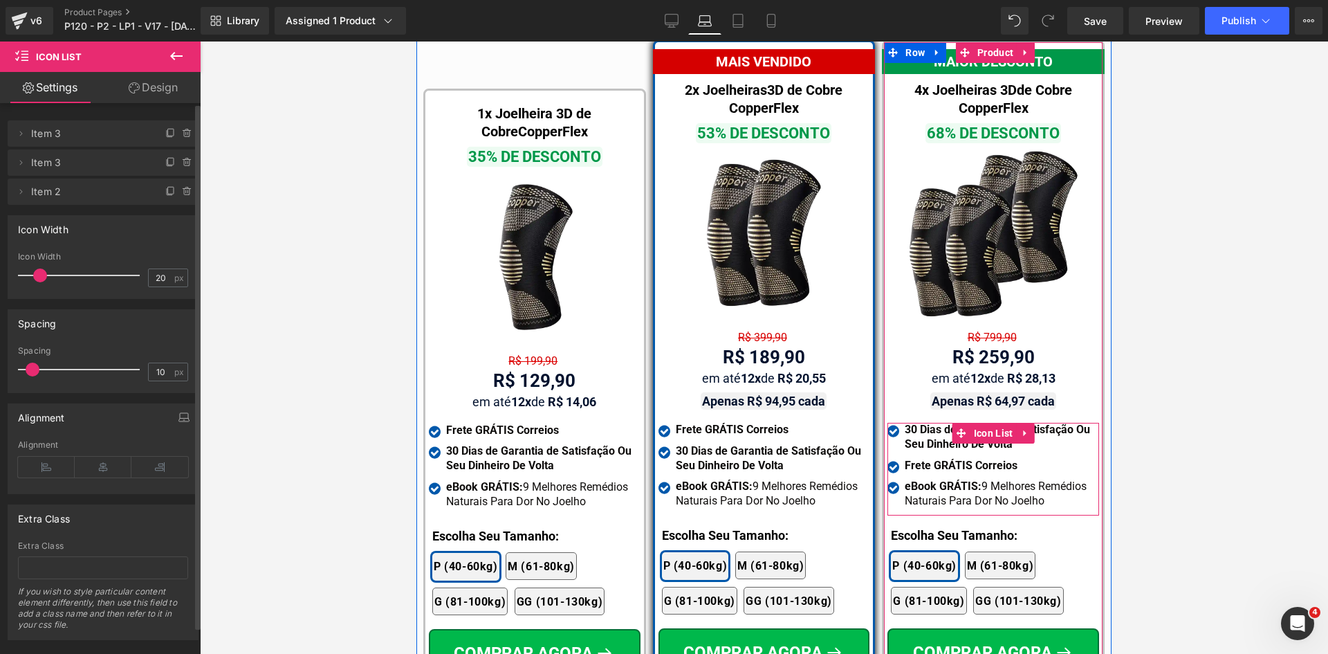
click at [978, 423] on span "Icon List" at bounding box center [993, 433] width 46 height 21
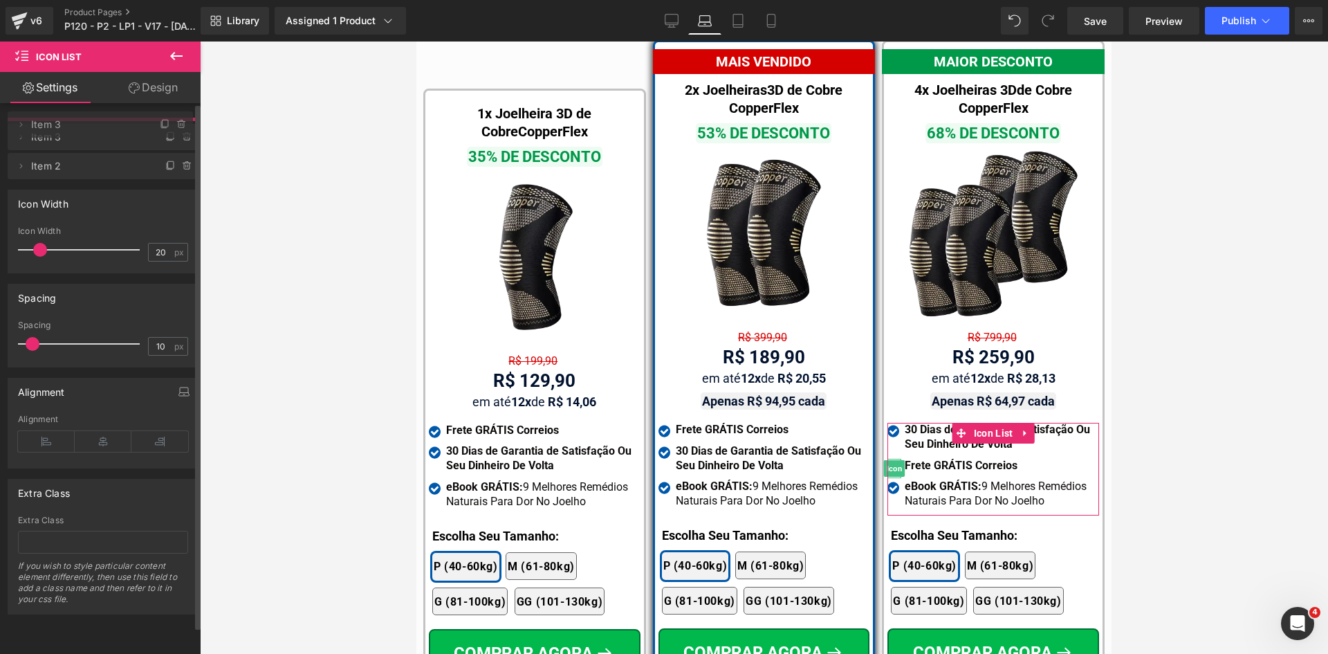
drag, startPoint x: 103, startPoint y: 162, endPoint x: 93, endPoint y: 124, distance: 39.3
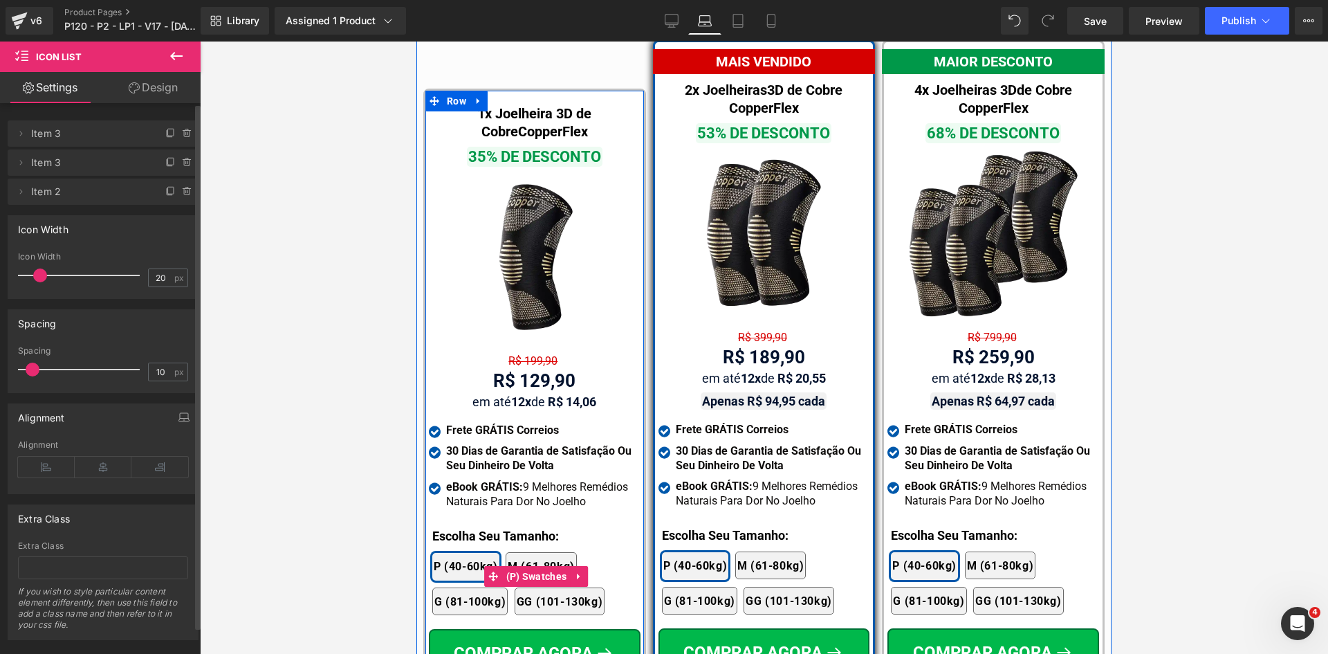
click at [443, 531] on div "2x Joelheiras 4x Joelheiras 1x Joelheira 3x Joelheiras P (40-60kg) M (61-80kg) …" at bounding box center [536, 576] width 208 height 91
click at [416, 42] on div at bounding box center [416, 42] width 0 height 0
click at [443, 526] on p "Escolha Seu Tamanho:" at bounding box center [536, 535] width 208 height 19
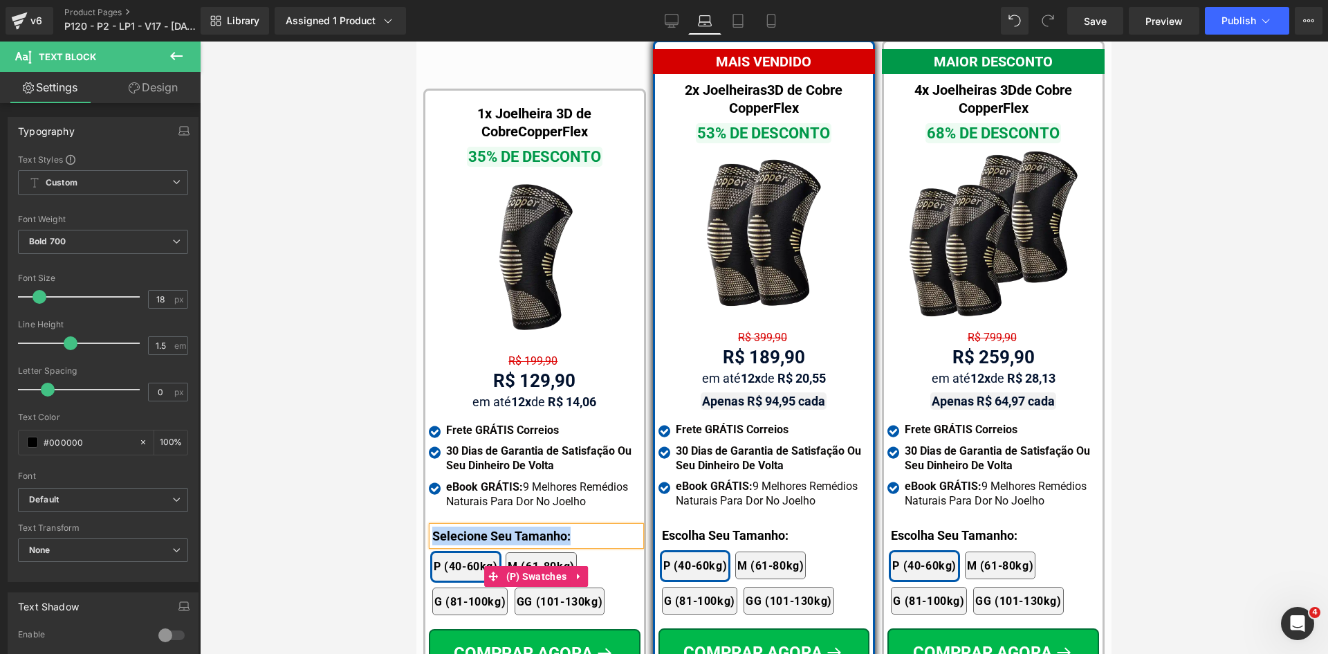
copy p "Selecione Seu Tamanho:"
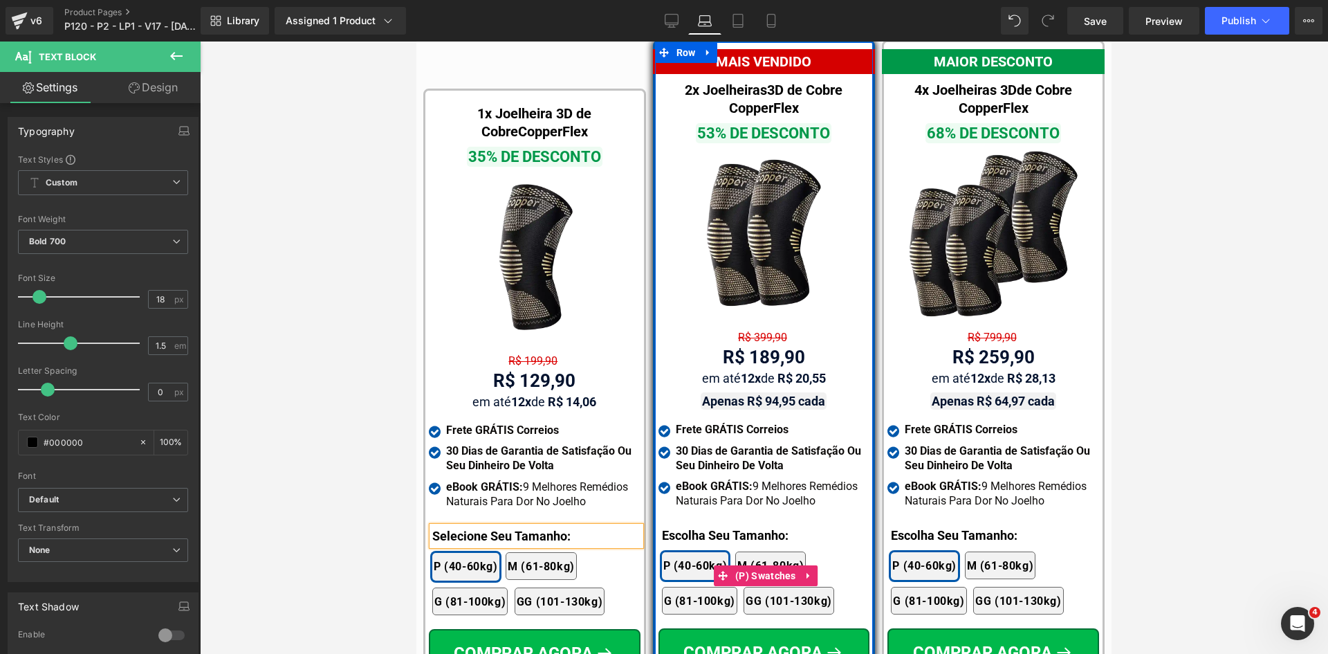
click at [706, 531] on div "2x Joelheiras 4x Joelheiras 1x Joelheira 3x Joelheiras P (40-60kg) M (61-80kg) …" at bounding box center [766, 576] width 208 height 91
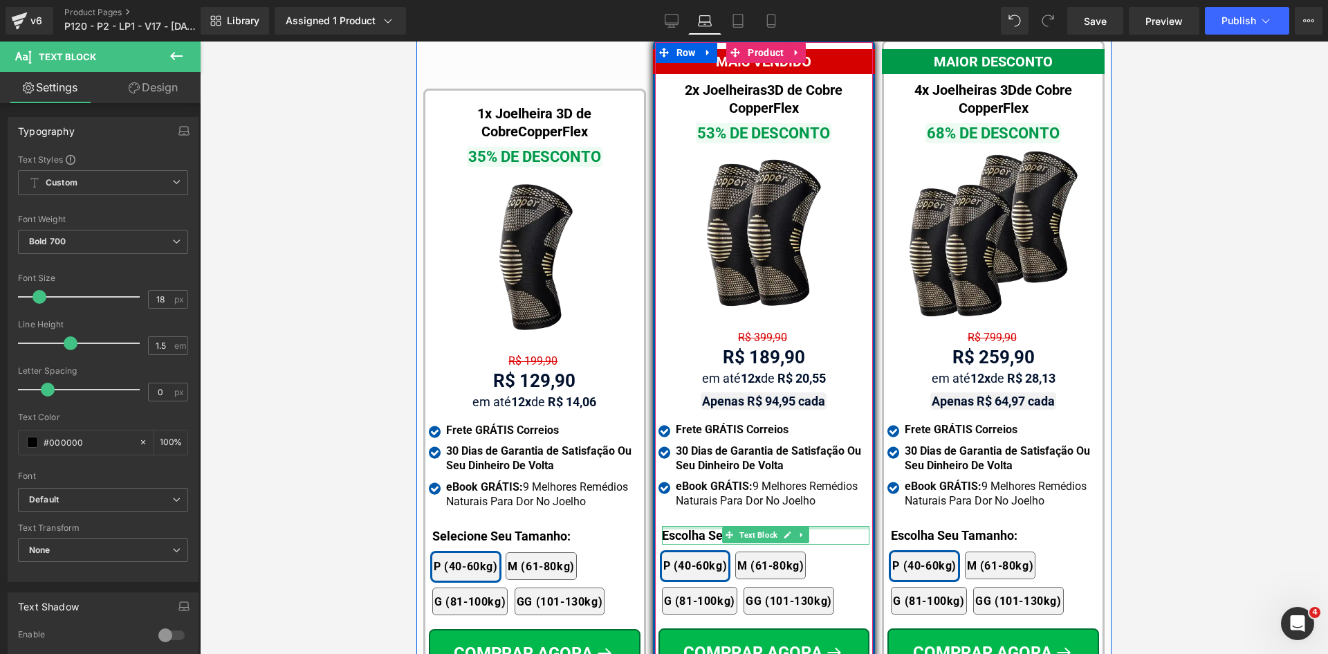
click at [706, 526] on div at bounding box center [766, 527] width 208 height 3
click at [706, 526] on p "Escolha Seu Tamanho:" at bounding box center [766, 535] width 208 height 19
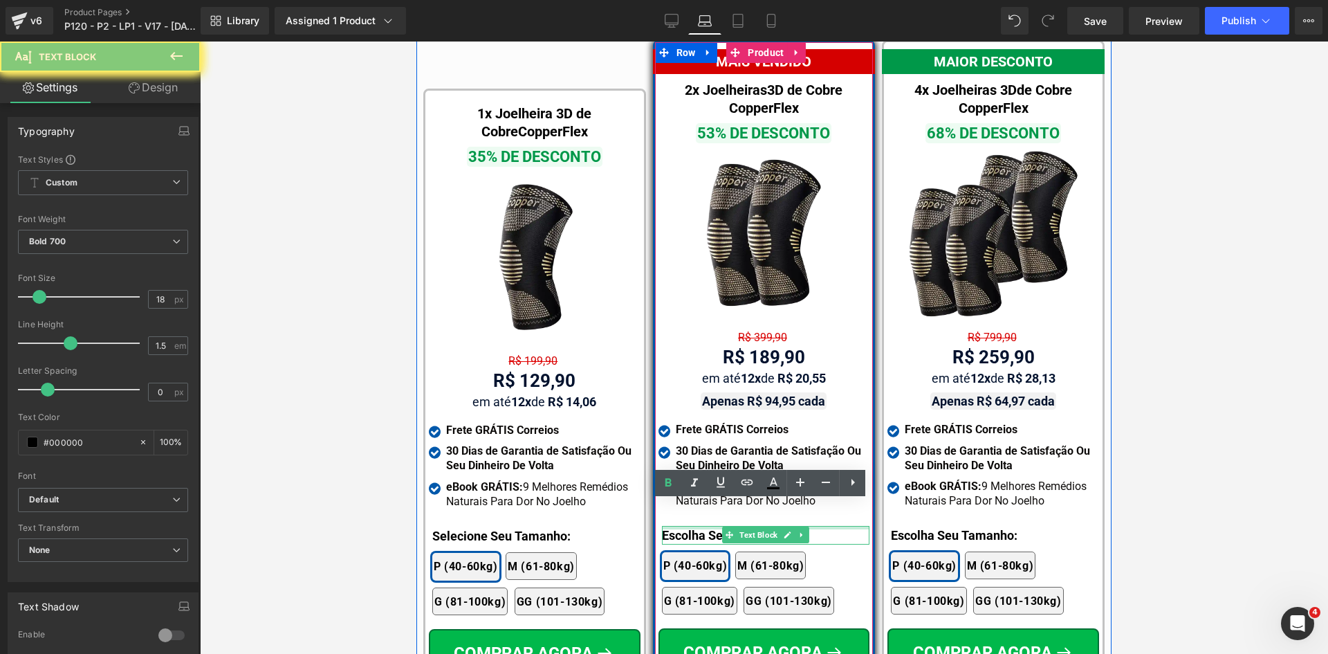
click at [706, 526] on p "Escolha Seu Tamanho:" at bounding box center [766, 535] width 208 height 19
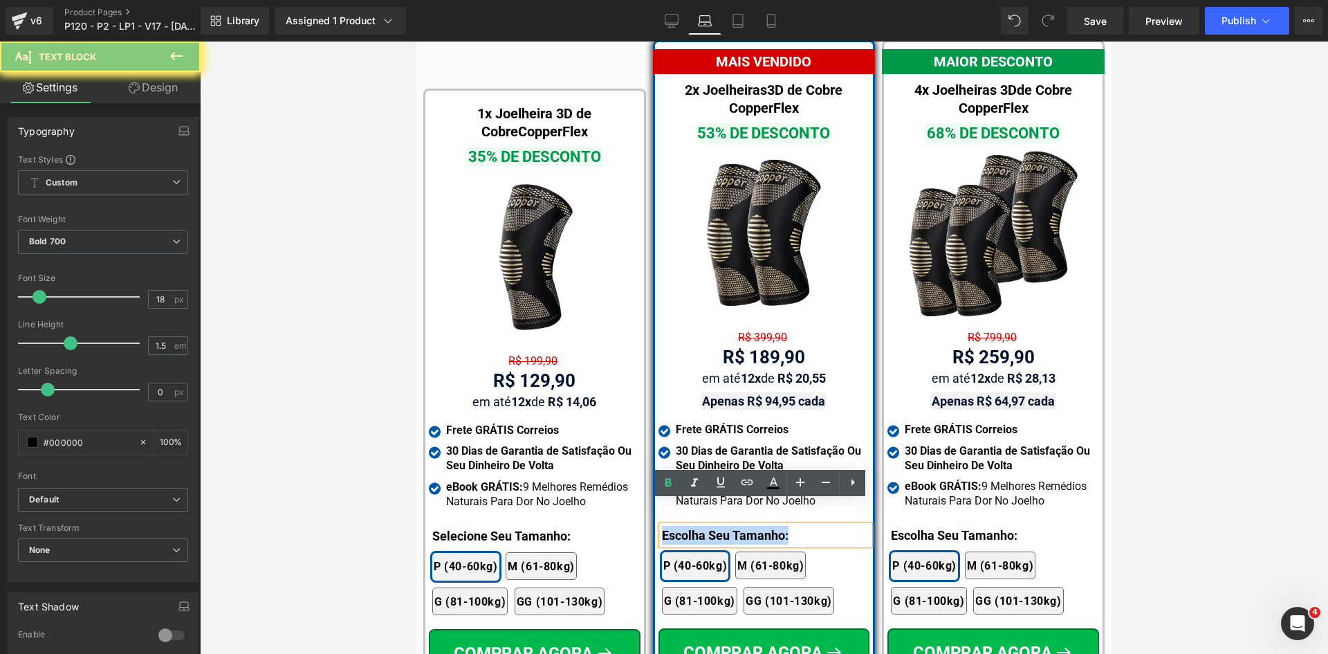
paste div
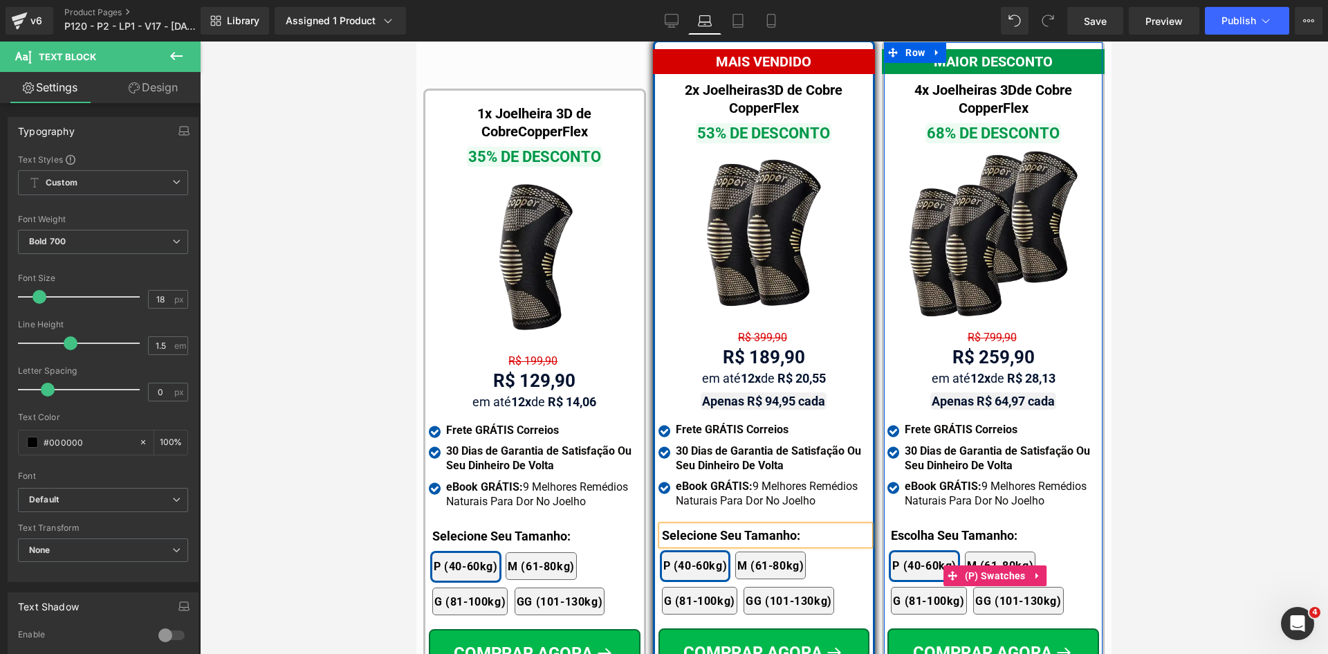
click at [903, 531] on div "2x Joelheiras 4x Joelheiras 1x Joelheira 3x Joelheiras P (40-60kg) M (61-80kg) …" at bounding box center [995, 576] width 208 height 91
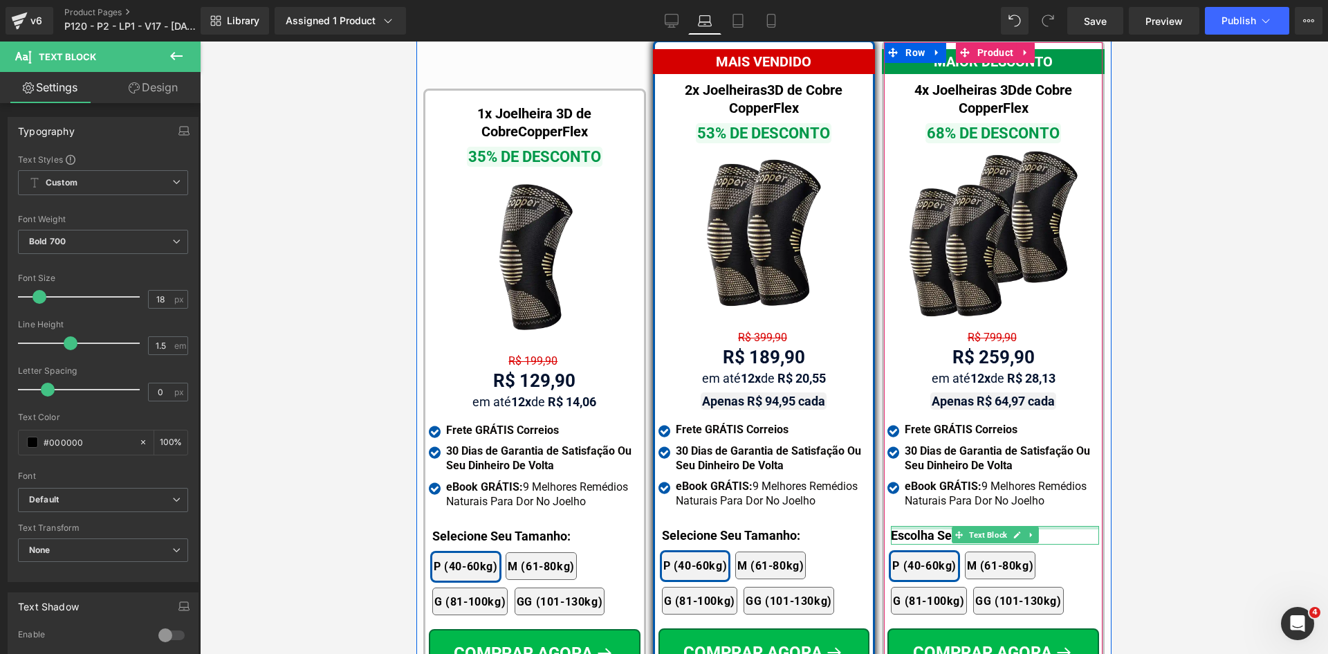
click at [903, 526] on div at bounding box center [995, 527] width 208 height 3
click at [903, 526] on p "Escolha Seu Tamanho:" at bounding box center [995, 535] width 208 height 19
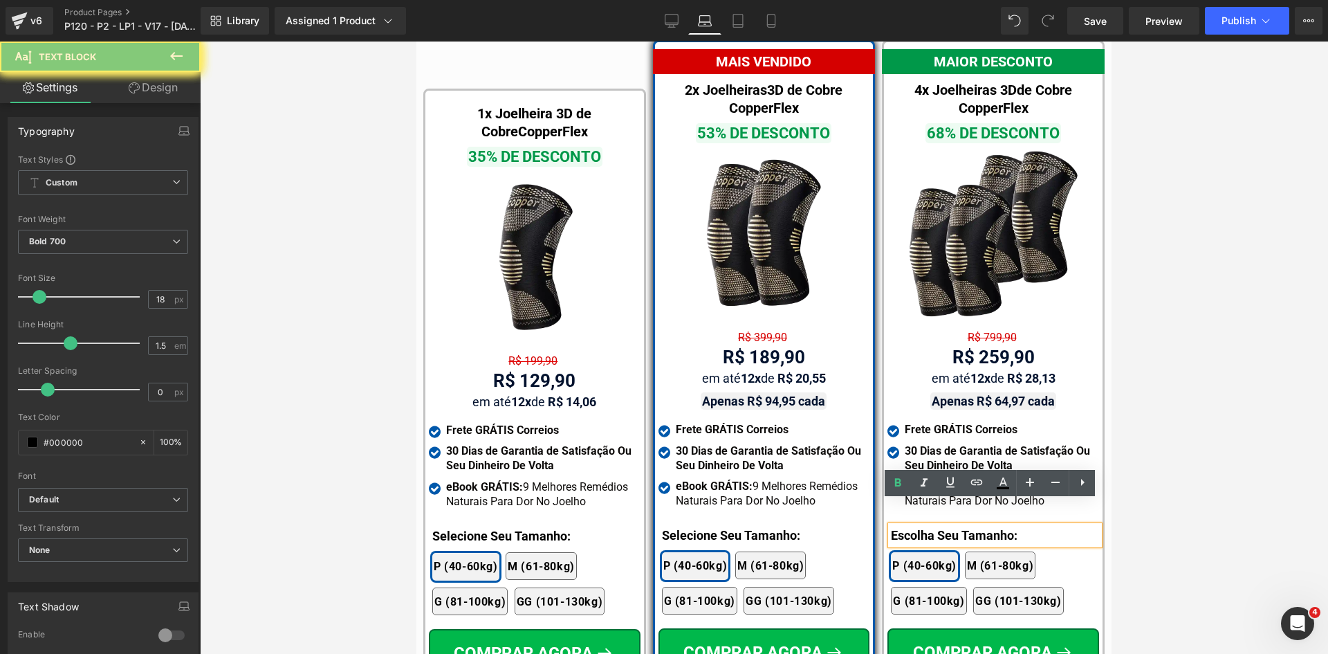
click at [903, 526] on p "Escolha Seu Tamanho:" at bounding box center [995, 535] width 208 height 19
paste div
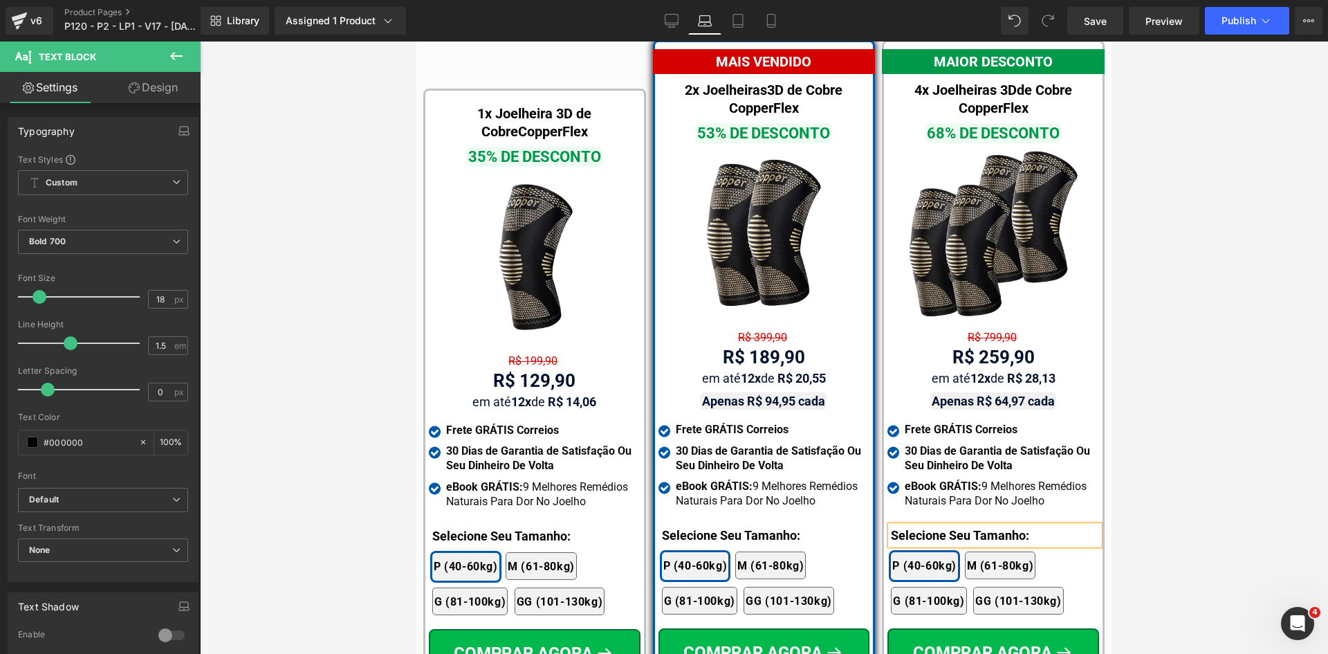
click at [150, 86] on link "Design" at bounding box center [153, 87] width 100 height 31
click at [0, 0] on div "Spacing" at bounding box center [0, 0] width 0 height 0
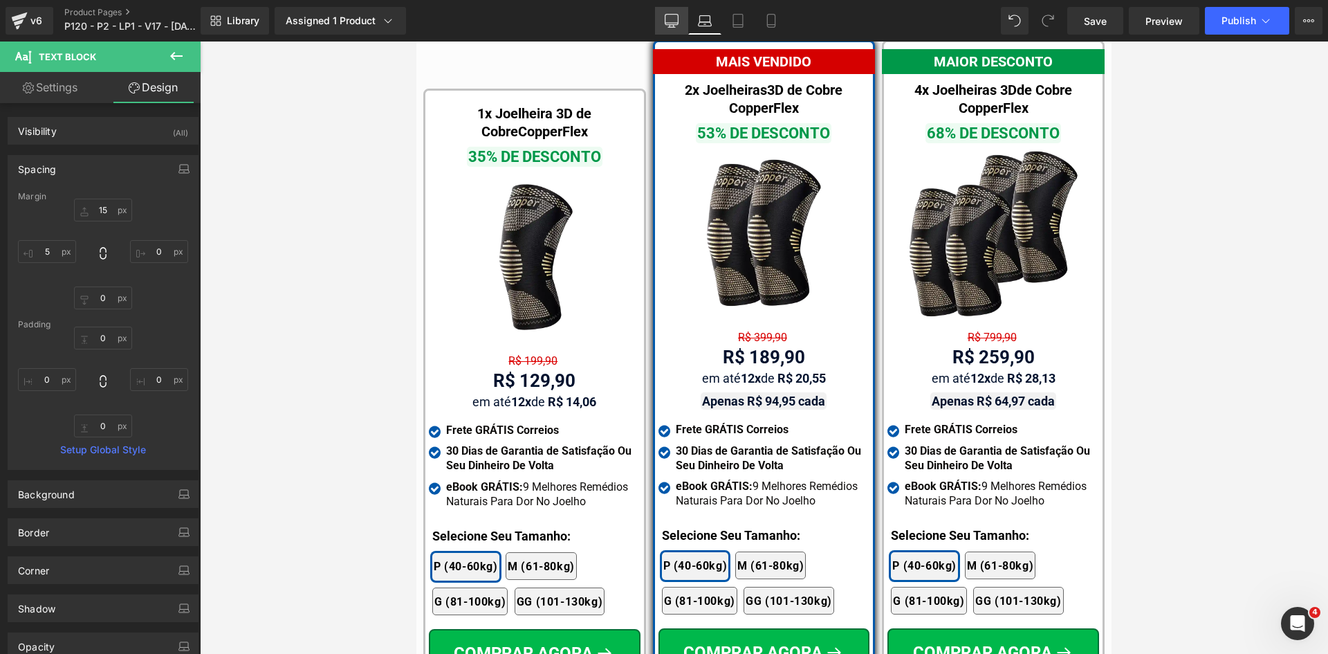
click at [675, 22] on icon at bounding box center [672, 21] width 14 height 14
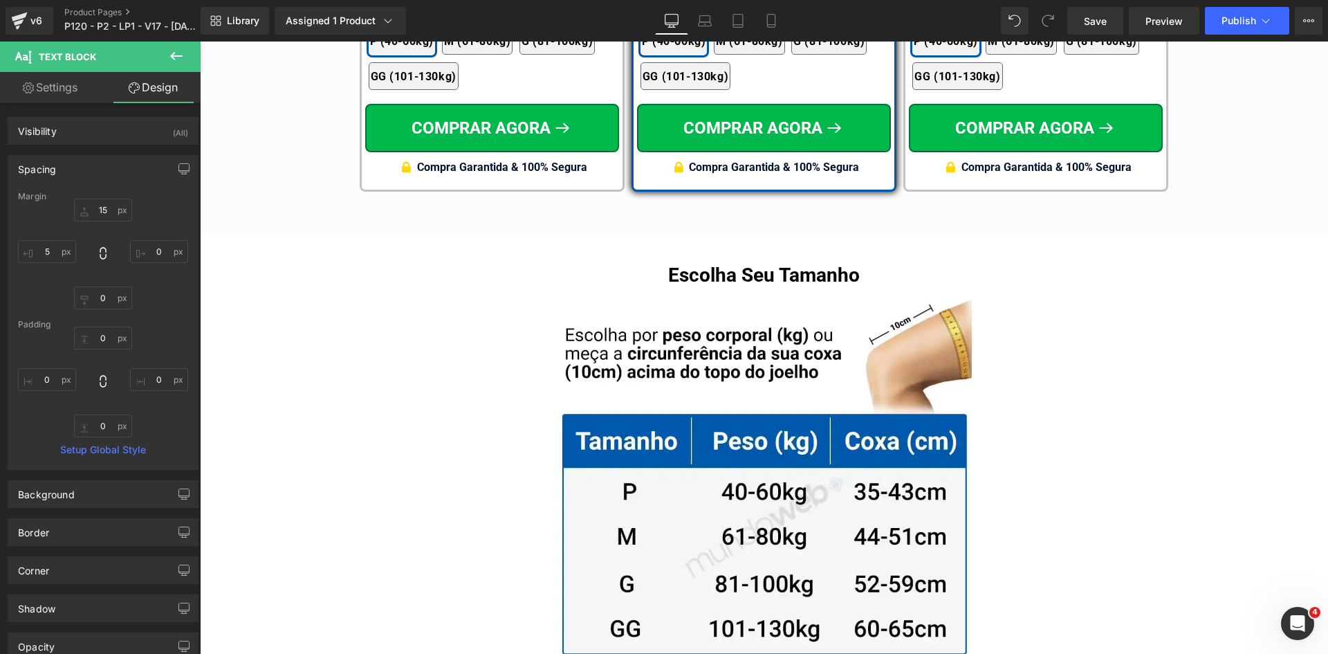
scroll to position [8012, 0]
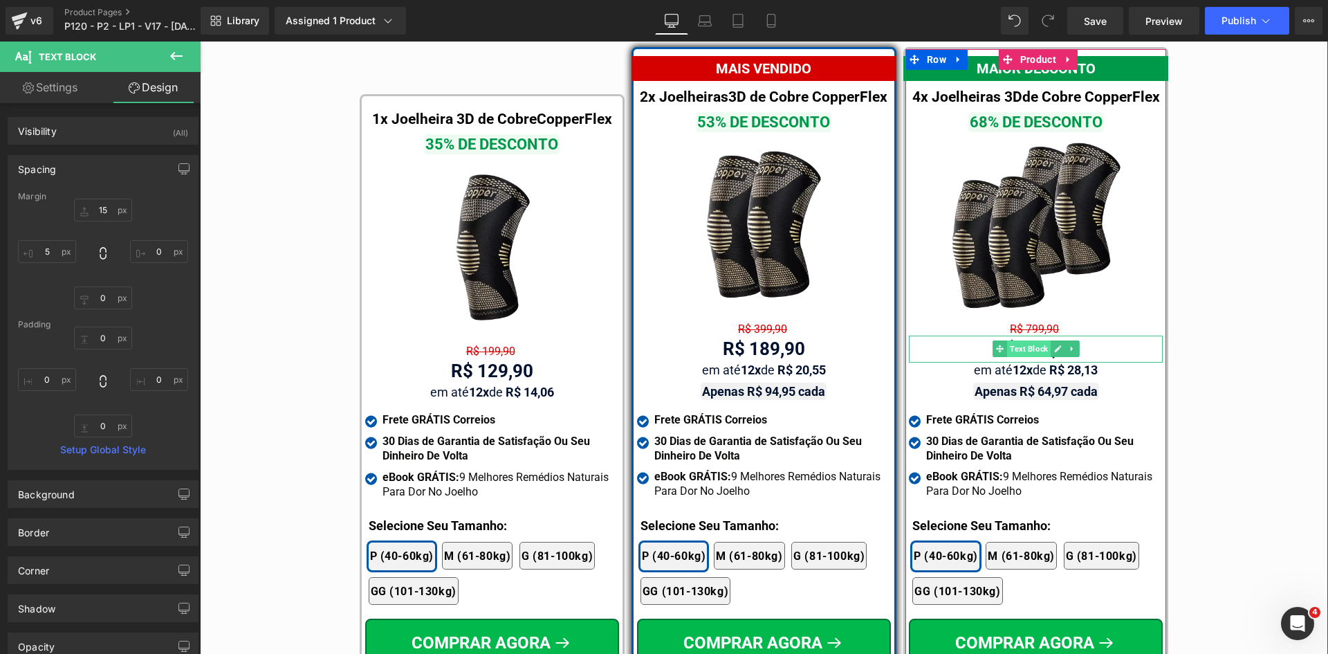
click at [1034, 340] on span "Text Block" at bounding box center [1029, 348] width 44 height 17
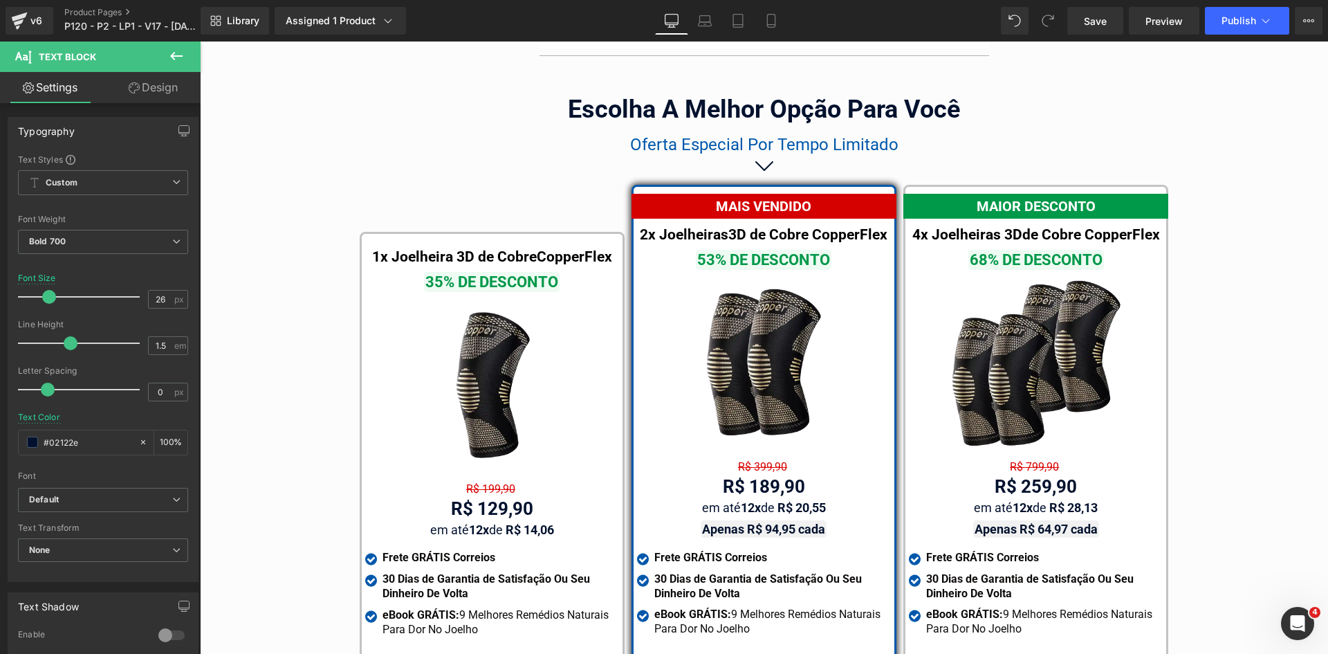
scroll to position [7873, 0]
click at [1224, 33] on button "Publish" at bounding box center [1247, 21] width 84 height 28
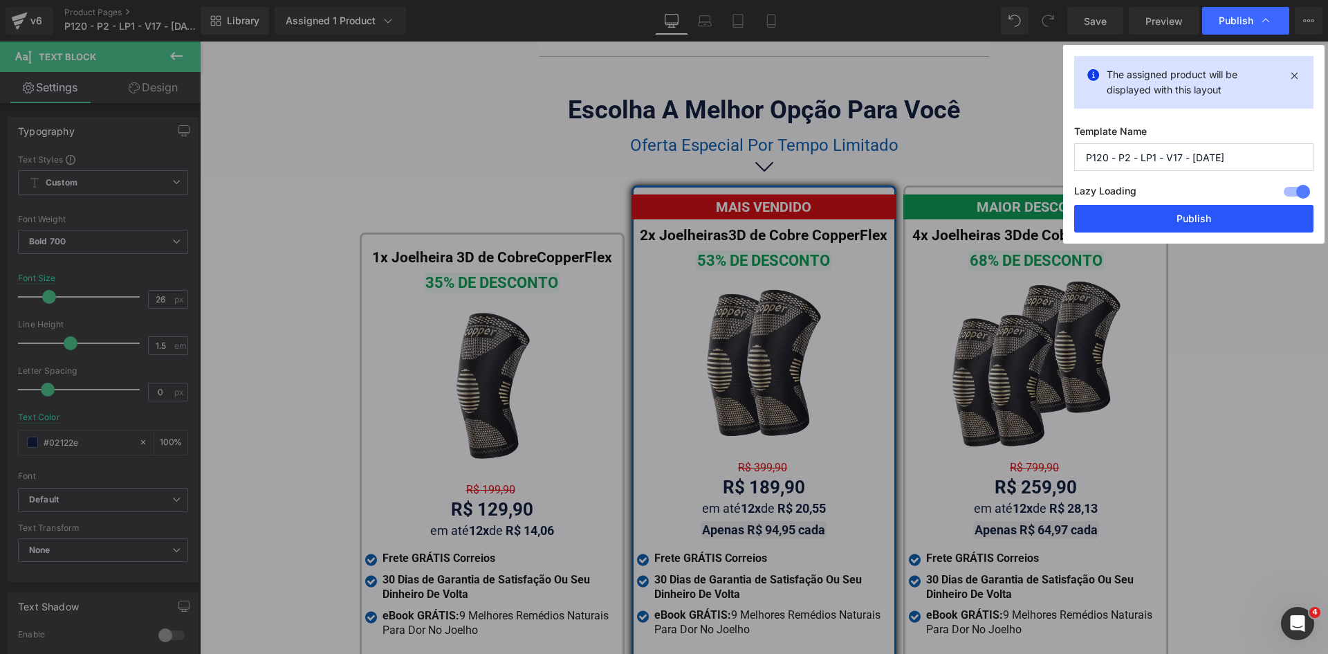
click at [1197, 216] on button "Publish" at bounding box center [1193, 219] width 239 height 28
